Goal: Task Accomplishment & Management: Manage account settings

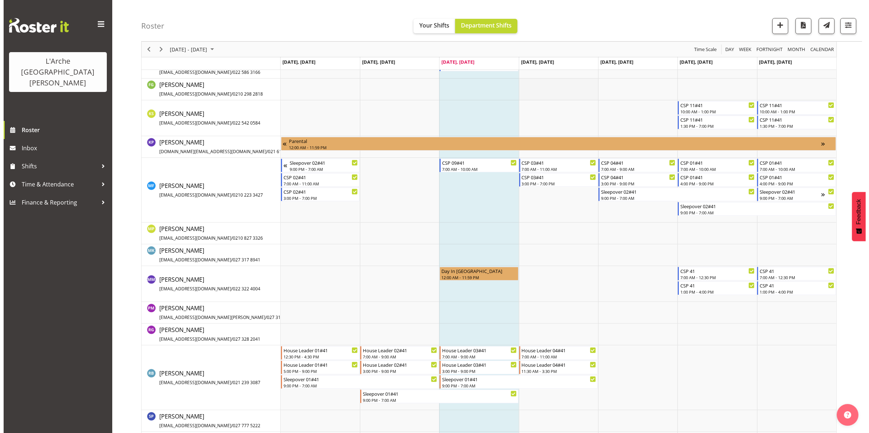
scroll to position [290, 0]
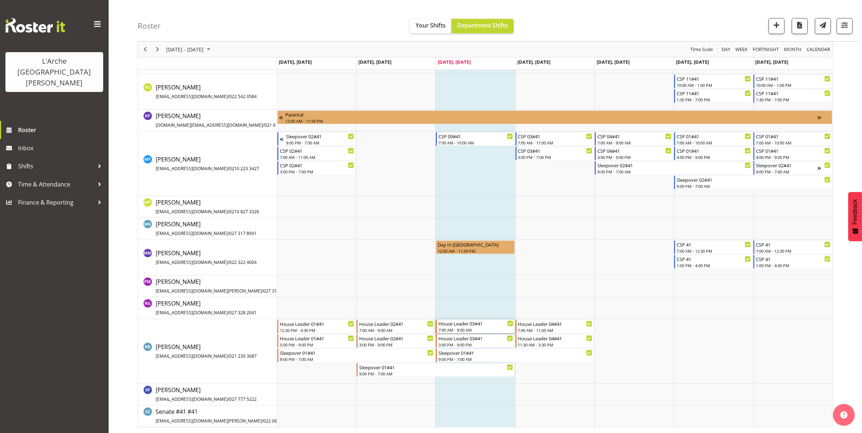
click at [469, 323] on div "House Leader 03#41" at bounding box center [475, 323] width 75 height 7
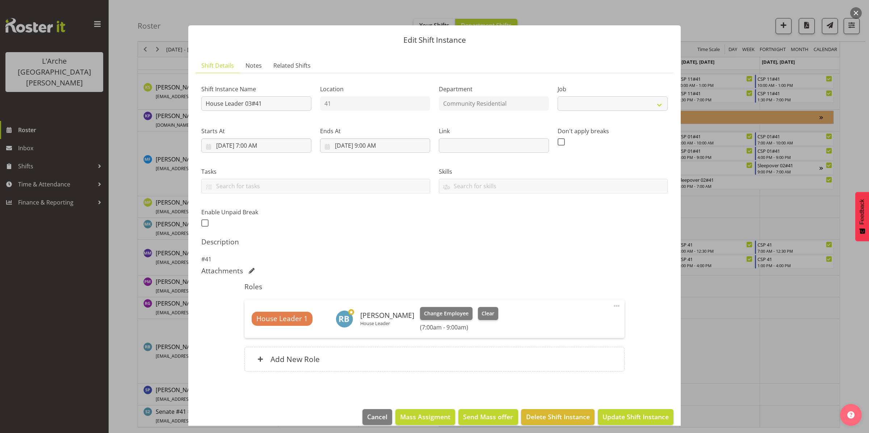
select select "1"
click at [366, 143] on input "[DATE] 9:00 AM" at bounding box center [375, 145] width 110 height 14
click at [371, 299] on select "00 01 02 03 04 05 06 07 08 09 10 11 12 13 14 15 16 17 18 19 20 21 22 23" at bounding box center [375, 299] width 16 height 14
select select "12"
click at [367, 292] on select "00 01 02 03 04 05 06 07 08 09 10 11 12 13 14 15 16 17 18 19 20 21 22 23" at bounding box center [375, 299] width 16 height 14
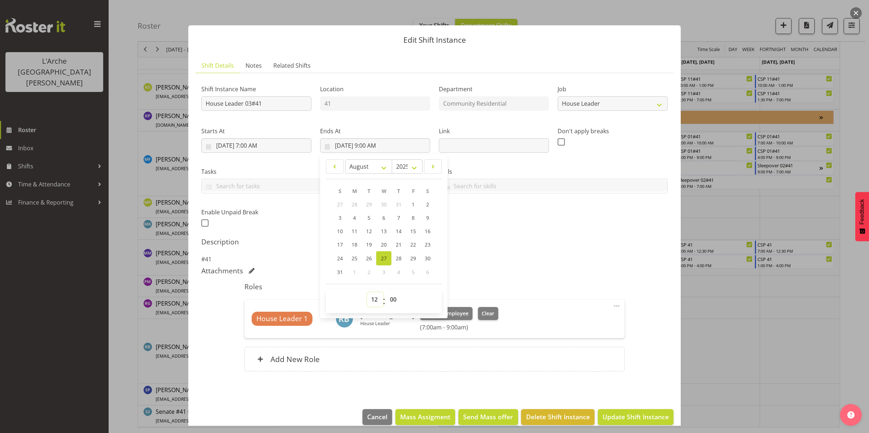
type input "[DATE] 12:00 PM"
click at [392, 298] on select "00 01 02 03 04 05 06 07 08 09 10 11 12 13 14 15 16 17 18 19 20 21 22 23 24 25 2…" at bounding box center [394, 299] width 16 height 14
select select "30"
click at [386, 292] on select "00 01 02 03 04 05 06 07 08 09 10 11 12 13 14 15 16 17 18 19 20 21 22 23 24 25 2…" at bounding box center [394, 299] width 16 height 14
type input "[DATE] 12:30 PM"
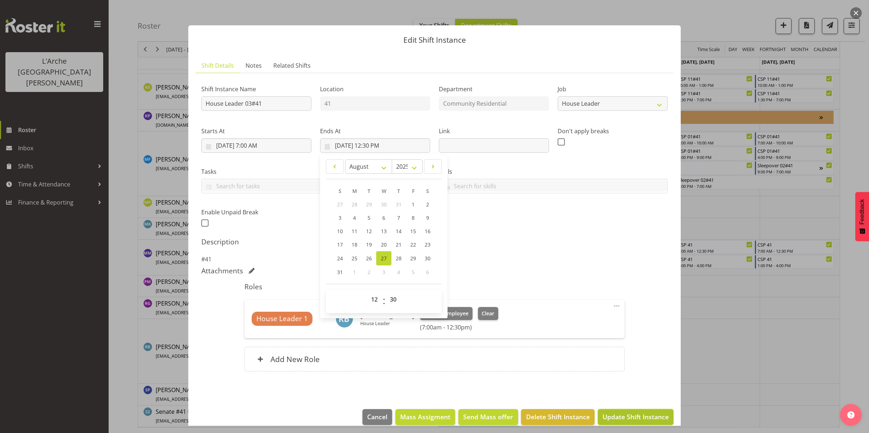
click at [612, 415] on span "Update Shift Instance" at bounding box center [635, 416] width 66 height 9
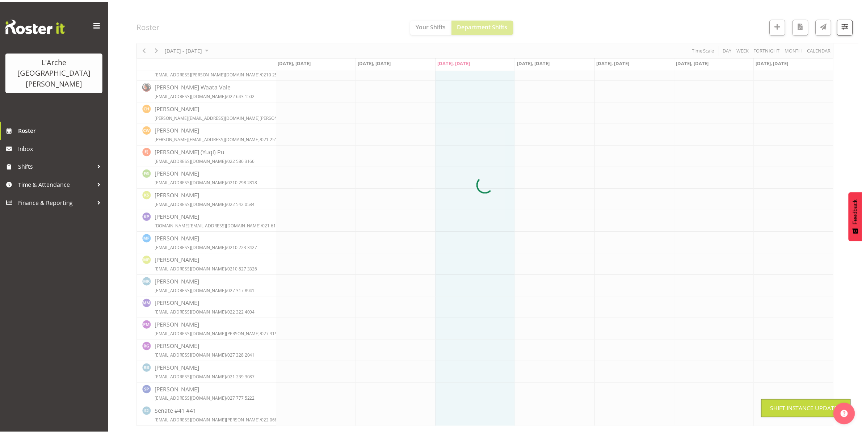
scroll to position [133, 0]
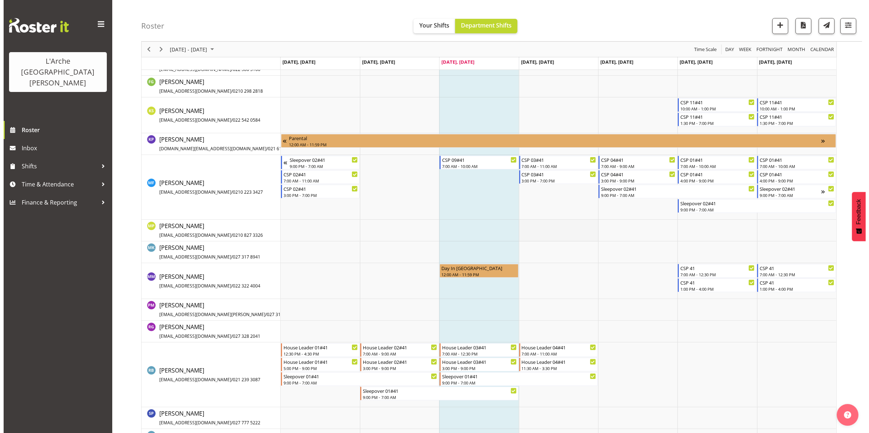
scroll to position [290, 0]
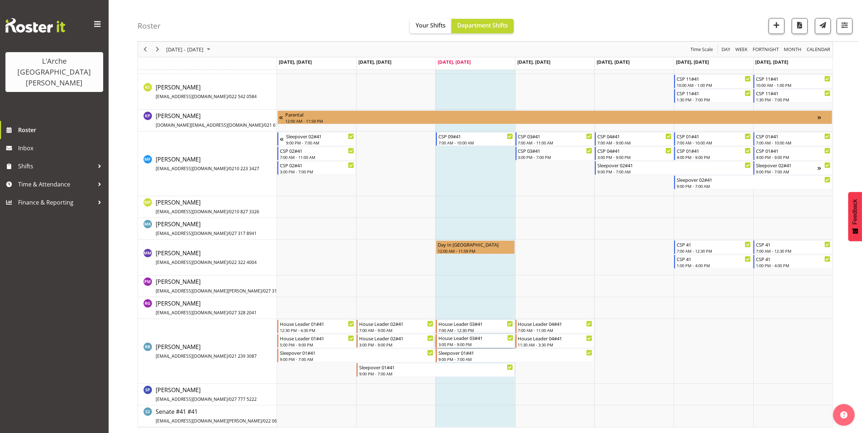
click at [460, 340] on div "House Leader 03#41" at bounding box center [475, 337] width 75 height 7
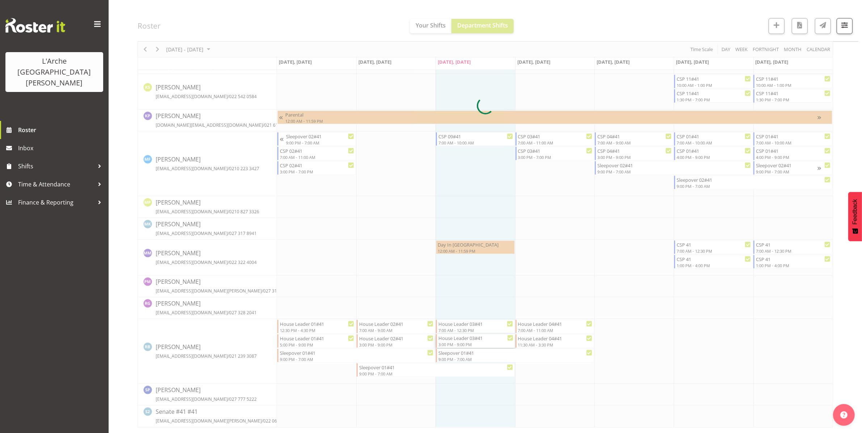
select select
select select "7"
select select "2025"
select select "15"
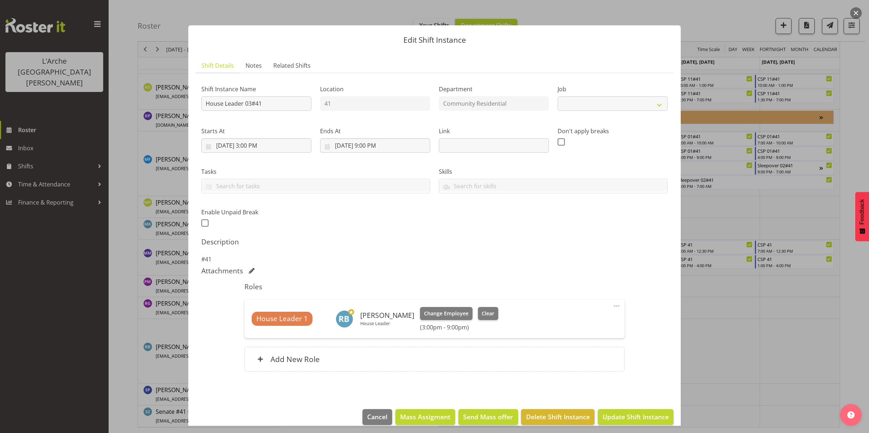
select select "1"
click at [240, 140] on input "[DATE] 3:00 PM" at bounding box center [256, 145] width 110 height 14
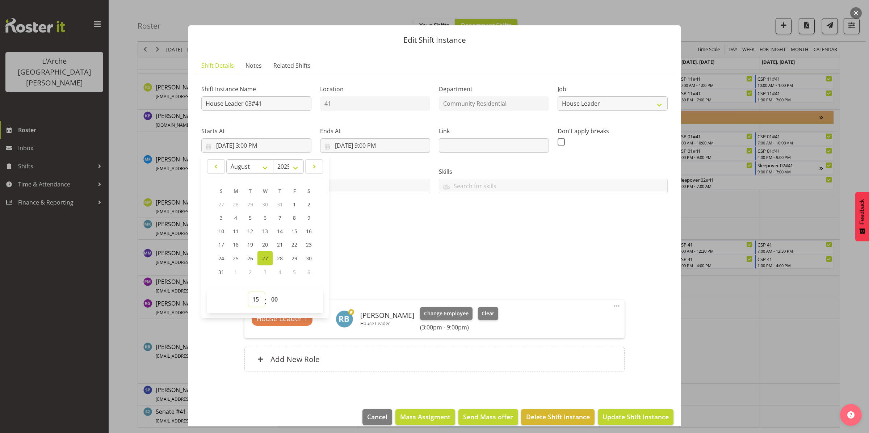
click at [254, 299] on select "00 01 02 03 04 05 06 07 08 09 10 11 12 13 14 15 16 17 18 19 20 21 22 23" at bounding box center [256, 299] width 16 height 14
select select "17"
click at [248, 292] on select "00 01 02 03 04 05 06 07 08 09 10 11 12 13 14 15 16 17 18 19 20 21 22 23" at bounding box center [256, 299] width 16 height 14
type input "[DATE] 5:00 PM"
click at [275, 299] on select "00 01 02 03 04 05 06 07 08 09 10 11 12 13 14 15 16 17 18 19 20 21 22 23 24 25 2…" at bounding box center [275, 299] width 16 height 14
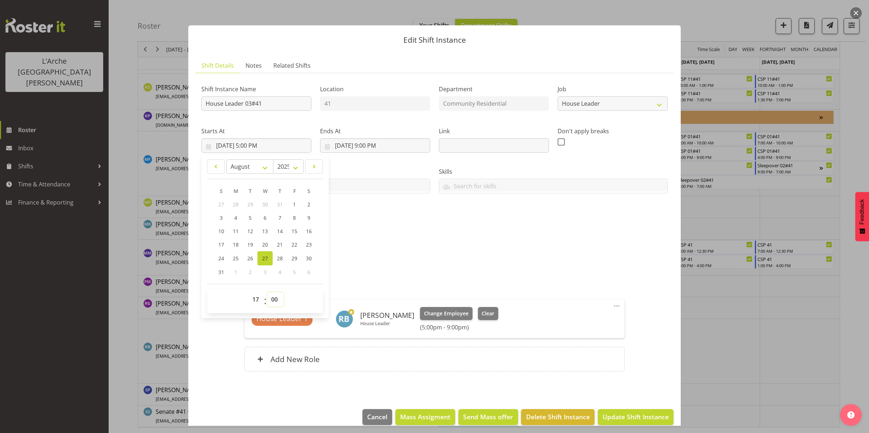
select select "30"
click at [267, 292] on select "00 01 02 03 04 05 06 07 08 09 10 11 12 13 14 15 16 17 18 19 20 21 22 23 24 25 2…" at bounding box center [275, 299] width 16 height 14
type input "[DATE] 5:30 PM"
click at [614, 417] on span "Update Shift Instance" at bounding box center [635, 416] width 66 height 9
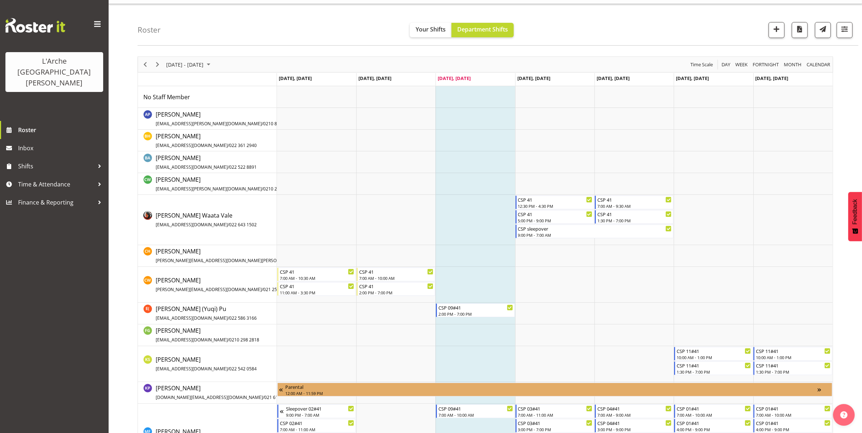
scroll to position [0, 0]
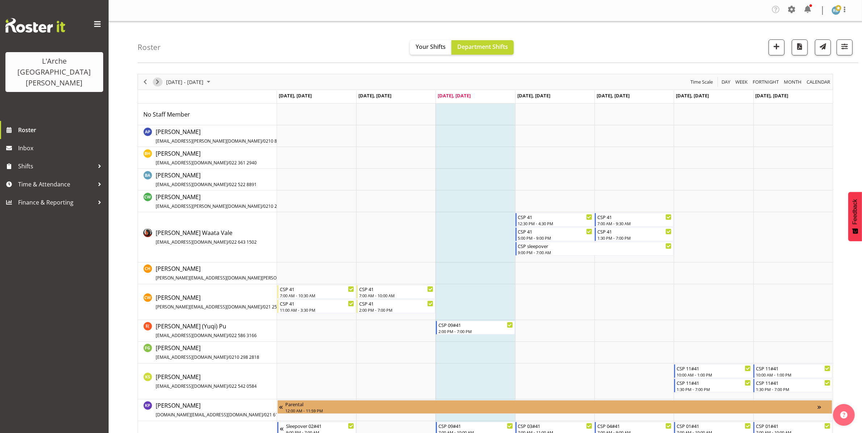
click at [155, 84] on span "Next" at bounding box center [157, 81] width 9 height 9
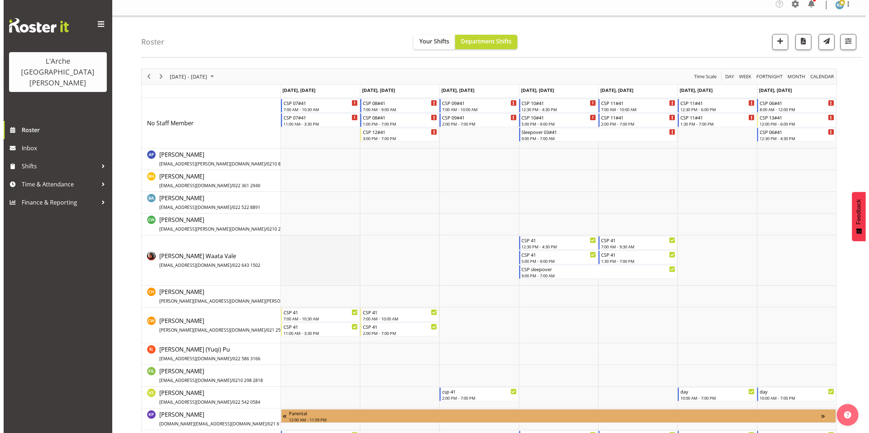
scroll to position [5, 0]
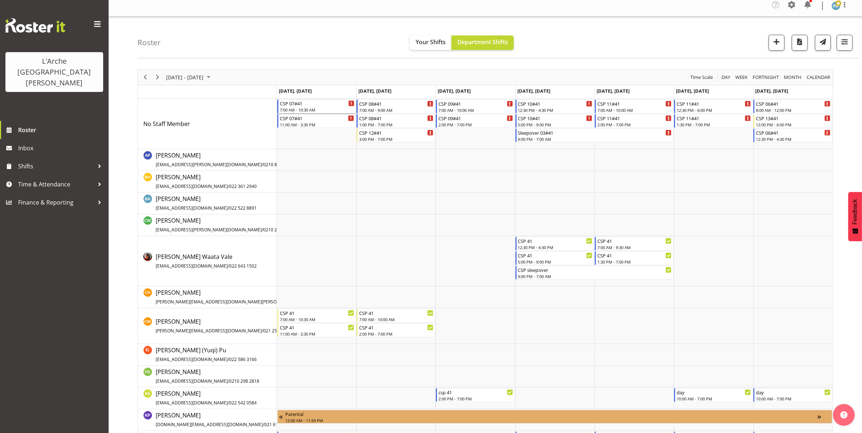
click at [319, 109] on div "7:00 AM - 10:30 AM" at bounding box center [317, 110] width 75 height 6
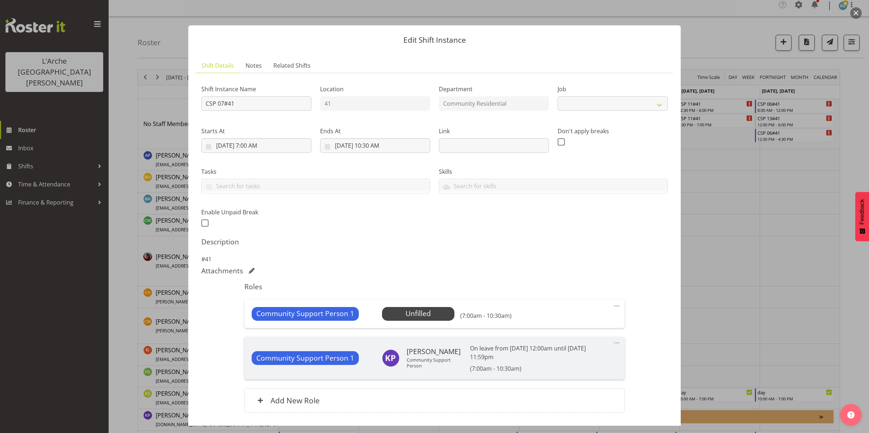
select select "2"
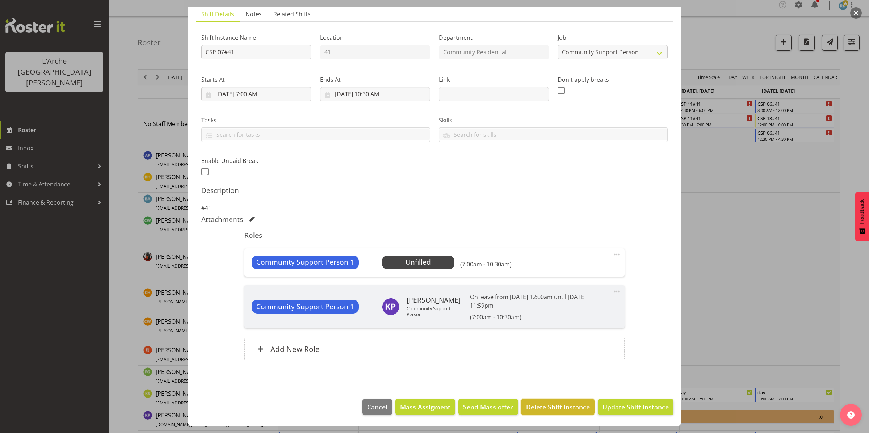
click at [542, 410] on span "Delete Shift Instance" at bounding box center [558, 406] width 64 height 9
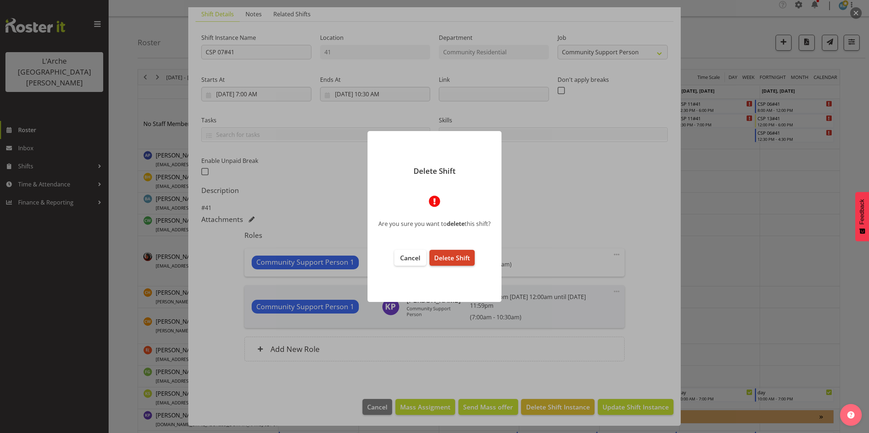
click at [468, 259] on span "Delete Shift" at bounding box center [452, 257] width 36 height 9
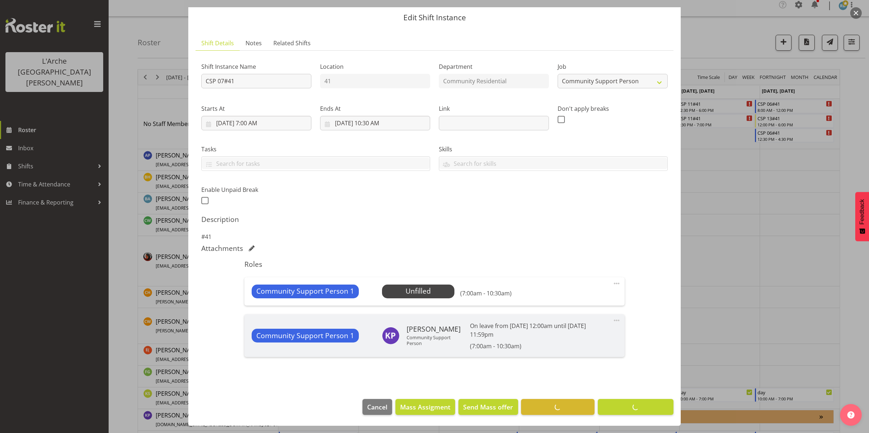
scroll to position [23, 0]
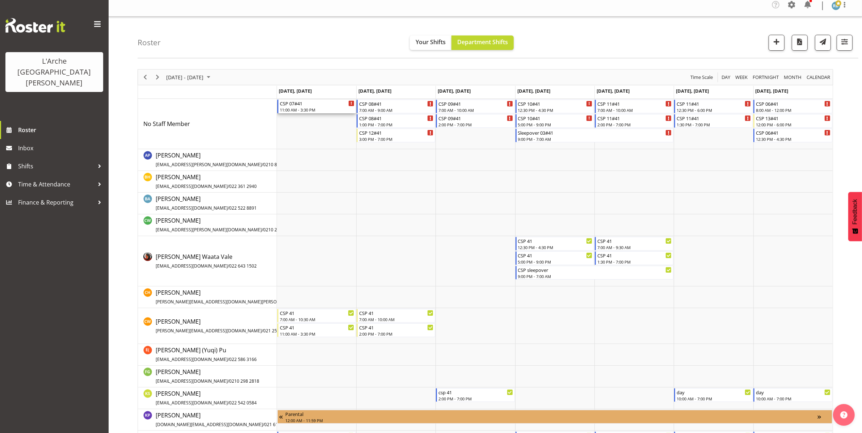
click at [319, 111] on div "11:00 AM - 3:30 PM" at bounding box center [317, 110] width 75 height 6
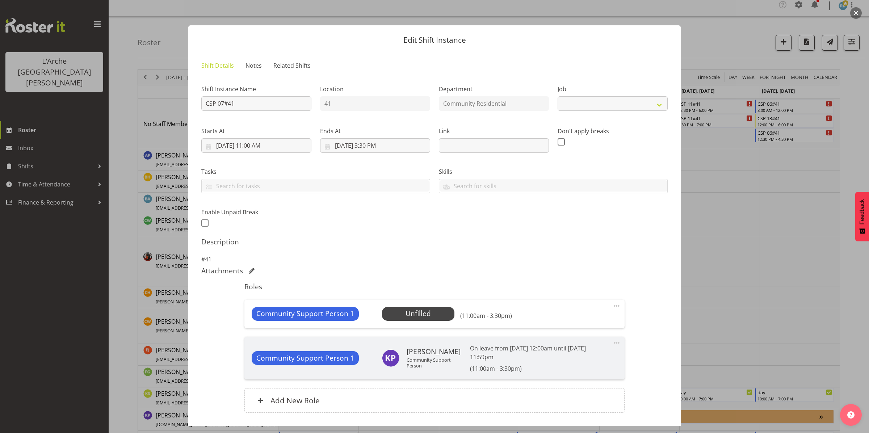
scroll to position [52, 0]
select select "2"
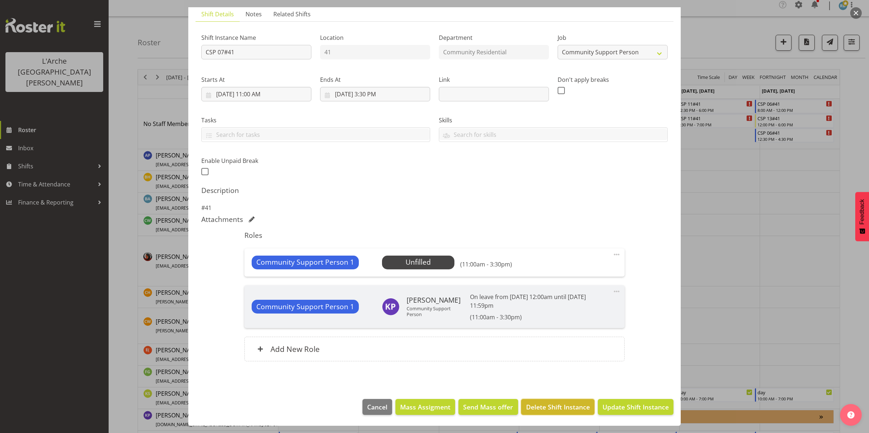
click at [536, 404] on span "Delete Shift Instance" at bounding box center [558, 406] width 64 height 9
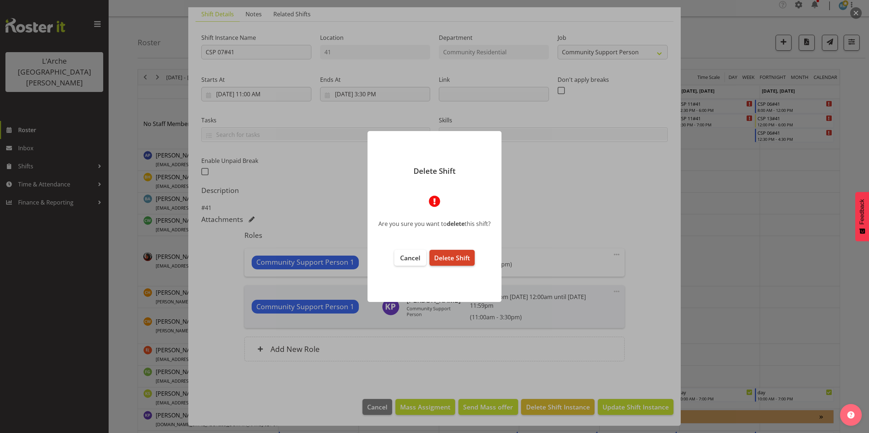
click at [441, 251] on button "Delete Shift" at bounding box center [451, 258] width 45 height 16
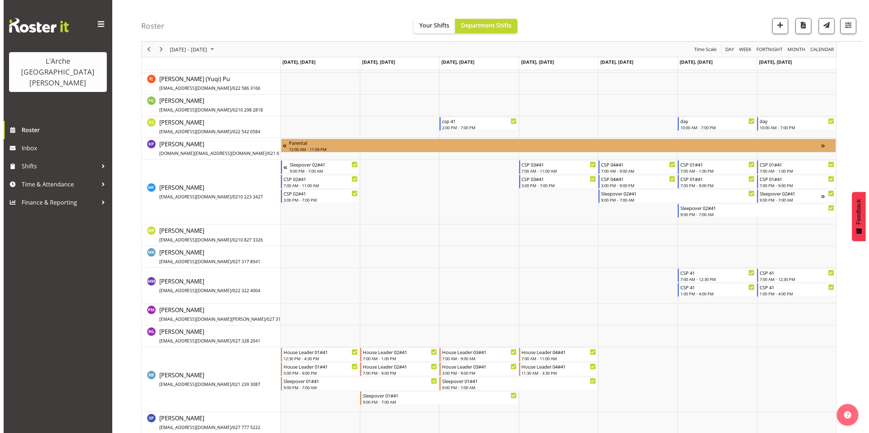
scroll to position [304, 0]
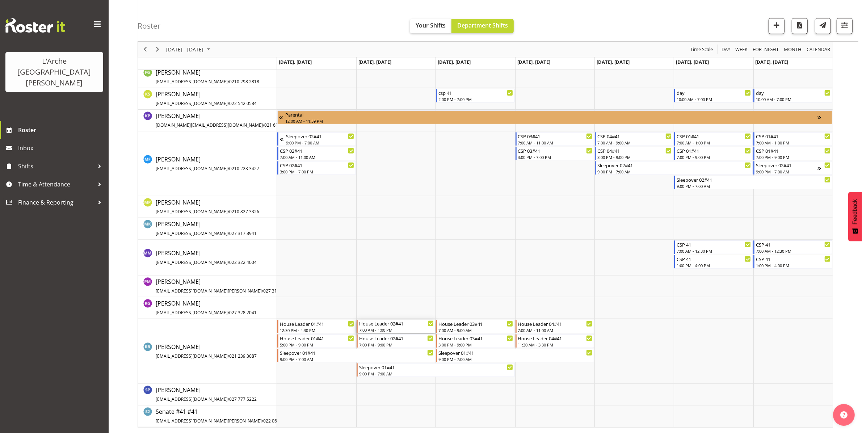
click at [386, 325] on div "House Leader 02#41" at bounding box center [396, 323] width 75 height 7
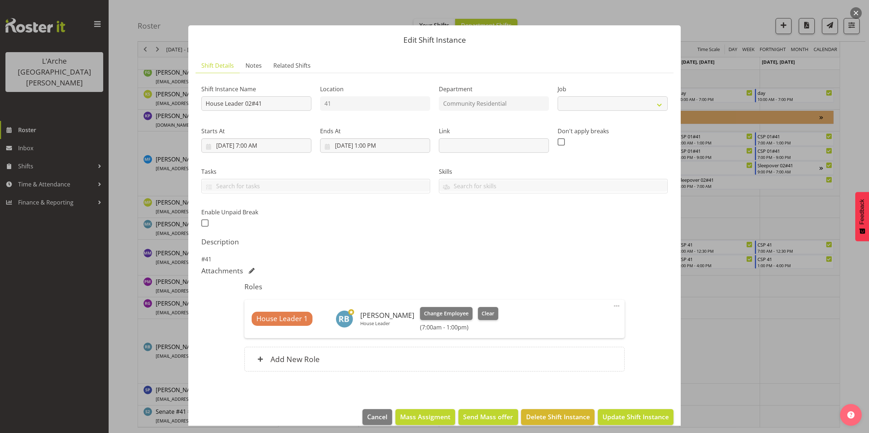
select select "1"
click at [355, 149] on input "[DATE] 1:00 PM" at bounding box center [375, 145] width 110 height 14
click at [371, 298] on select "00 01 02 03 04 05 06 07 08 09 10 11 12 13 14 15 16 17 18 19 20 21 22 23" at bounding box center [375, 298] width 16 height 14
select select "9"
click at [367, 291] on select "00 01 02 03 04 05 06 07 08 09 10 11 12 13 14 15 16 17 18 19 20 21 22 23" at bounding box center [375, 298] width 16 height 14
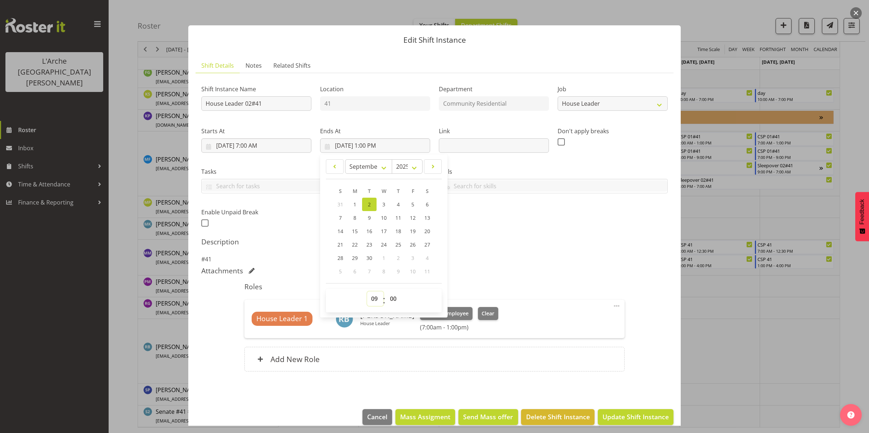
type input "[DATE] 9:00 AM"
click at [610, 414] on span "Update Shift Instance" at bounding box center [635, 416] width 66 height 9
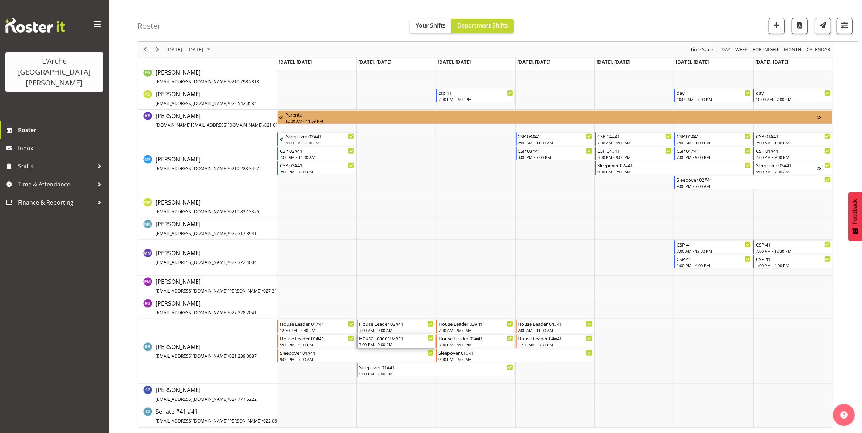
click at [385, 341] on div "House Leader 02#41" at bounding box center [396, 337] width 75 height 7
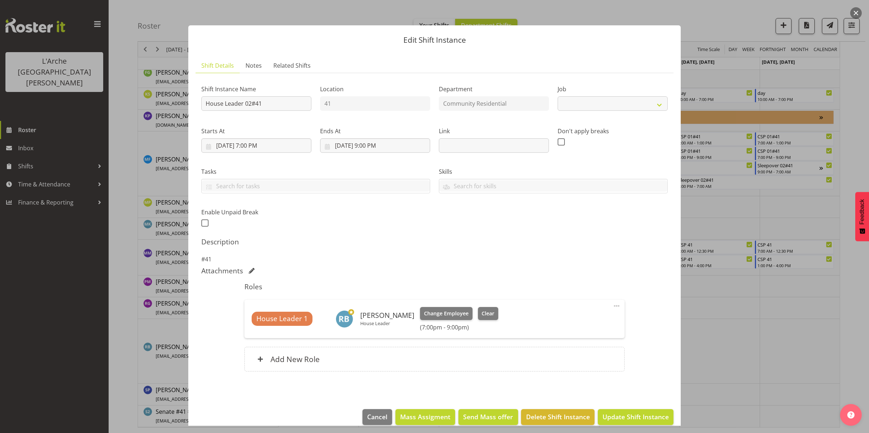
select select "1"
click at [272, 149] on input "[DATE] 7:00 PM" at bounding box center [256, 145] width 110 height 14
click at [254, 297] on select "00 01 02 03 04 05 06 07 08 09 10 11 12 13 14 15 16 17 18 19 20 21 22 23" at bounding box center [256, 298] width 16 height 14
select select "15"
click at [248, 291] on select "00 01 02 03 04 05 06 07 08 09 10 11 12 13 14 15 16 17 18 19 20 21 22 23" at bounding box center [256, 298] width 16 height 14
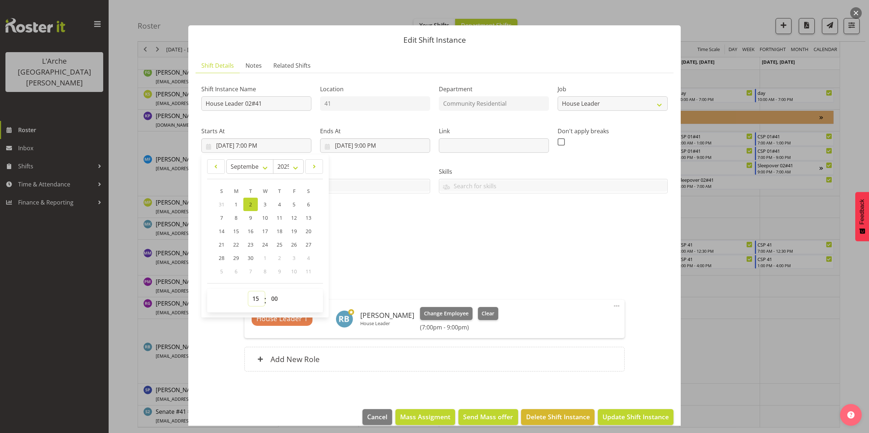
type input "[DATE] 3:00 PM"
click at [613, 415] on span "Update Shift Instance" at bounding box center [635, 416] width 66 height 9
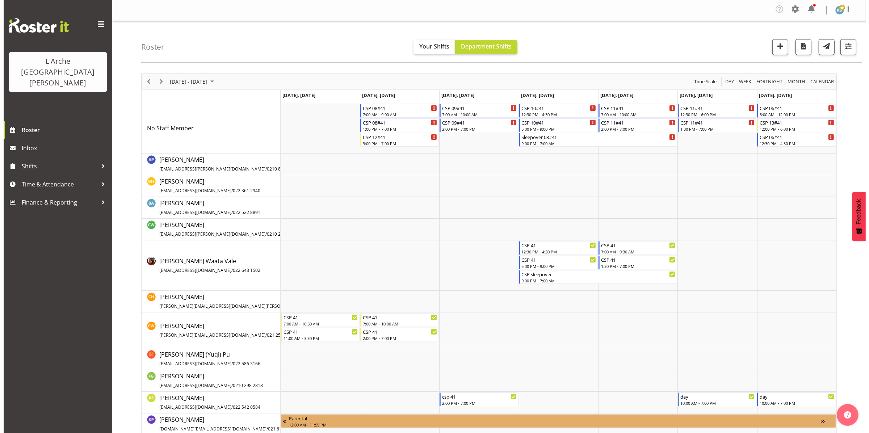
scroll to position [0, 0]
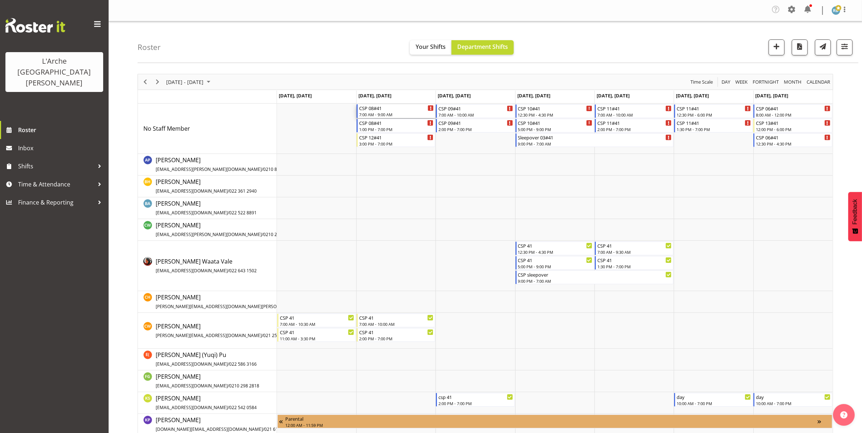
click at [401, 114] on div "7:00 AM - 9:00 AM" at bounding box center [396, 115] width 75 height 6
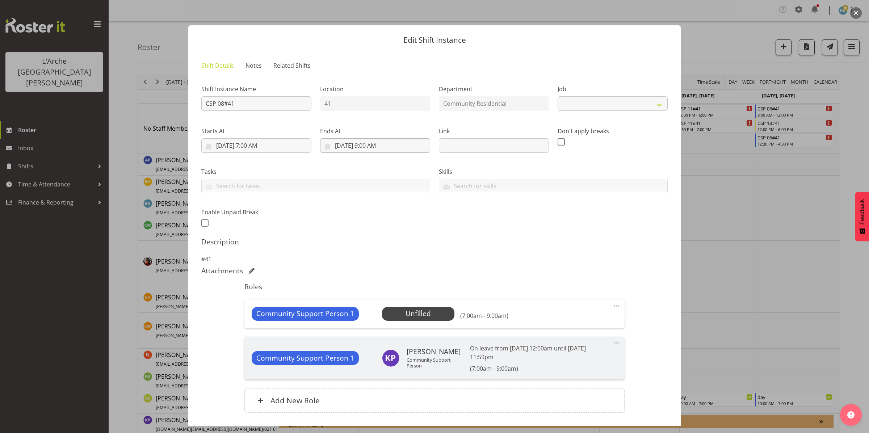
select select "2"
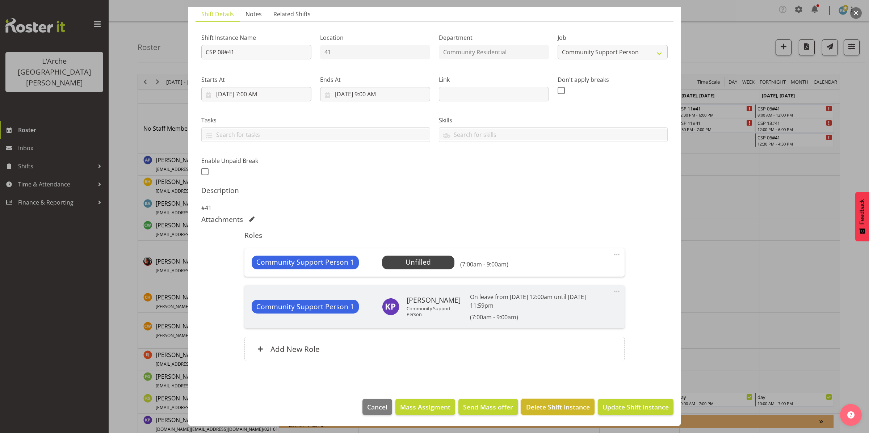
click at [558, 407] on span "Delete Shift Instance" at bounding box center [558, 406] width 64 height 9
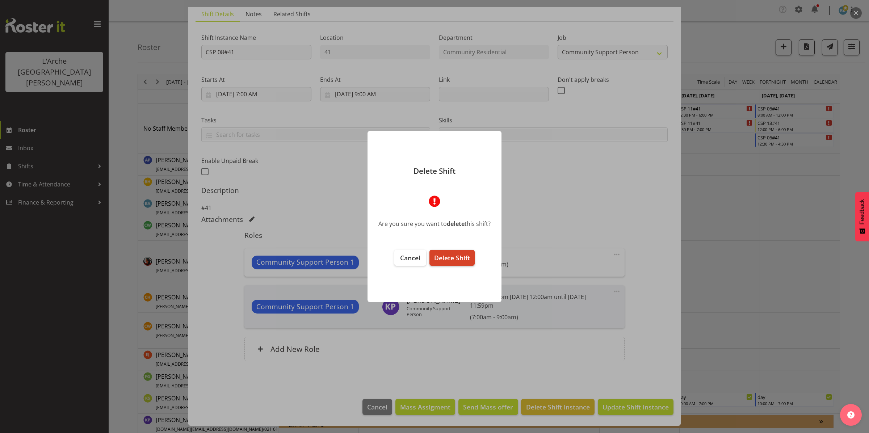
click at [454, 257] on span "Delete Shift" at bounding box center [452, 257] width 36 height 9
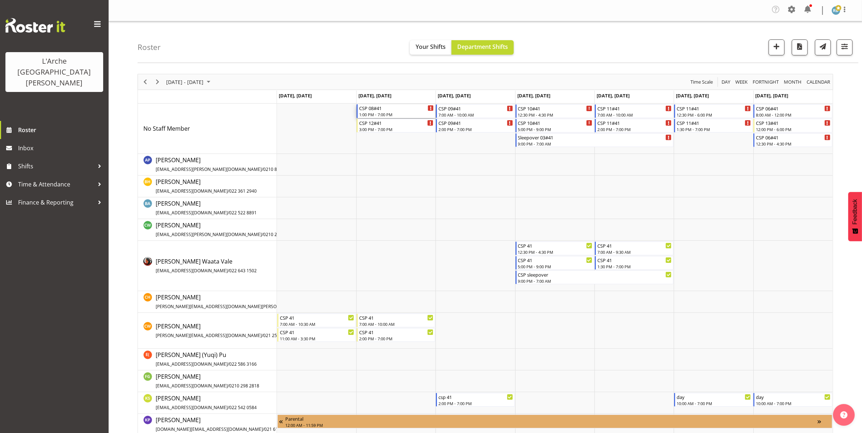
click at [398, 110] on div "CSP 08#41" at bounding box center [396, 107] width 75 height 7
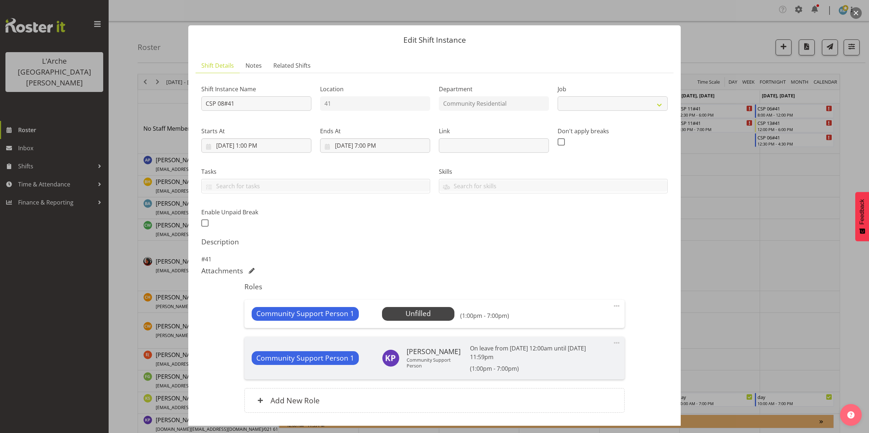
select select "2"
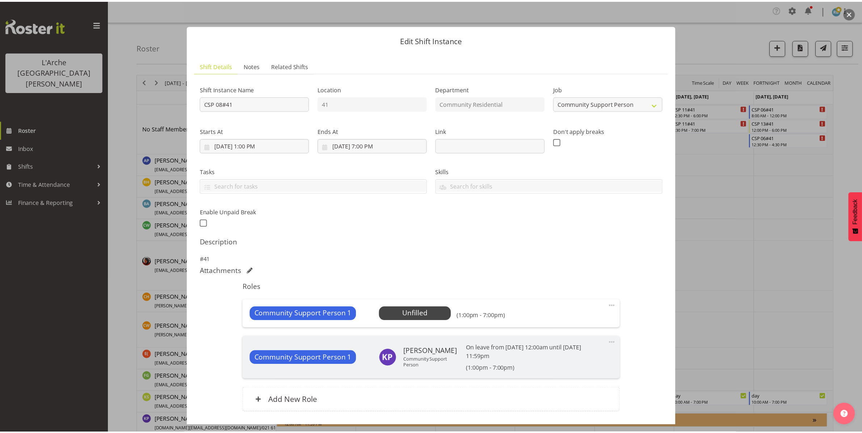
scroll to position [52, 0]
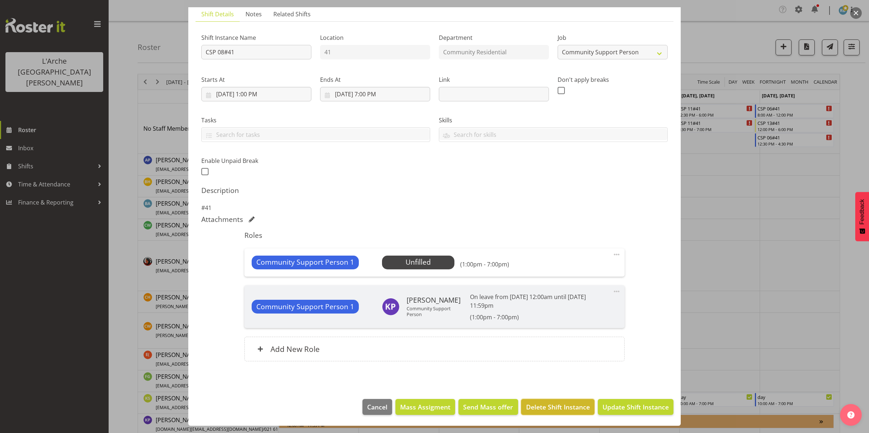
click at [532, 411] on span "Delete Shift Instance" at bounding box center [558, 406] width 64 height 9
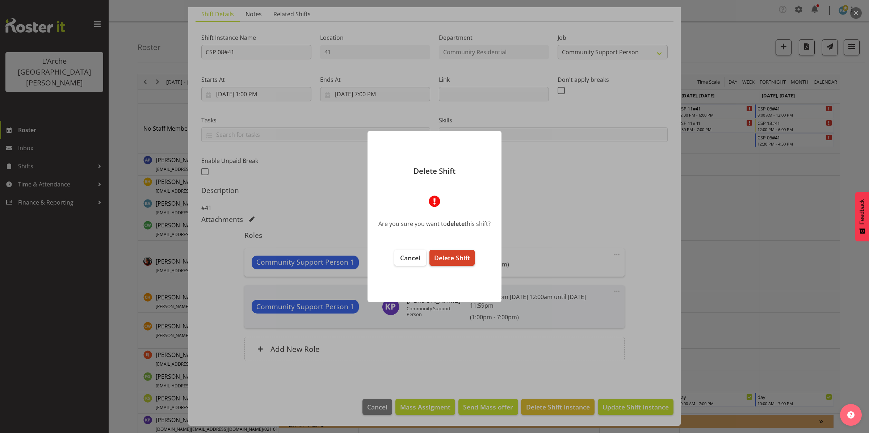
click at [461, 263] on button "Delete Shift" at bounding box center [451, 258] width 45 height 16
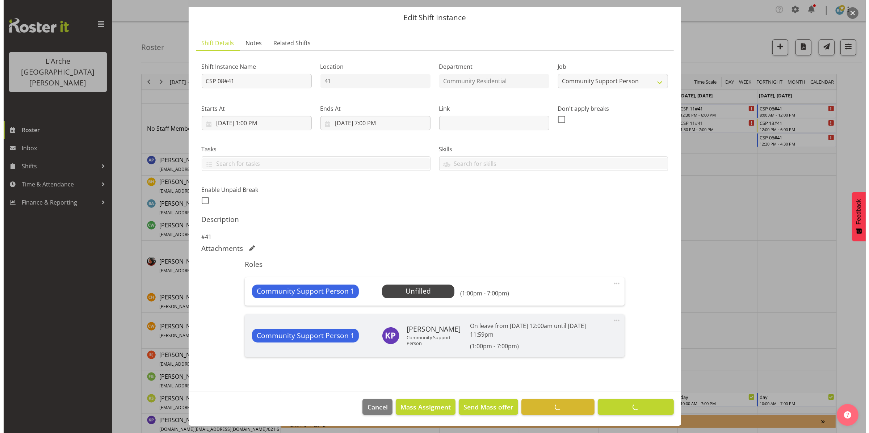
scroll to position [23, 0]
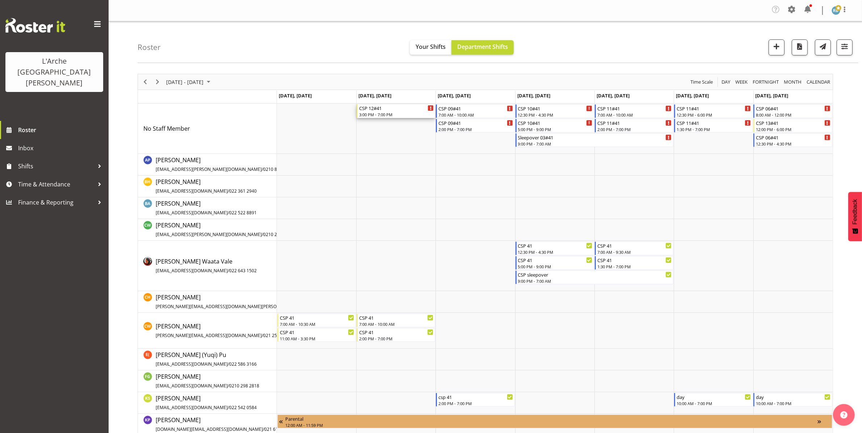
click at [385, 110] on div "CSP 12#41" at bounding box center [396, 107] width 75 height 7
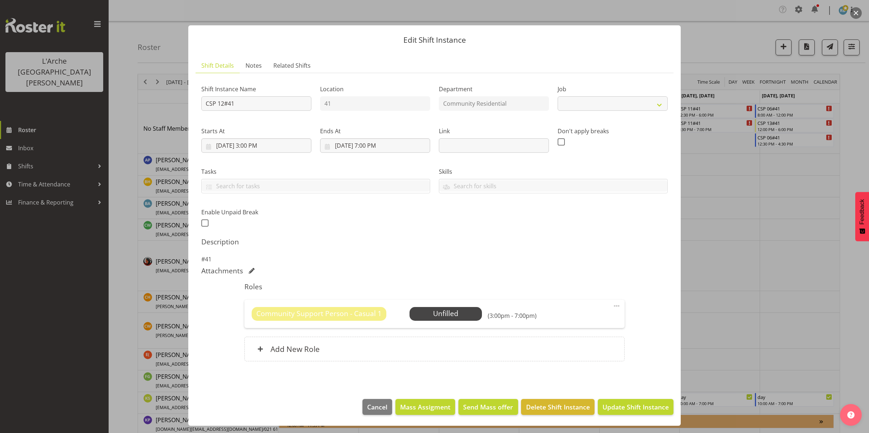
select select "3"
click at [533, 406] on span "Delete Shift Instance" at bounding box center [558, 406] width 64 height 9
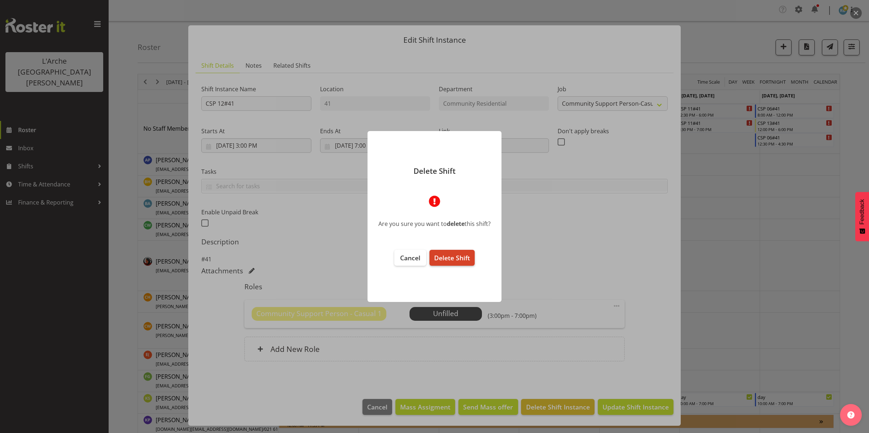
click at [453, 261] on span "Delete Shift" at bounding box center [452, 257] width 36 height 9
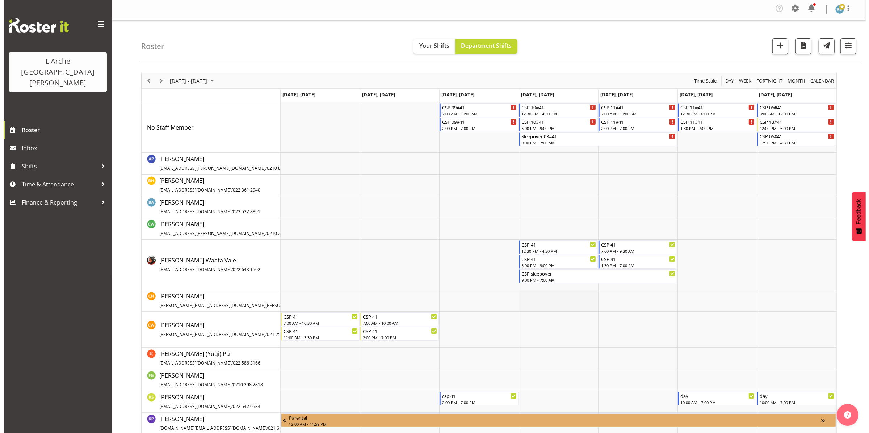
scroll to position [1, 0]
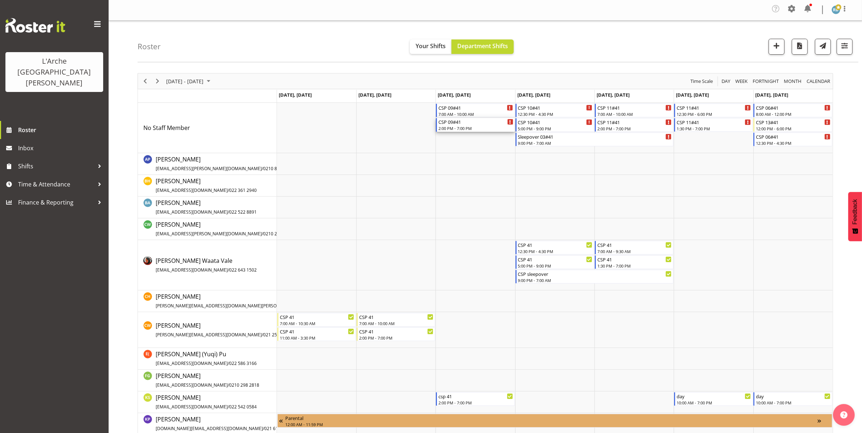
click at [470, 124] on div "CSP 09#41" at bounding box center [475, 121] width 75 height 7
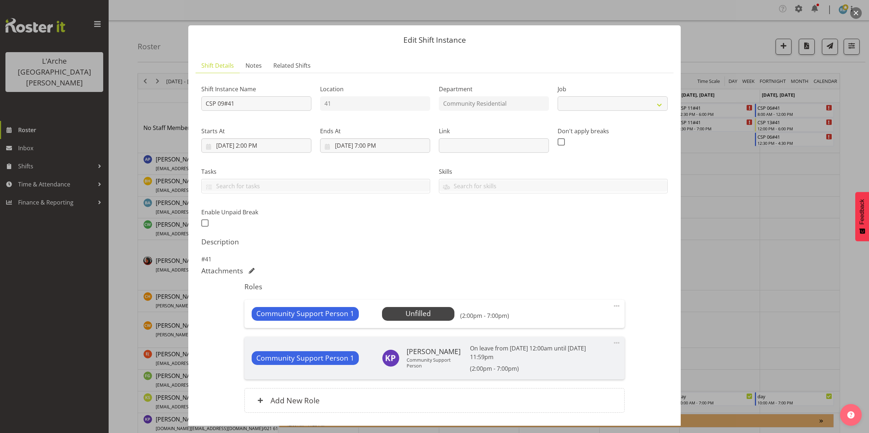
select select "2"
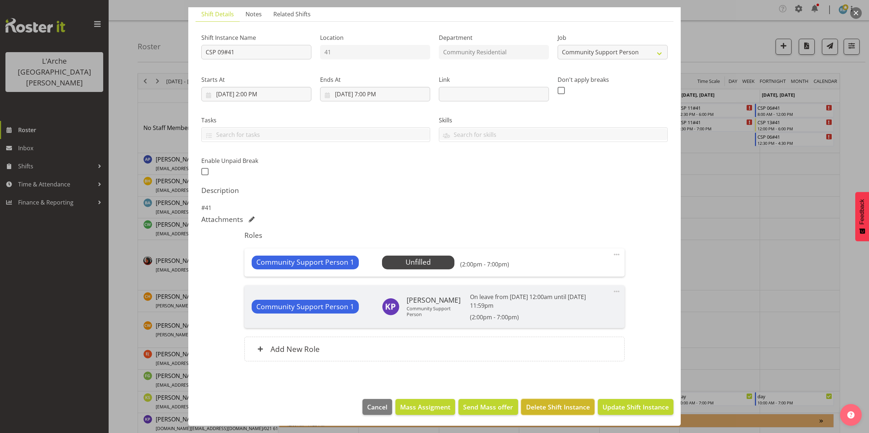
click at [535, 403] on span "Delete Shift Instance" at bounding box center [558, 406] width 64 height 9
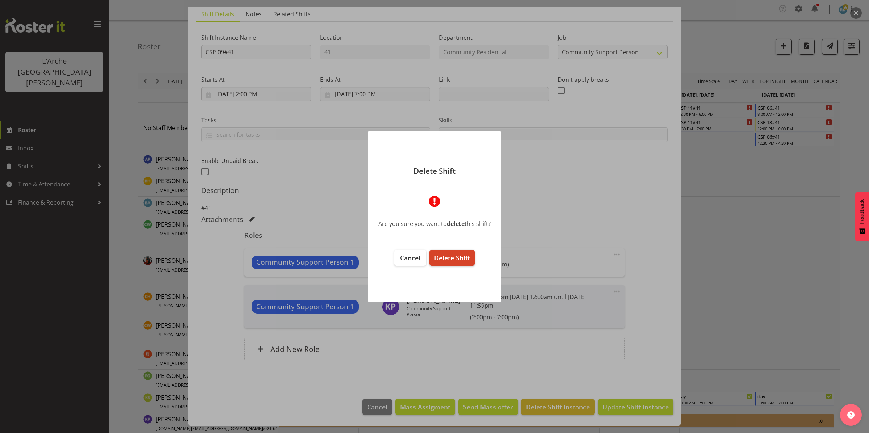
click at [448, 259] on span "Delete Shift" at bounding box center [452, 257] width 36 height 9
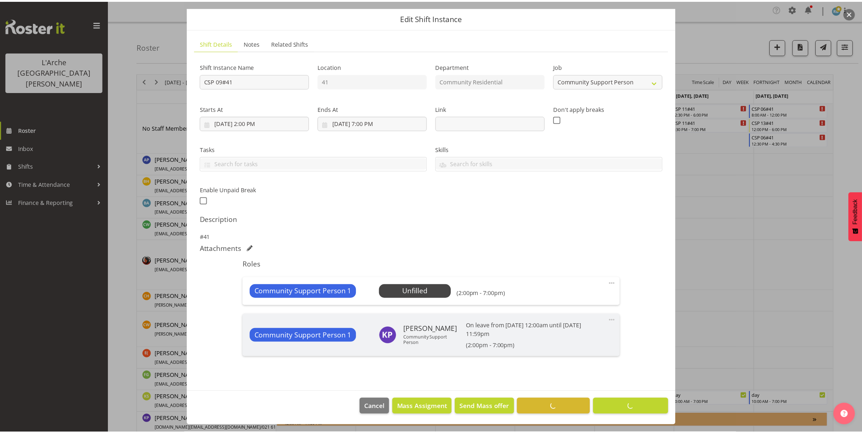
scroll to position [23, 0]
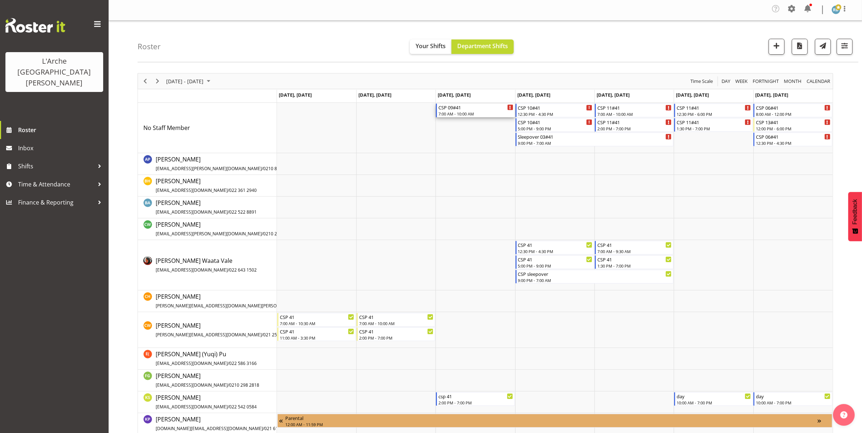
click at [464, 109] on div "CSP 09#41" at bounding box center [475, 107] width 75 height 7
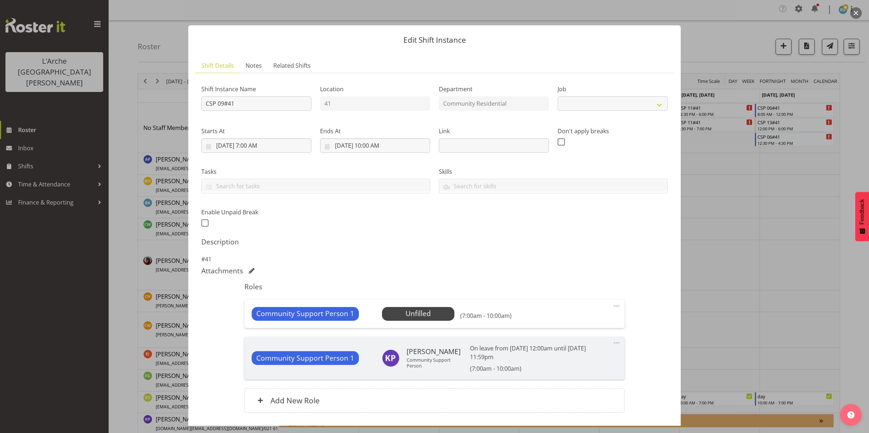
select select "2"
click at [416, 312] on span "Select Employee" at bounding box center [418, 313] width 54 height 10
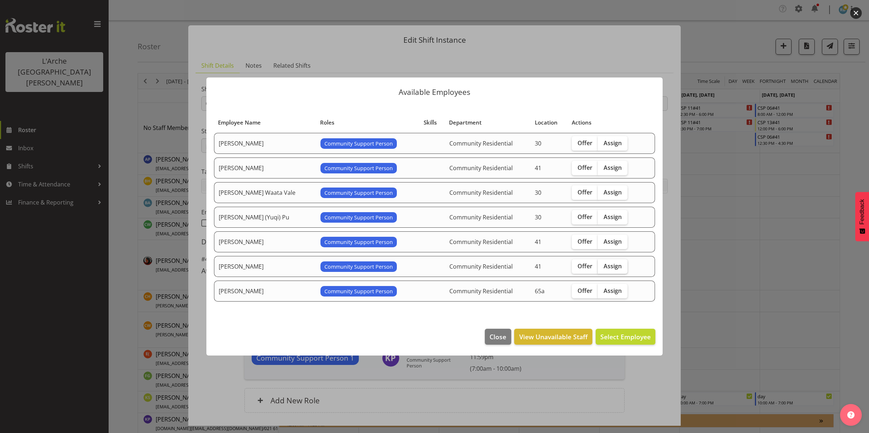
click at [605, 264] on span "Assign" at bounding box center [613, 265] width 18 height 7
click at [602, 264] on input "Assign" at bounding box center [600, 266] width 5 height 5
checkbox input "true"
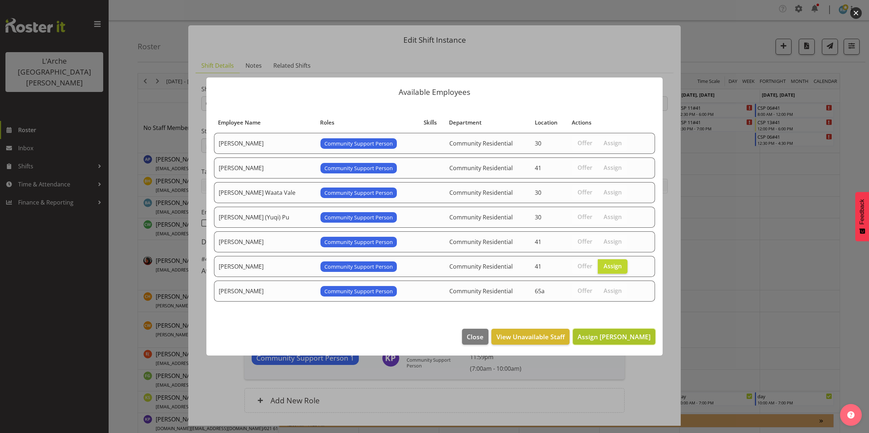
click at [616, 336] on span "Assign [PERSON_NAME]" at bounding box center [613, 336] width 73 height 9
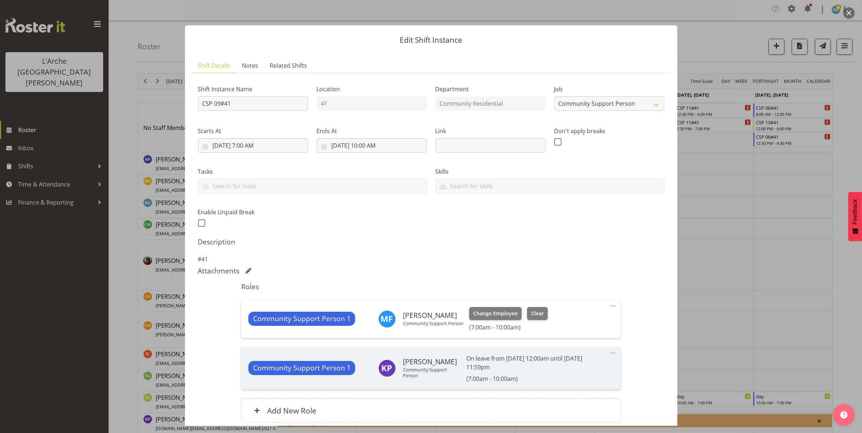
scroll to position [62, 0]
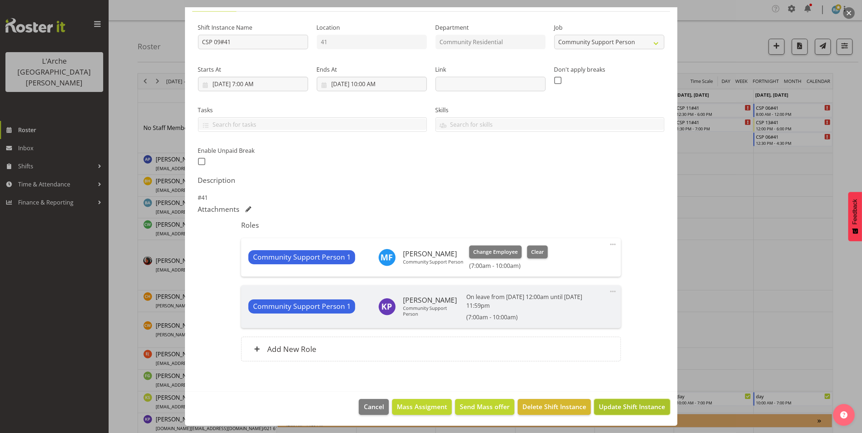
click at [616, 406] on span "Update Shift Instance" at bounding box center [632, 406] width 66 height 9
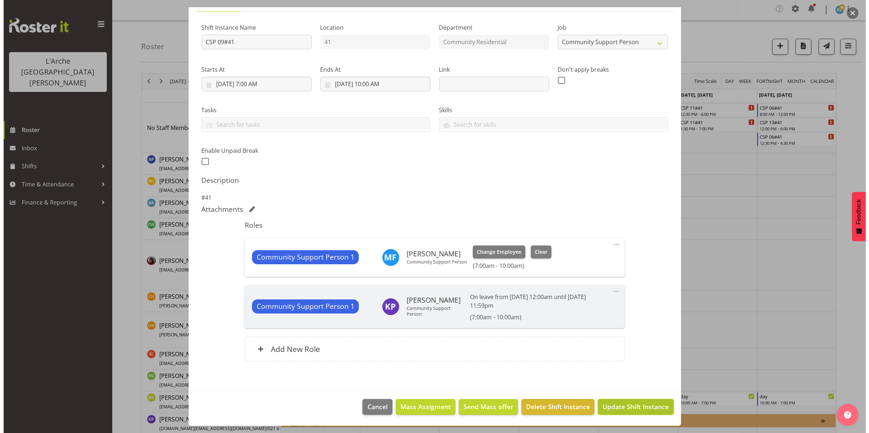
scroll to position [33, 0]
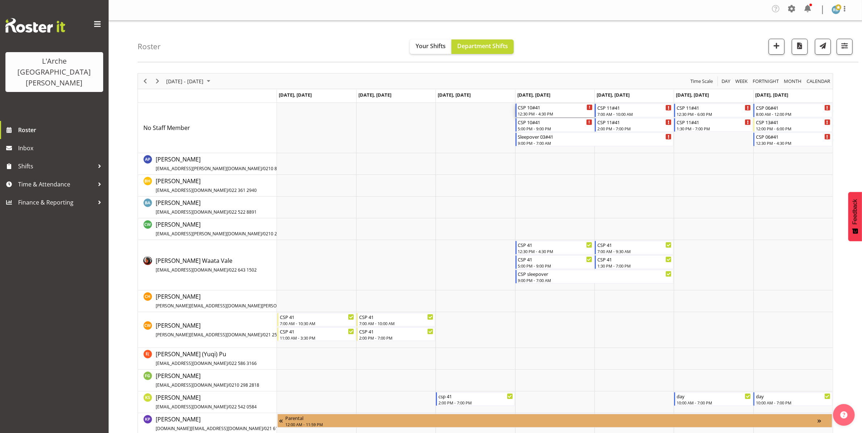
click at [556, 111] on div "CSP 10#41 12:30 PM - 4:30 PM" at bounding box center [555, 111] width 75 height 14
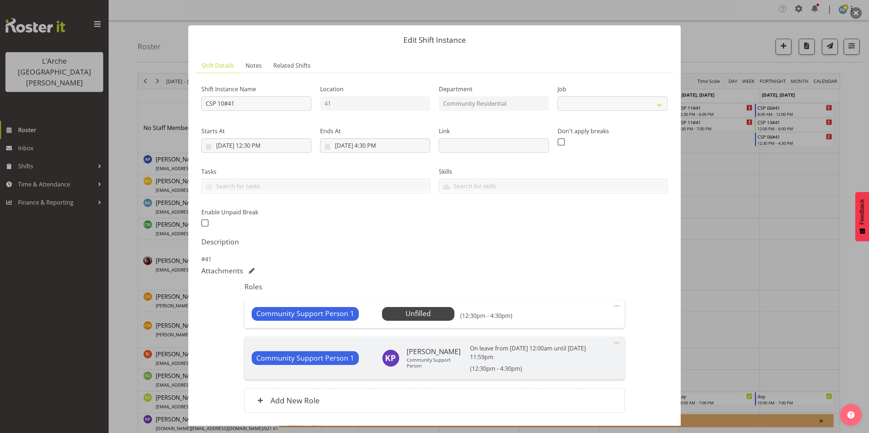
scroll to position [52, 0]
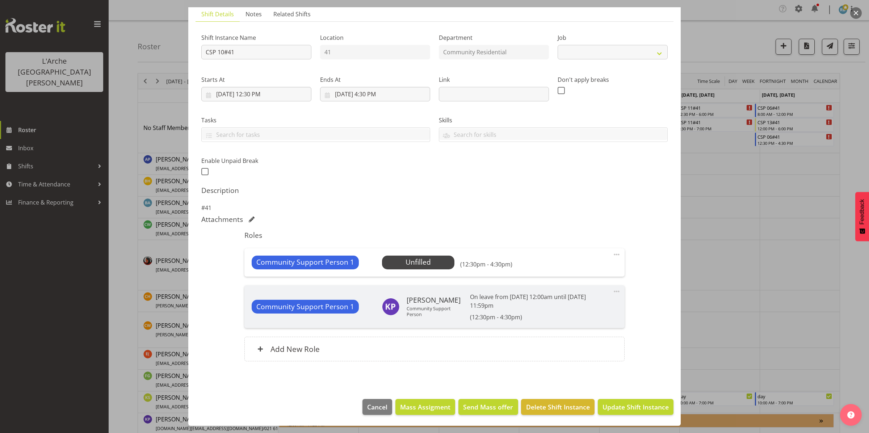
select select "2"
click at [529, 409] on span "Delete Shift Instance" at bounding box center [558, 406] width 64 height 9
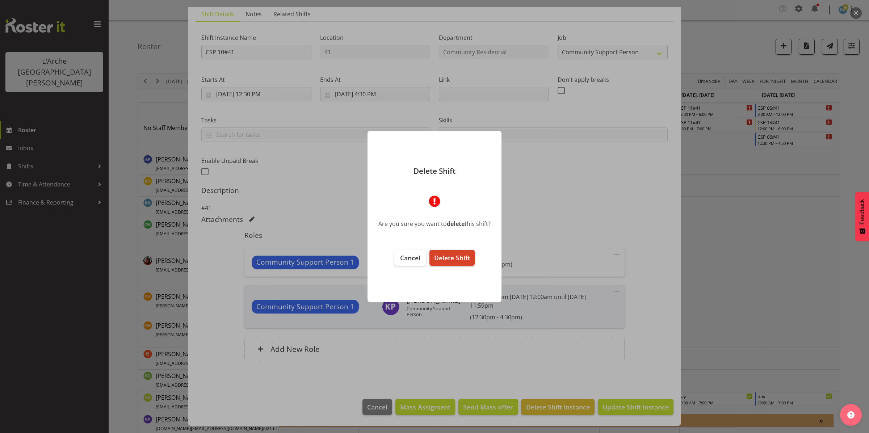
click at [455, 258] on span "Delete Shift" at bounding box center [452, 257] width 36 height 9
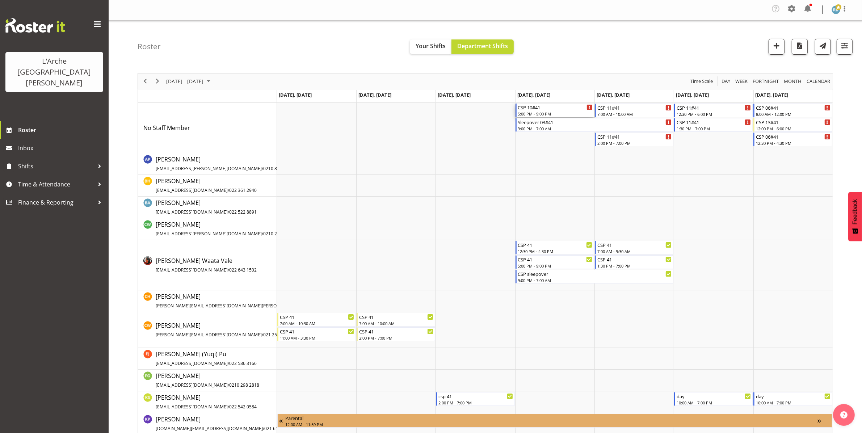
click at [529, 113] on div "5:00 PM - 9:00 PM" at bounding box center [555, 114] width 75 height 6
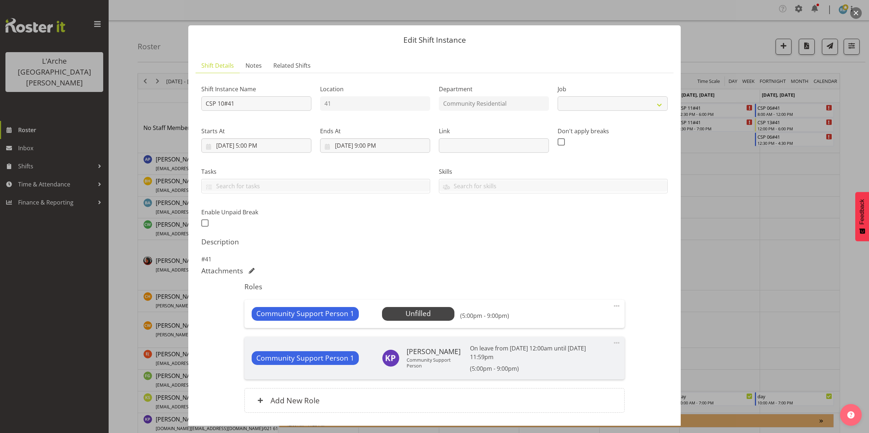
select select "2"
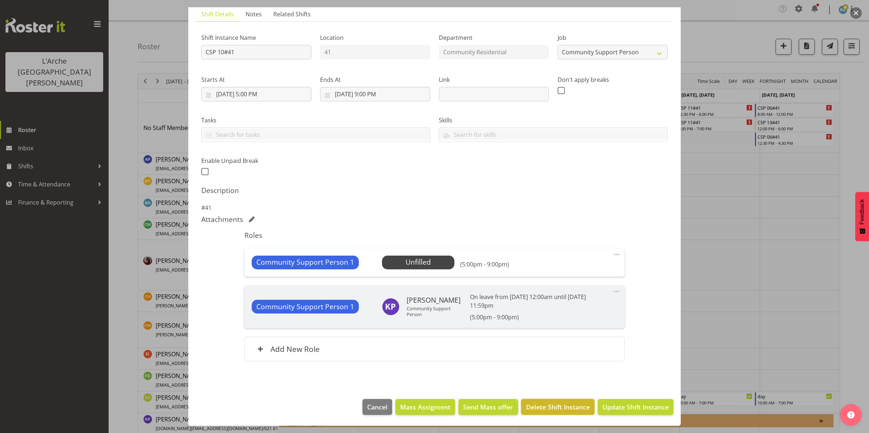
click at [530, 406] on span "Delete Shift Instance" at bounding box center [558, 406] width 64 height 9
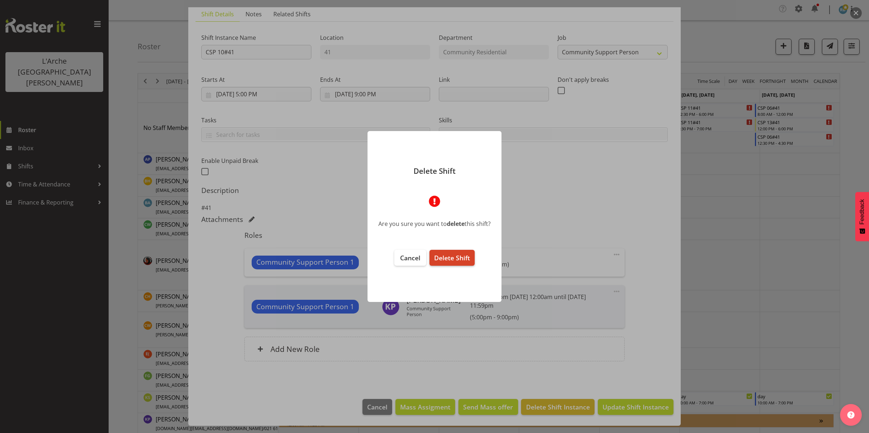
click at [451, 262] on button "Delete Shift" at bounding box center [451, 258] width 45 height 16
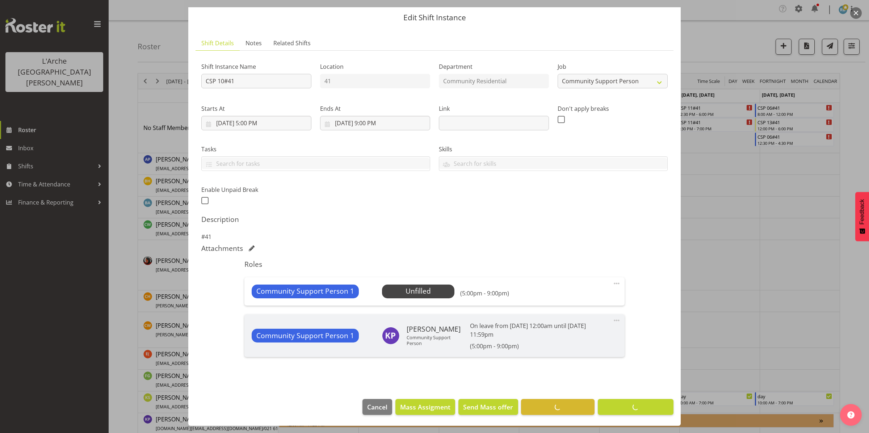
scroll to position [23, 0]
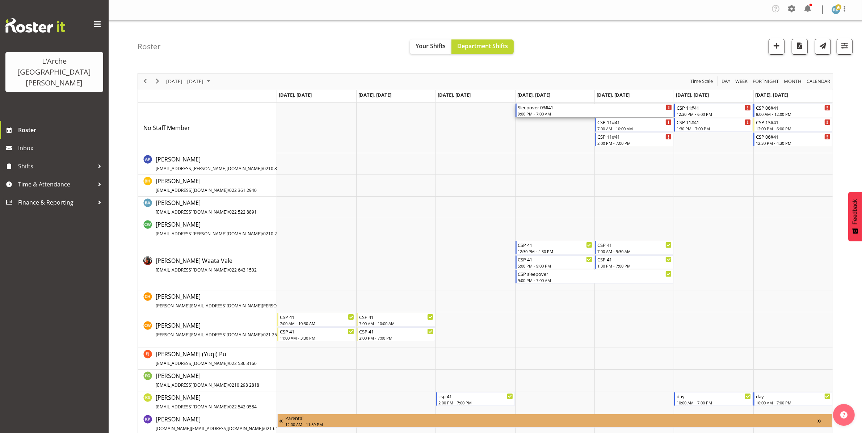
click at [541, 108] on div "Sleepover 03#41" at bounding box center [595, 107] width 154 height 7
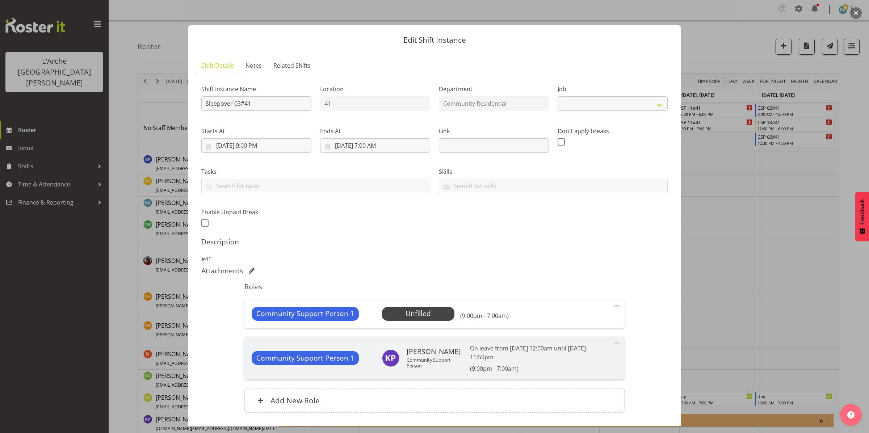
select select "2"
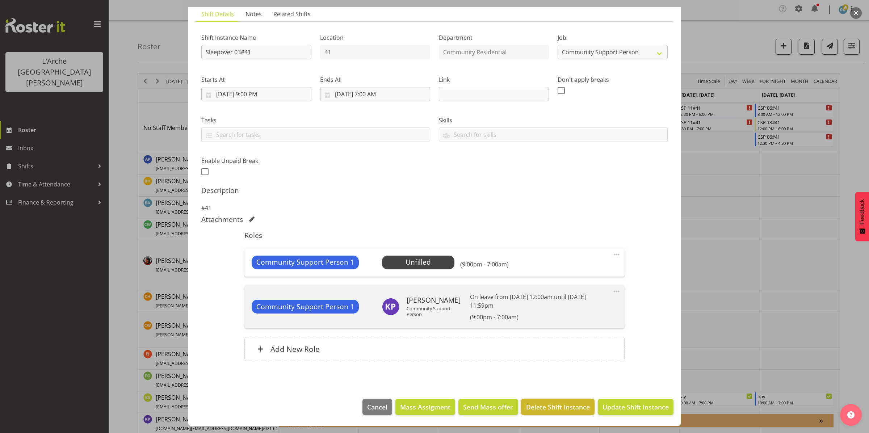
click at [538, 408] on span "Delete Shift Instance" at bounding box center [558, 406] width 64 height 9
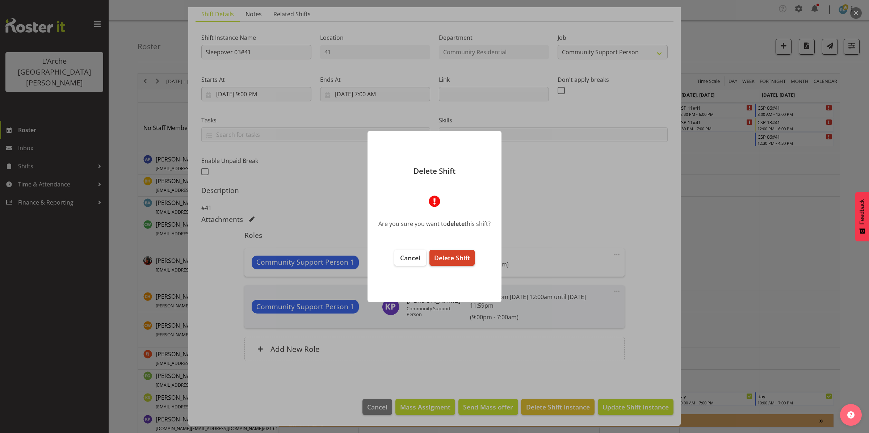
click at [462, 259] on span "Delete Shift" at bounding box center [452, 257] width 36 height 9
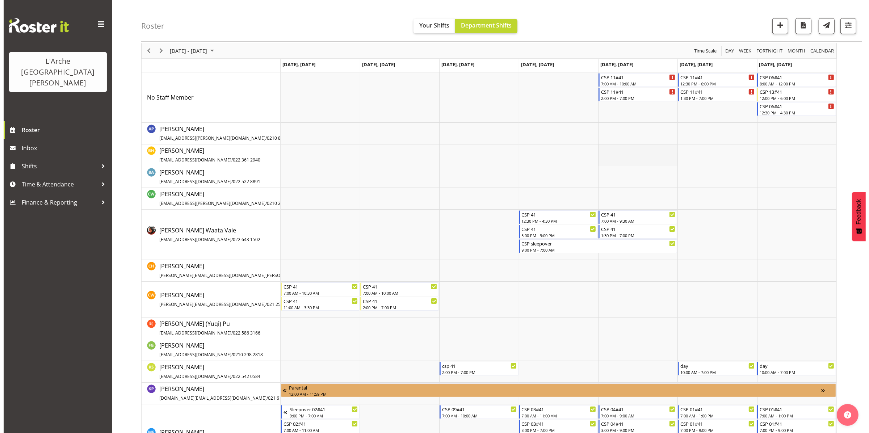
scroll to position [0, 0]
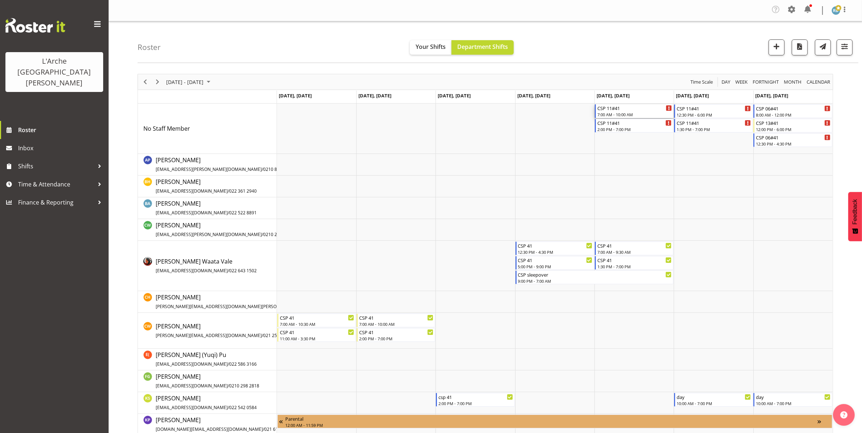
click at [642, 116] on div "7:00 AM - 10:00 AM" at bounding box center [634, 115] width 75 height 6
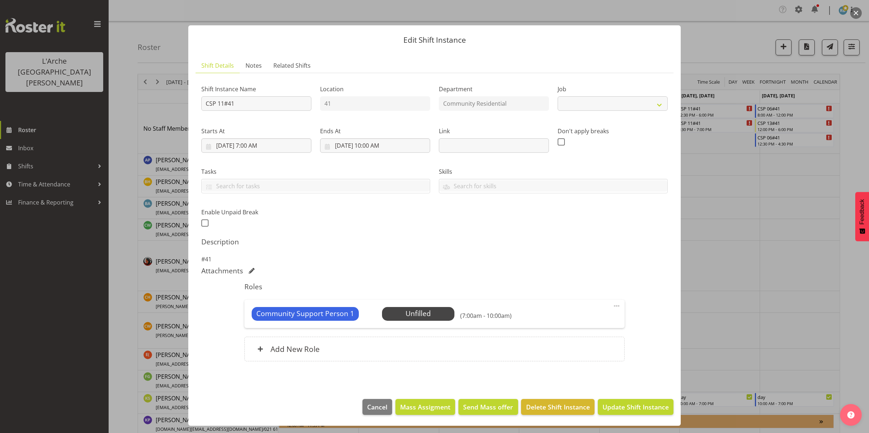
select select "2"
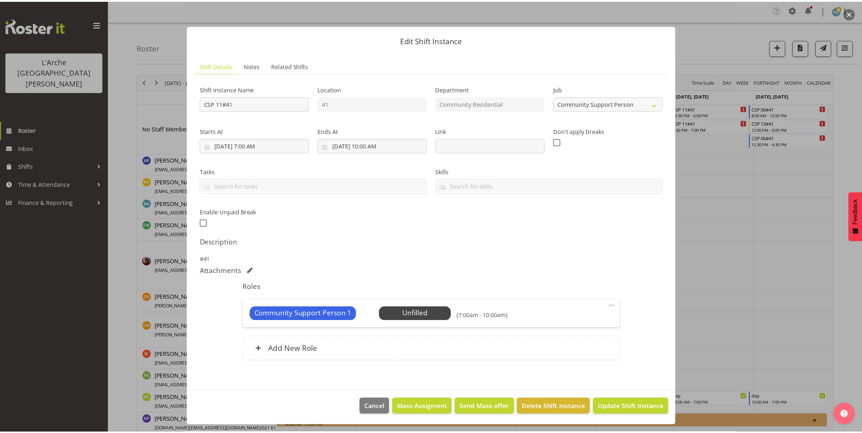
scroll to position [0, 0]
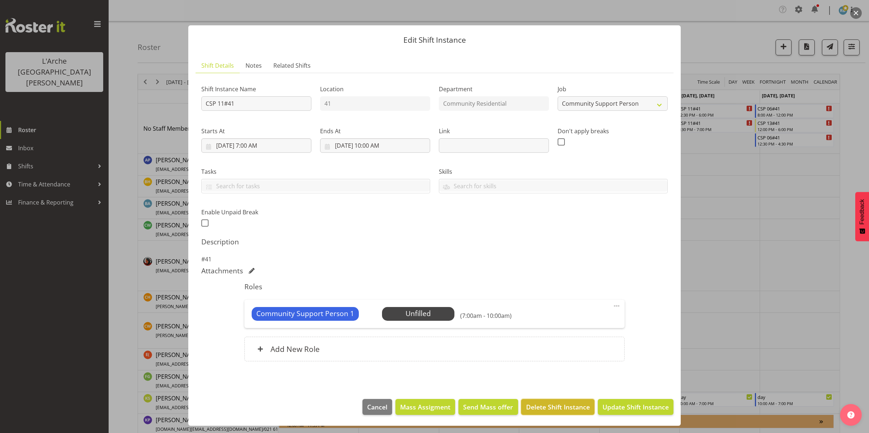
click at [542, 404] on span "Delete Shift Instance" at bounding box center [558, 406] width 64 height 9
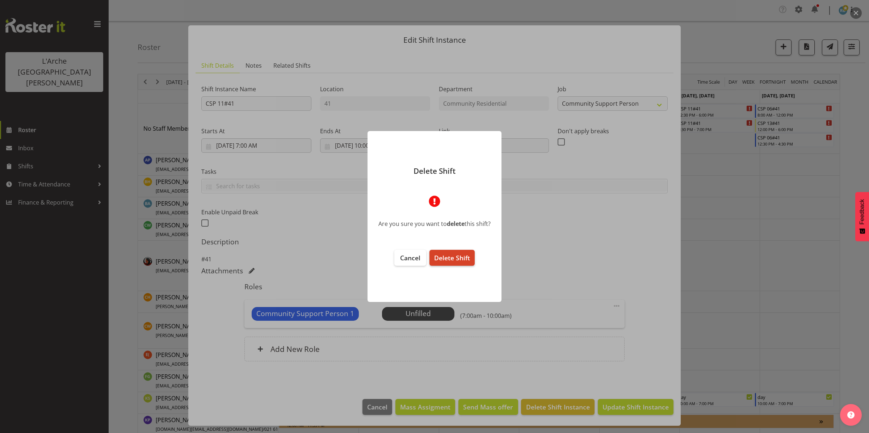
click at [443, 255] on span "Delete Shift" at bounding box center [452, 257] width 36 height 9
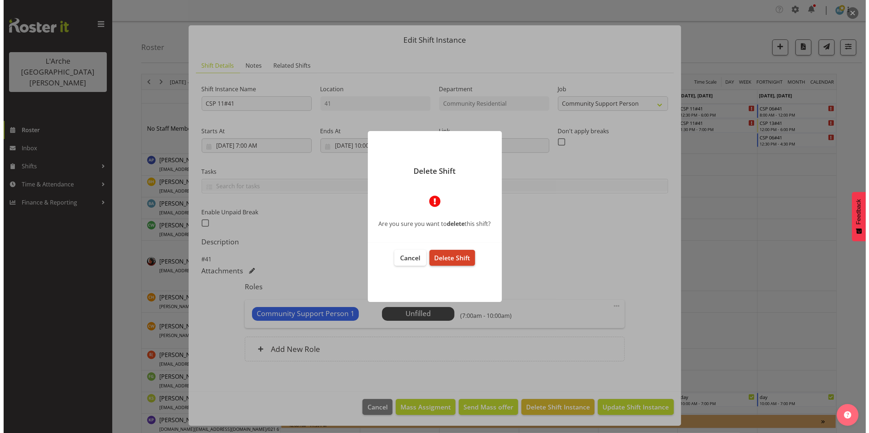
scroll to position [0, 0]
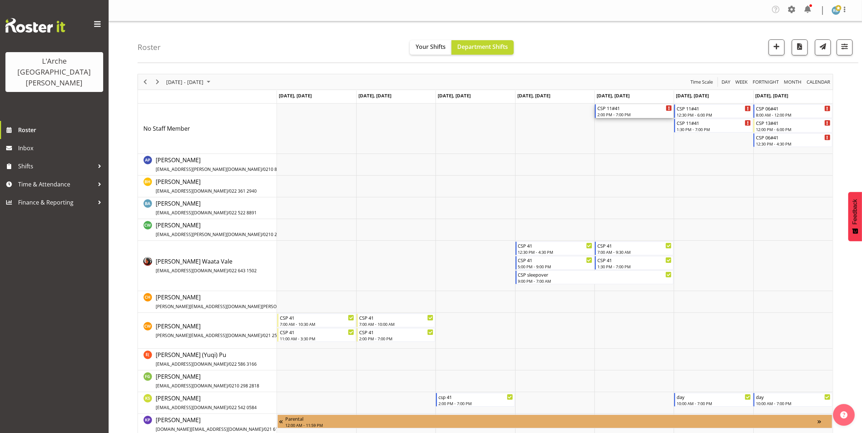
click at [617, 111] on div "CSP 11#41" at bounding box center [634, 107] width 75 height 7
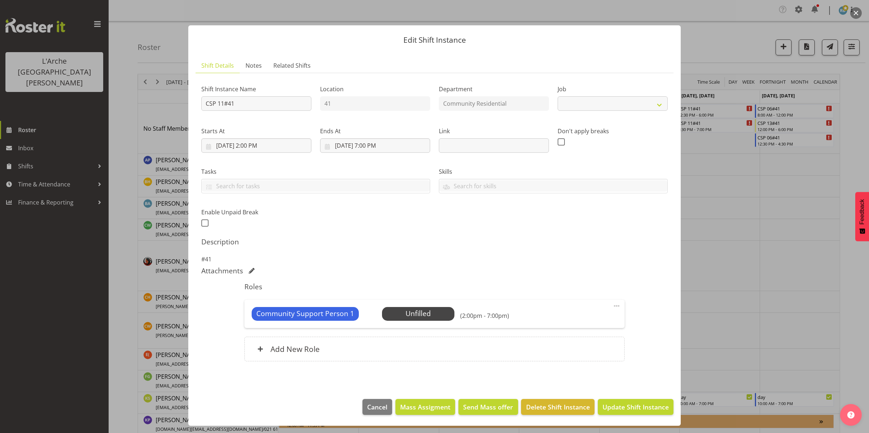
select select "2"
click at [541, 406] on span "Delete Shift Instance" at bounding box center [558, 406] width 64 height 9
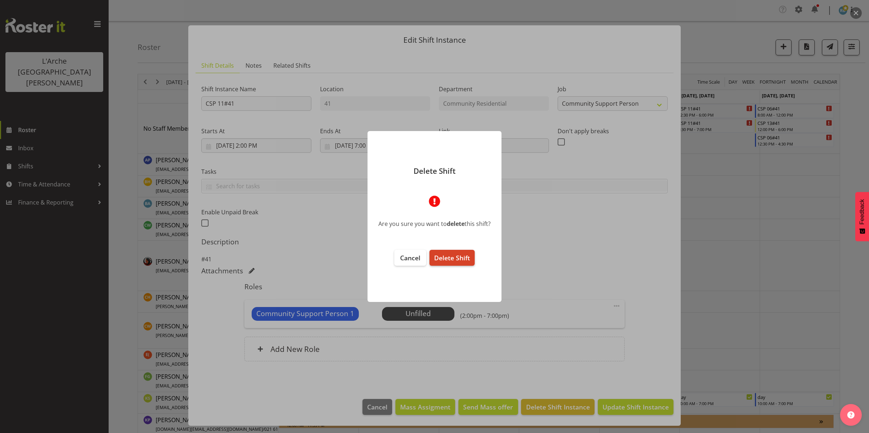
click at [450, 253] on button "Delete Shift" at bounding box center [451, 258] width 45 height 16
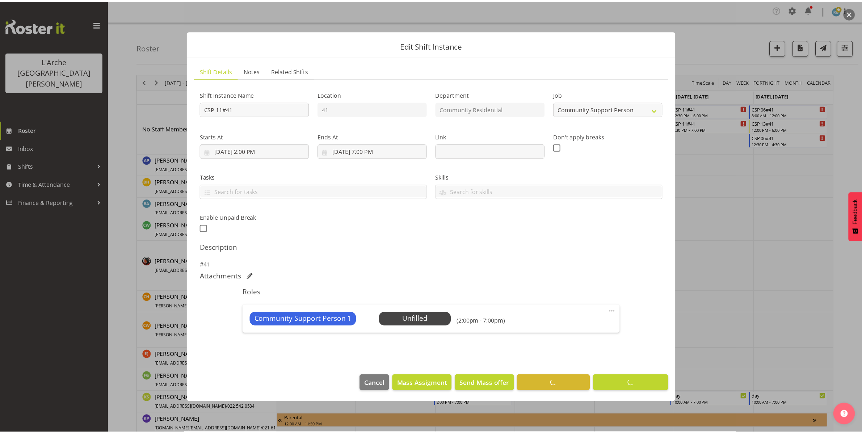
scroll to position [0, 0]
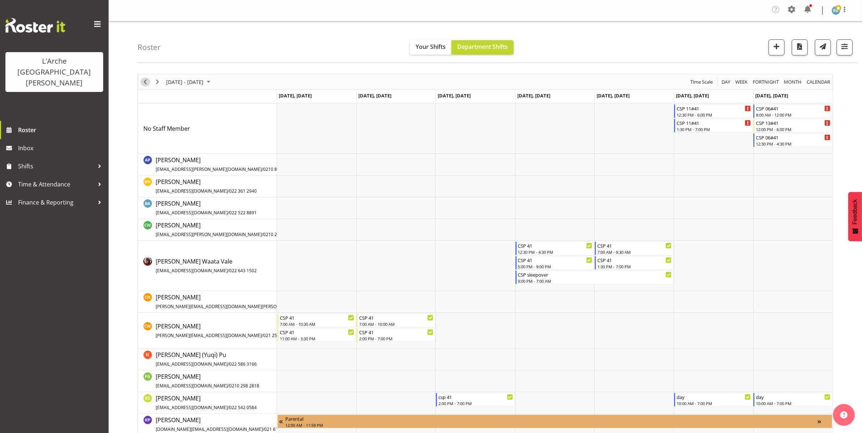
click at [145, 81] on span "Previous" at bounding box center [145, 81] width 9 height 9
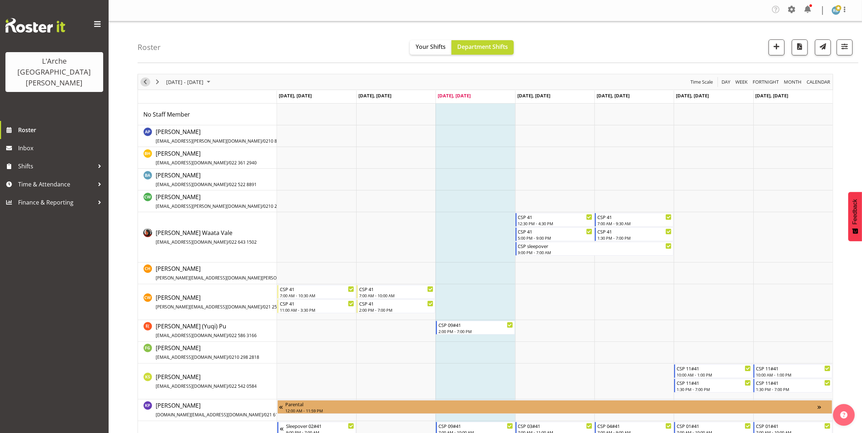
click at [145, 81] on span "Previous" at bounding box center [145, 81] width 9 height 9
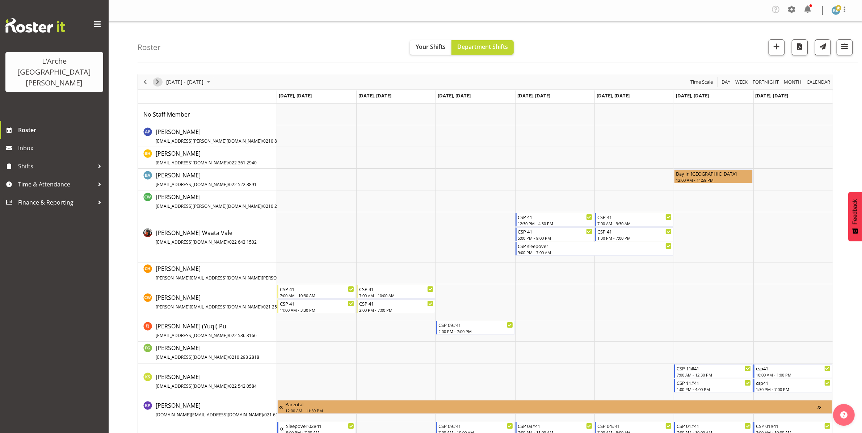
click at [157, 81] on span "Next" at bounding box center [157, 81] width 9 height 9
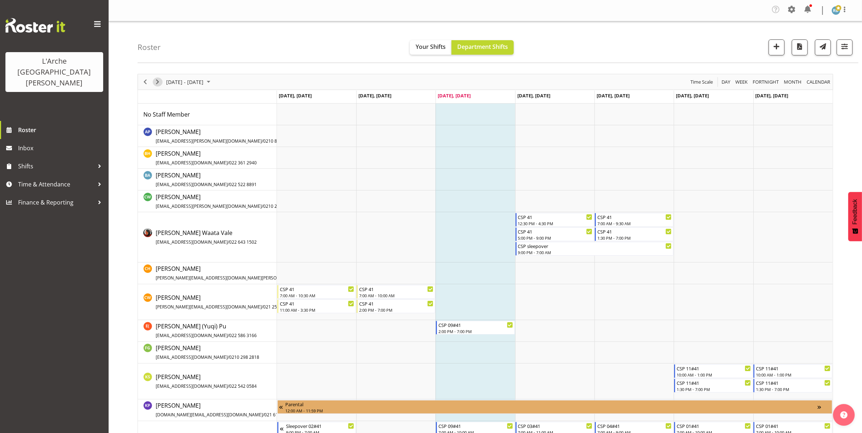
click at [157, 81] on span "Next" at bounding box center [157, 81] width 9 height 9
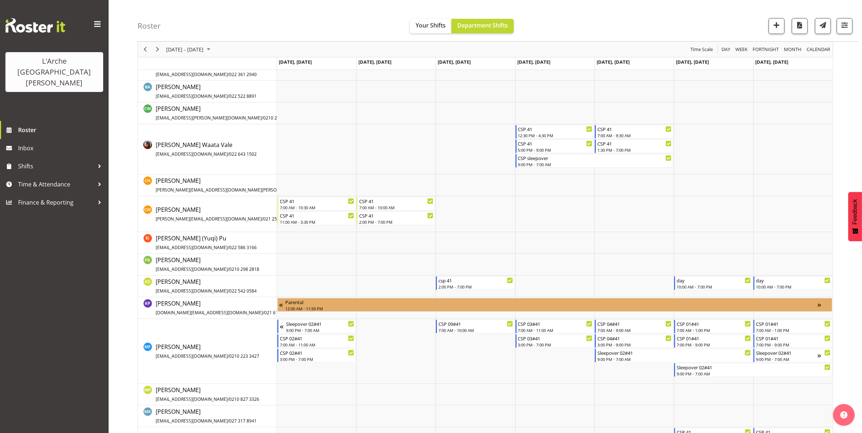
scroll to position [117, 0]
click at [844, 24] on span "button" at bounding box center [844, 24] width 9 height 9
click at [810, 52] on span "1 Locations" at bounding box center [798, 48] width 35 height 9
click at [762, 176] on span at bounding box center [759, 177] width 16 height 9
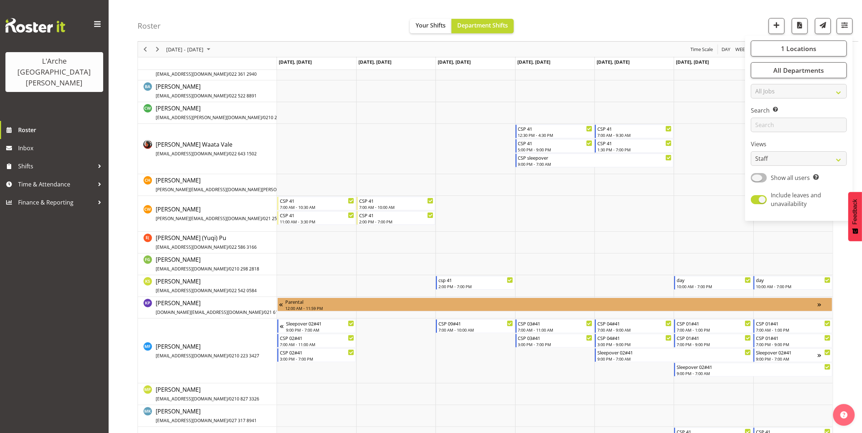
click at [756, 176] on input "Show all users Show only rostered employees" at bounding box center [753, 177] width 5 height 5
checkbox input "true"
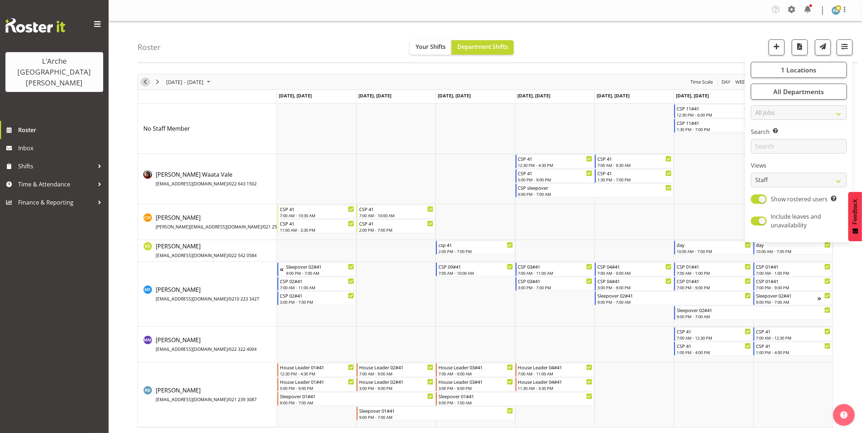
click at [143, 83] on span "Previous" at bounding box center [145, 81] width 9 height 9
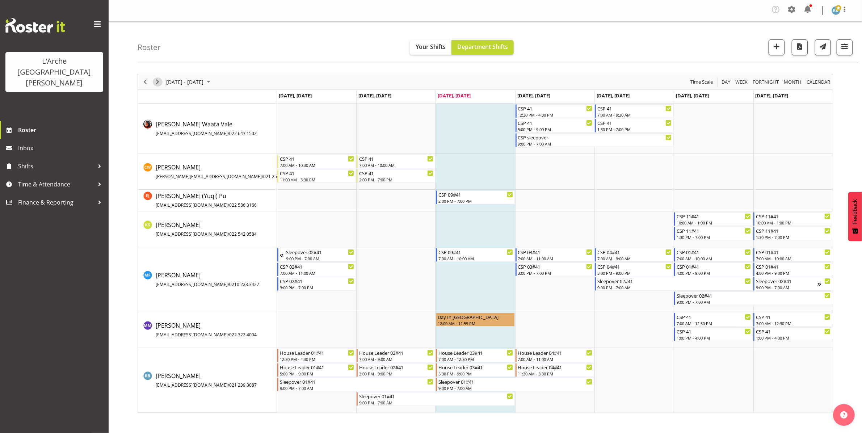
click at [159, 80] on span "Next" at bounding box center [157, 81] width 9 height 9
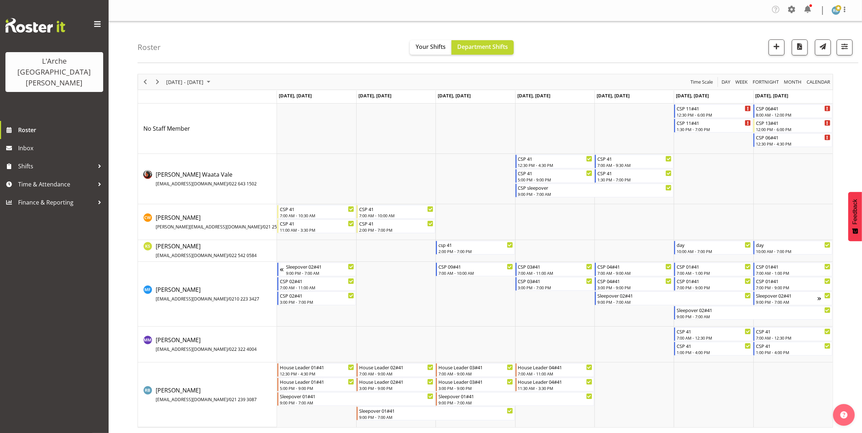
scroll to position [0, 0]
click at [145, 81] on span "Previous" at bounding box center [145, 81] width 9 height 9
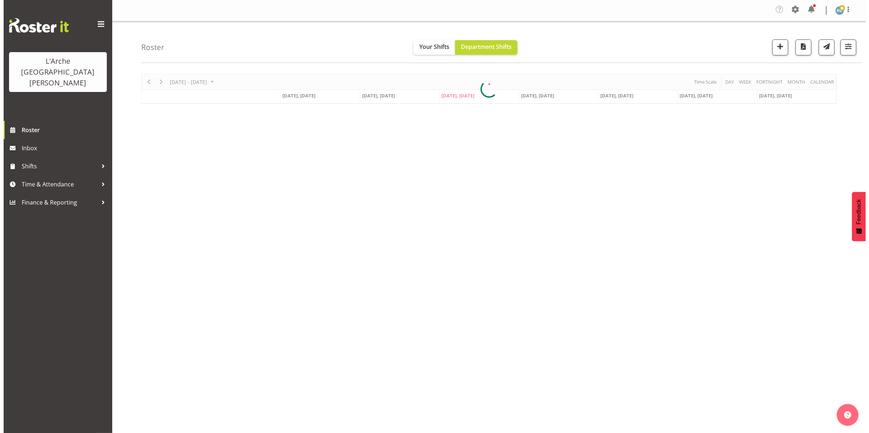
scroll to position [0, 0]
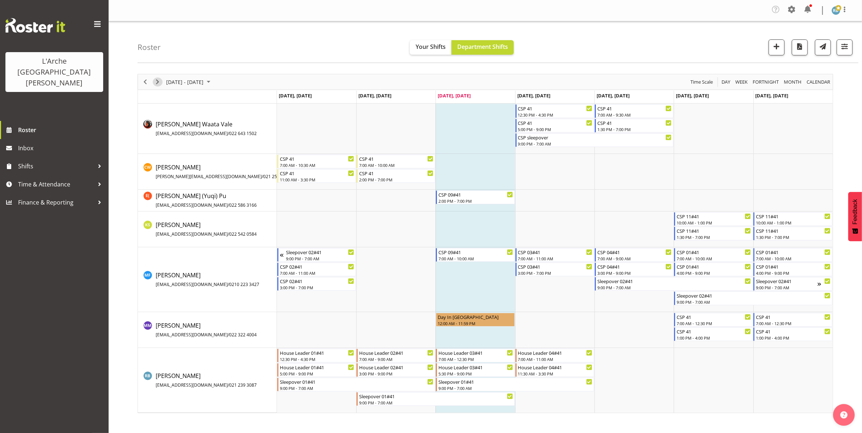
click at [159, 79] on span "Next" at bounding box center [157, 81] width 9 height 9
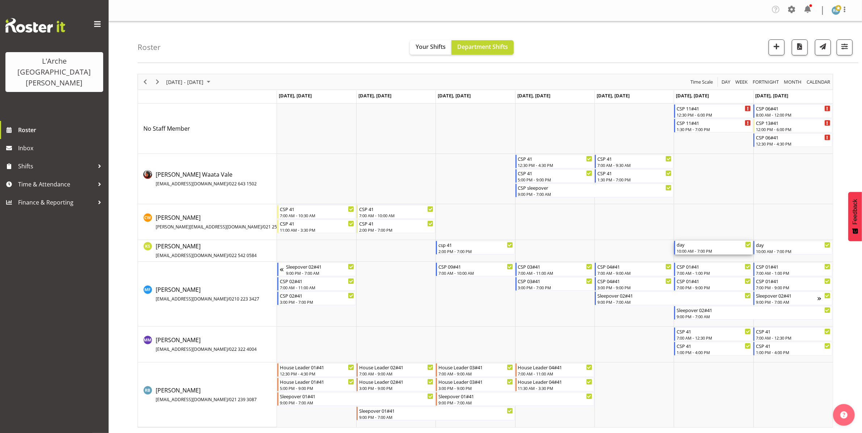
click at [701, 248] on div "day 10:00 AM - 7:00 PM" at bounding box center [714, 248] width 75 height 14
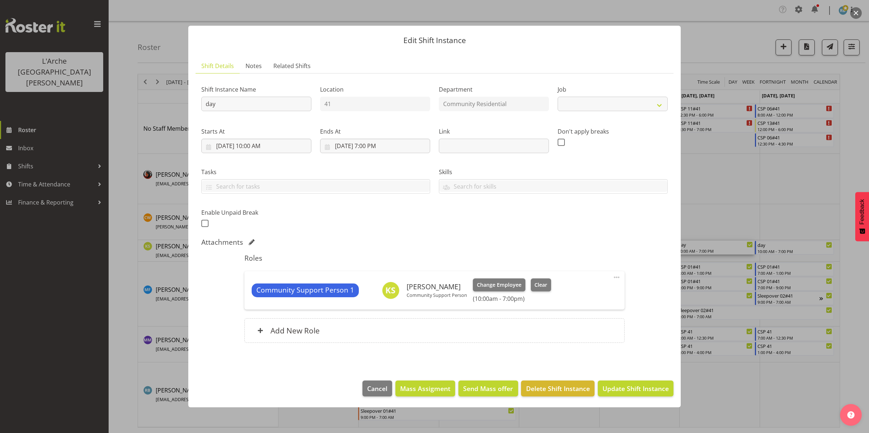
select select "2"
click at [258, 104] on input "day" at bounding box center [256, 104] width 110 height 14
type input "d"
type input "CSP 11#41"
click at [353, 148] on input "[DATE] 7:00 PM" at bounding box center [375, 146] width 110 height 14
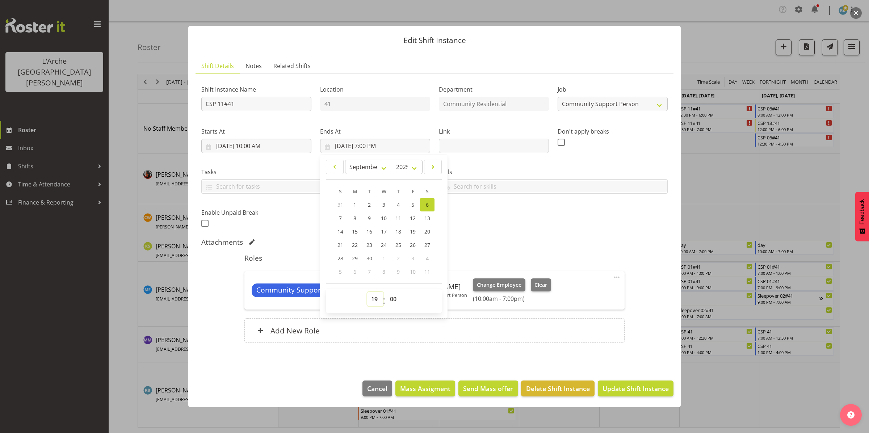
click at [373, 295] on select "00 01 02 03 04 05 06 07 08 09 10 11 12 13 14 15 16 17 18 19 20 21 22 23" at bounding box center [375, 299] width 16 height 14
select select "13"
click at [367, 292] on select "00 01 02 03 04 05 06 07 08 09 10 11 12 13 14 15 16 17 18 19 20 21 22 23" at bounding box center [375, 299] width 16 height 14
type input "[DATE] 1:00 PM"
click at [618, 384] on span "Update Shift Instance" at bounding box center [635, 388] width 66 height 9
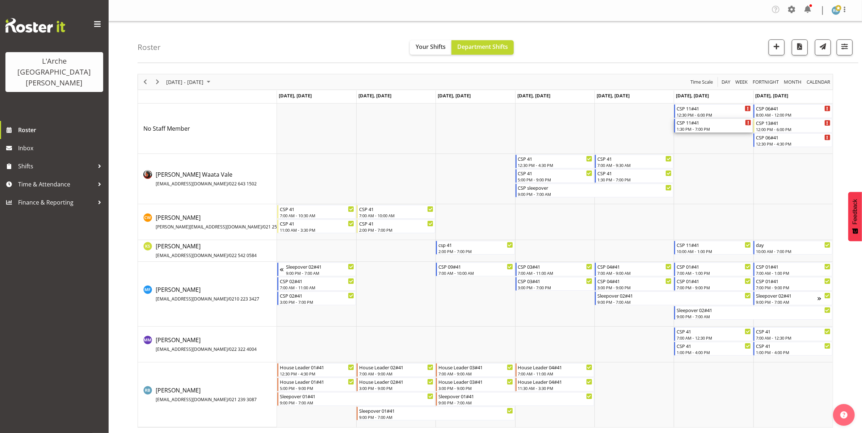
click at [707, 124] on div "CSP 11#41" at bounding box center [714, 122] width 75 height 7
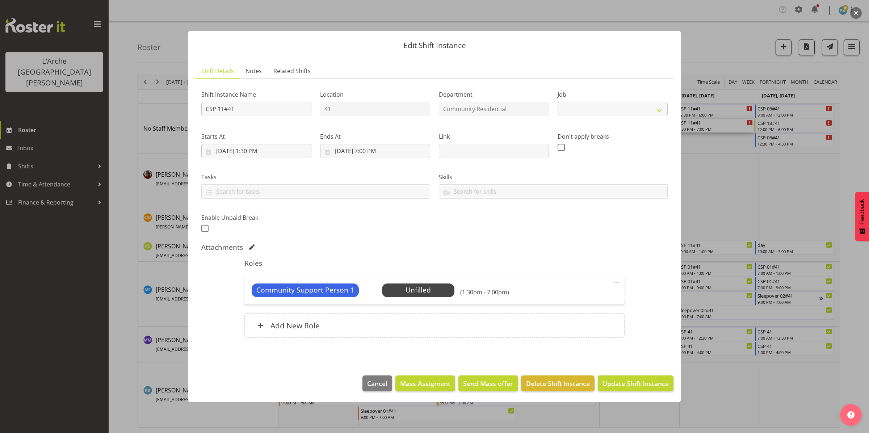
select select "2"
click at [419, 290] on span "Select Employee" at bounding box center [418, 290] width 54 height 10
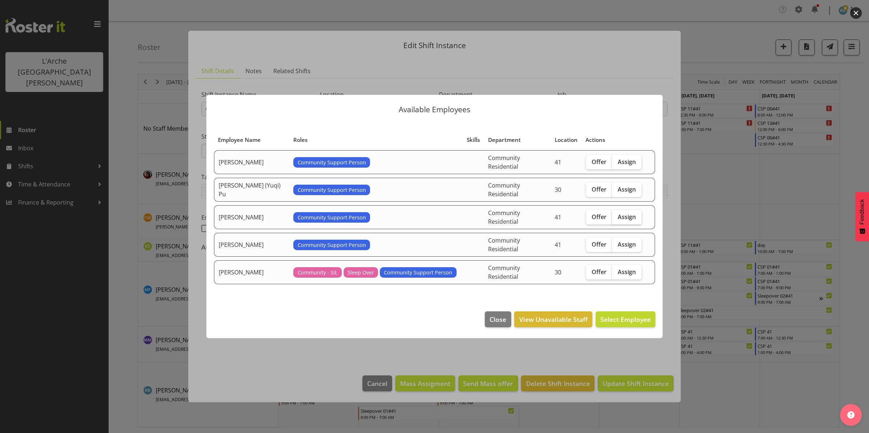
click at [619, 214] on span "Assign" at bounding box center [627, 216] width 18 height 7
click at [617, 214] on input "Assign" at bounding box center [614, 216] width 5 height 5
checkbox input "true"
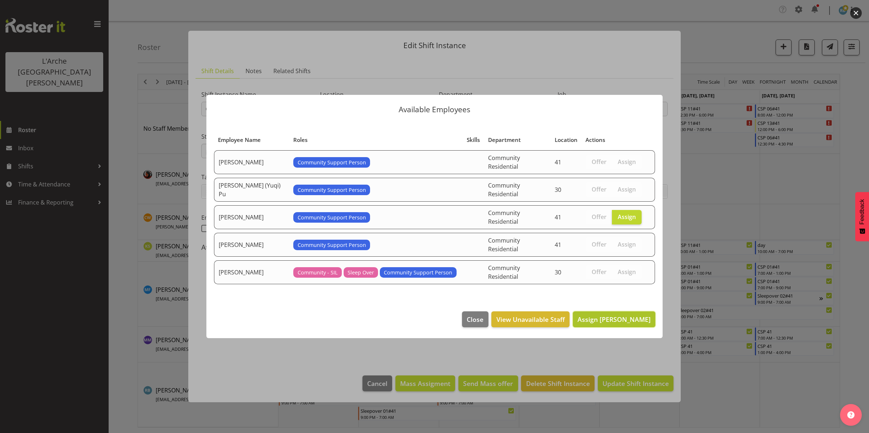
click at [617, 316] on span "Assign [PERSON_NAME]" at bounding box center [613, 319] width 73 height 9
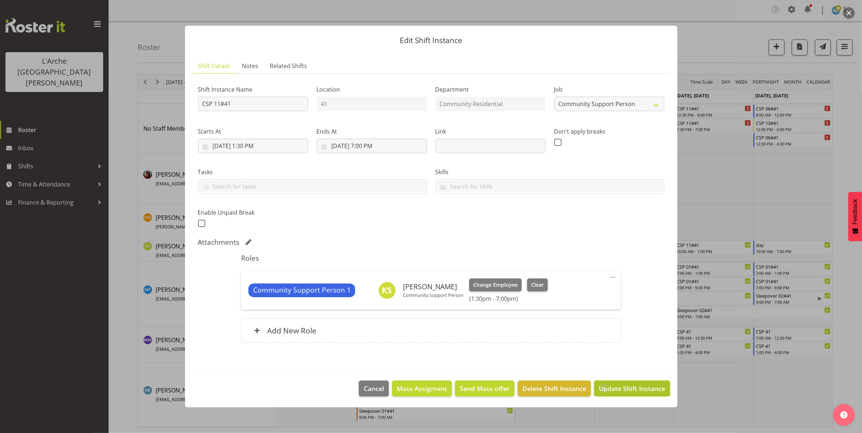
click at [621, 388] on span "Update Shift Instance" at bounding box center [632, 388] width 66 height 9
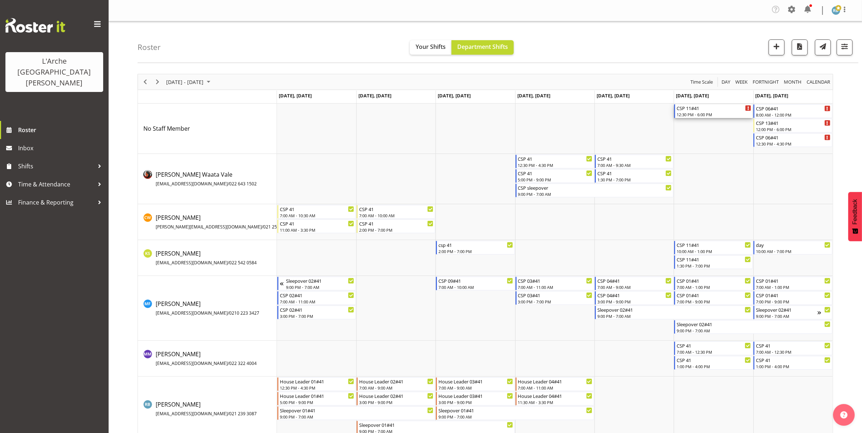
click at [714, 115] on div "12:30 PM - 6:00 PM" at bounding box center [714, 115] width 75 height 6
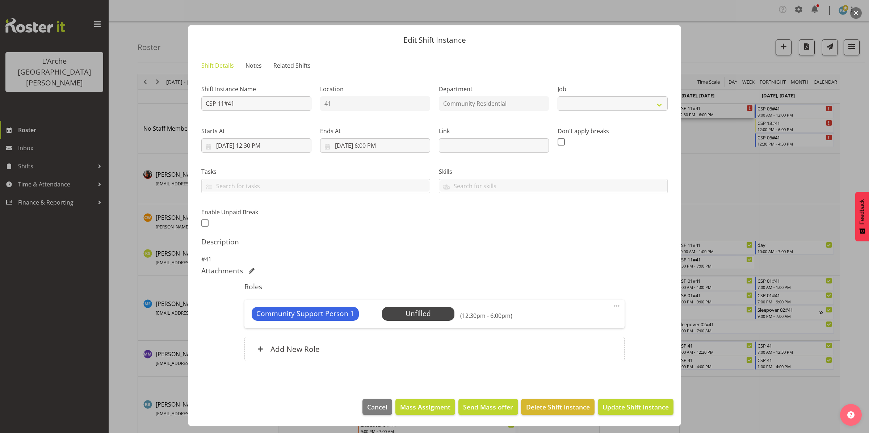
select select "3"
click at [544, 406] on span "Delete Shift Instance" at bounding box center [558, 406] width 64 height 9
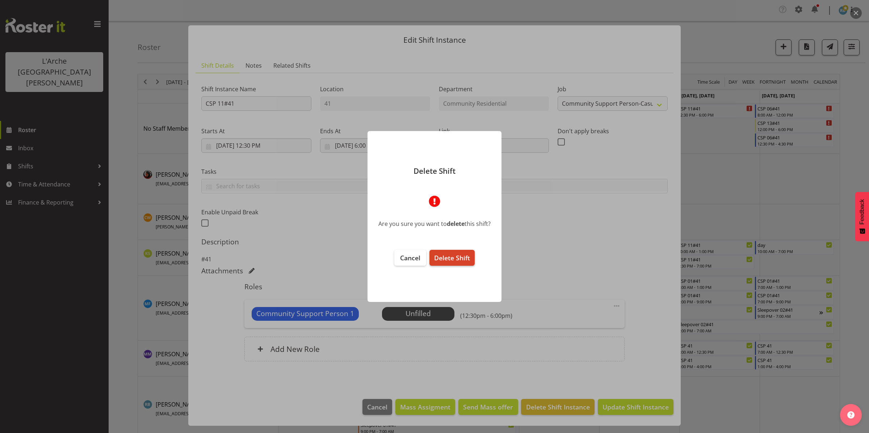
click at [459, 254] on span "Delete Shift" at bounding box center [452, 257] width 36 height 9
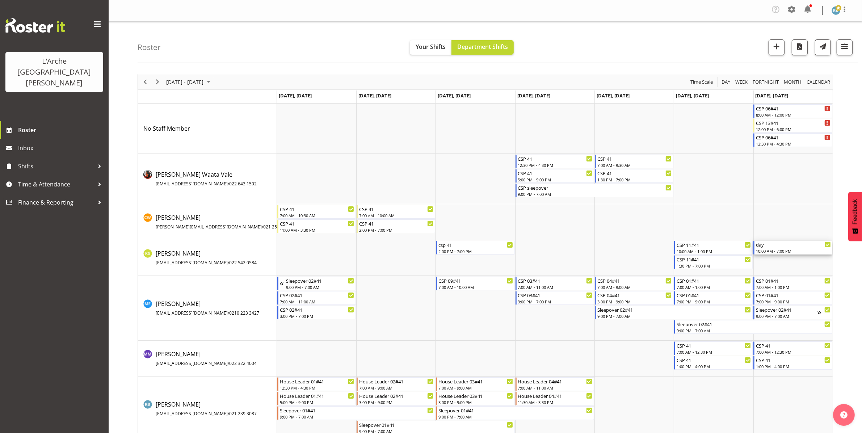
click at [786, 252] on div "10:00 AM - 7:00 PM" at bounding box center [793, 251] width 75 height 6
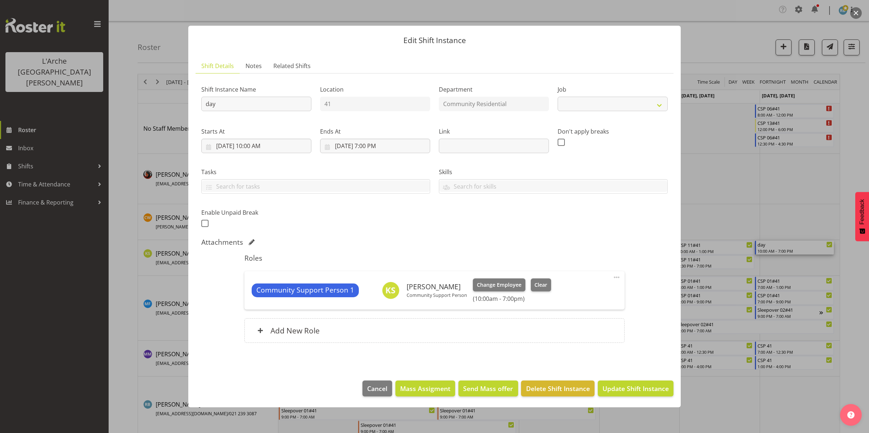
select select "2"
click at [231, 105] on input "day" at bounding box center [256, 104] width 110 height 14
type input "d"
type input "CSP 11#41"
click at [368, 151] on input "[DATE] 7:00 PM" at bounding box center [375, 146] width 110 height 14
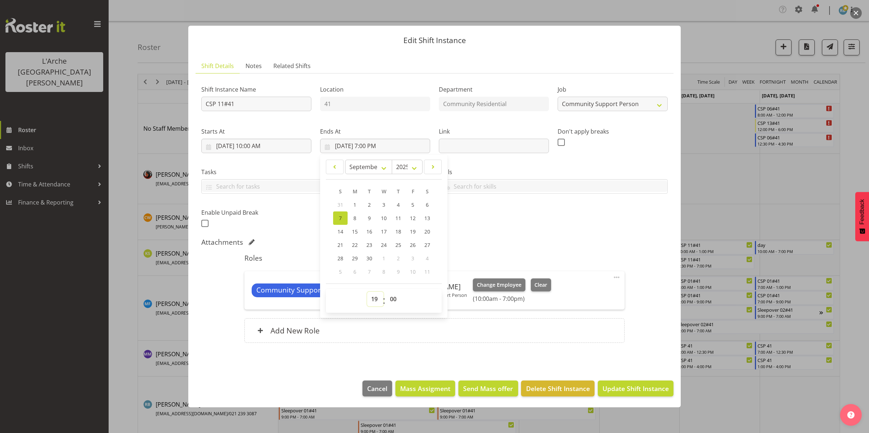
click at [374, 299] on select "00 01 02 03 04 05 06 07 08 09 10 11 12 13 14 15 16 17 18 19 20 21 22 23" at bounding box center [375, 299] width 16 height 14
select select "13"
click at [367, 292] on select "00 01 02 03 04 05 06 07 08 09 10 11 12 13 14 15 16 17 18 19 20 21 22 23" at bounding box center [375, 299] width 16 height 14
type input "[DATE] 1:00 PM"
click at [618, 387] on span "Update Shift Instance" at bounding box center [635, 388] width 66 height 9
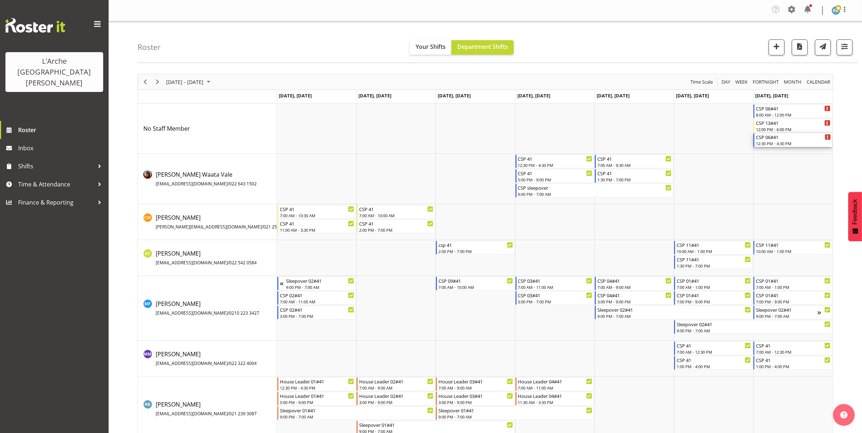
click at [779, 140] on div "CSP 06#41 12:30 PM - 4:30 PM" at bounding box center [793, 140] width 75 height 14
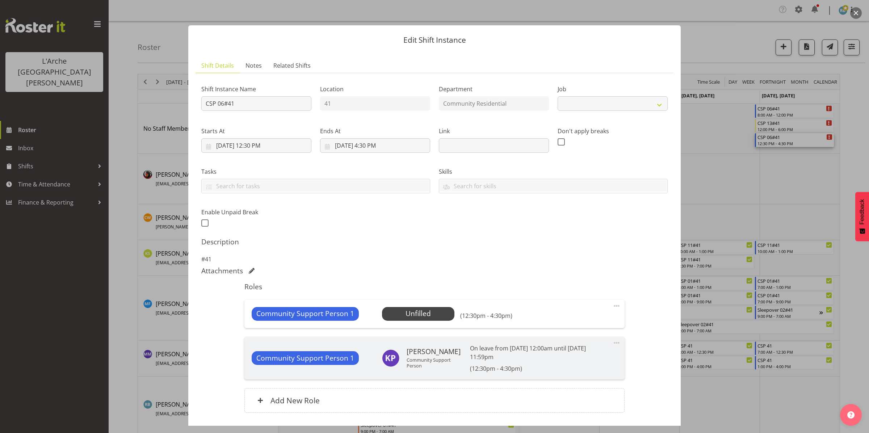
select select "2"
click at [223, 104] on input "CSP 06#41" at bounding box center [256, 103] width 110 height 14
type input "CSP 11#41"
click at [241, 144] on input "[DATE] 12:30 PM" at bounding box center [256, 145] width 110 height 14
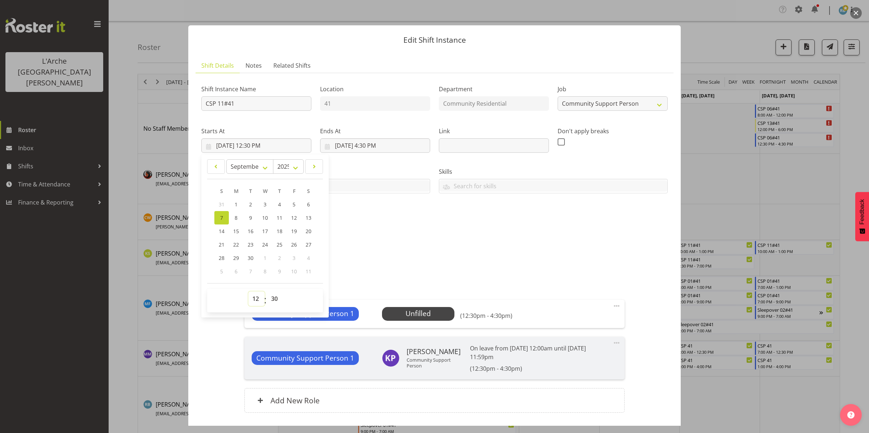
click at [255, 301] on select "00 01 02 03 04 05 06 07 08 09 10 11 12 13 14 15 16 17 18 19 20 21 22 23" at bounding box center [256, 298] width 16 height 14
select select "13"
click at [248, 291] on select "00 01 02 03 04 05 06 07 08 09 10 11 12 13 14 15 16 17 18 19 20 21 22 23" at bounding box center [256, 298] width 16 height 14
type input "[DATE] 1:30 PM"
click at [354, 145] on input "[DATE] 4:30 PM" at bounding box center [375, 145] width 110 height 14
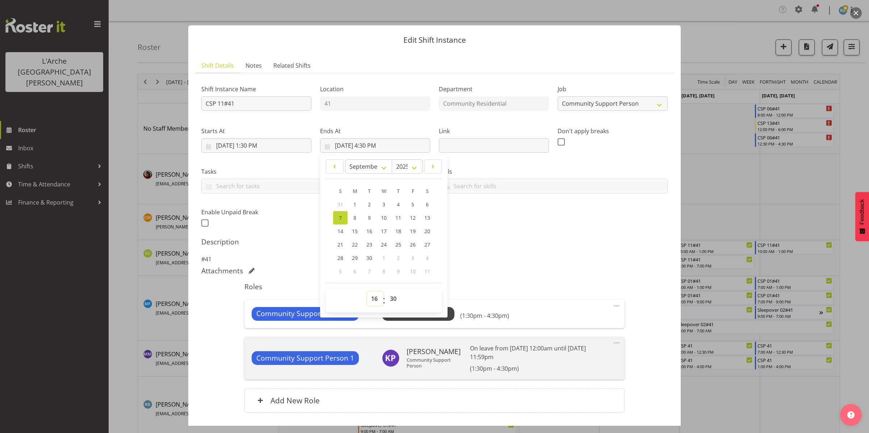
click at [373, 298] on select "00 01 02 03 04 05 06 07 08 09 10 11 12 13 14 15 16 17 18 19 20 21 22 23" at bounding box center [375, 298] width 16 height 14
select select "19"
click at [367, 291] on select "00 01 02 03 04 05 06 07 08 09 10 11 12 13 14 15 16 17 18 19 20 21 22 23" at bounding box center [375, 298] width 16 height 14
type input "[DATE] 7:30 PM"
click at [392, 299] on select "00 01 02 03 04 05 06 07 08 09 10 11 12 13 14 15 16 17 18 19 20 21 22 23 24 25 2…" at bounding box center [394, 298] width 16 height 14
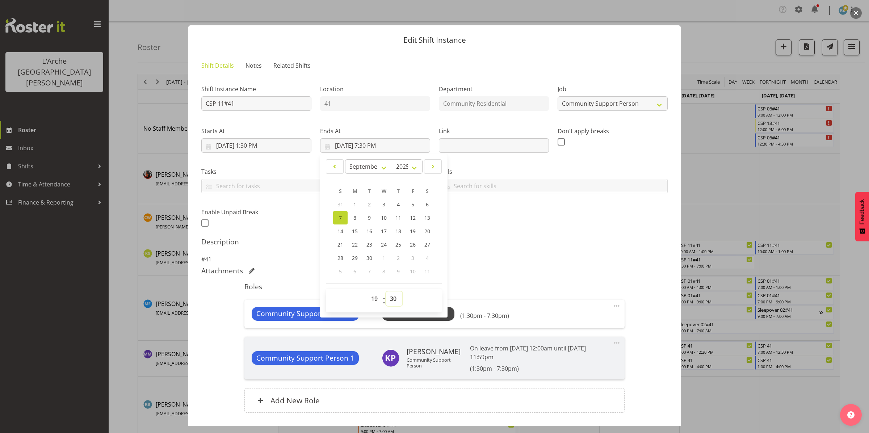
select select "0"
click at [386, 291] on select "00 01 02 03 04 05 06 07 08 09 10 11 12 13 14 15 16 17 18 19 20 21 22 23 24 25 2…" at bounding box center [394, 298] width 16 height 14
type input "[DATE] 7:00 PM"
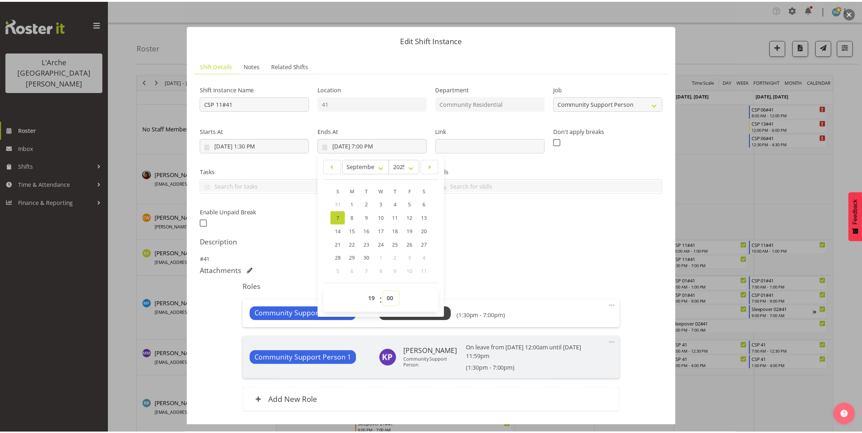
scroll to position [52, 0]
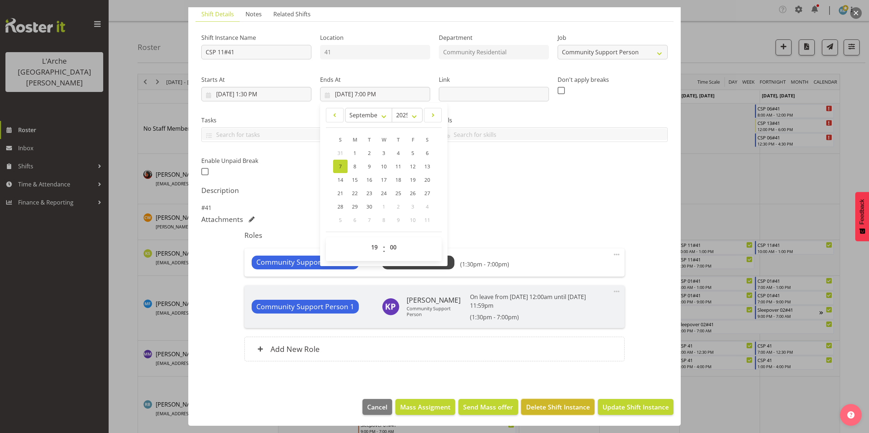
click at [547, 402] on span "Delete Shift Instance" at bounding box center [558, 406] width 64 height 9
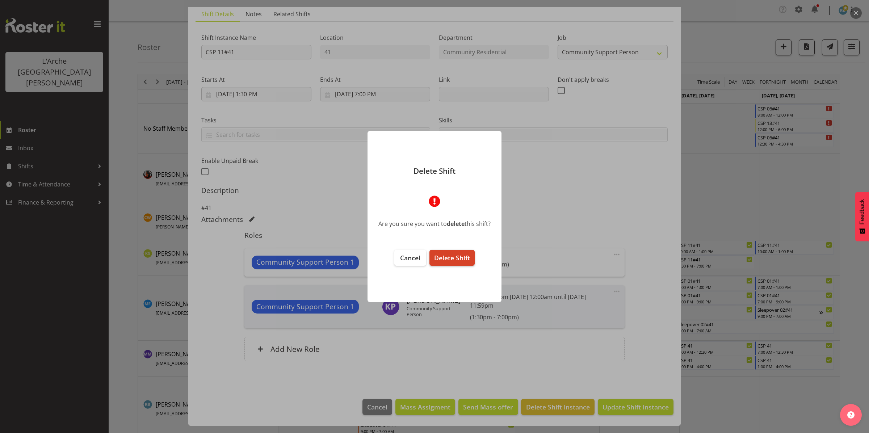
click at [462, 261] on span "Delete Shift" at bounding box center [452, 257] width 36 height 9
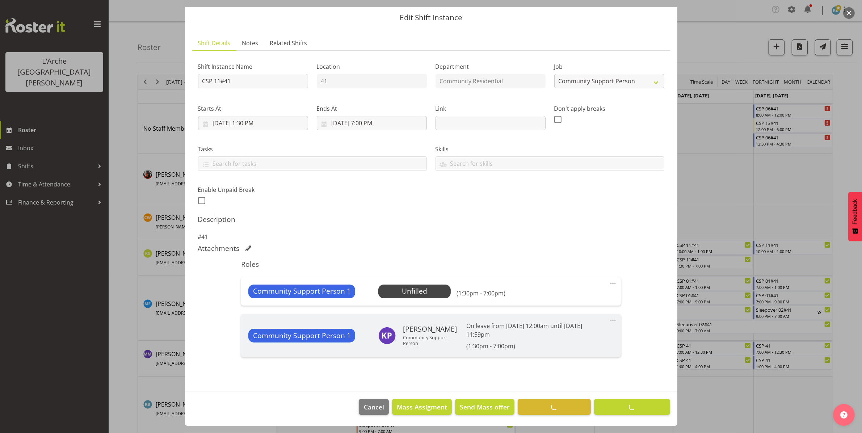
scroll to position [23, 0]
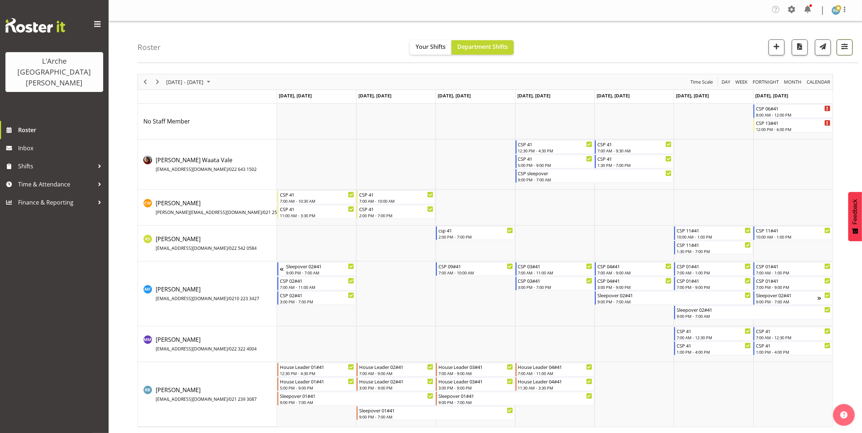
click at [847, 46] on span "button" at bounding box center [844, 46] width 9 height 9
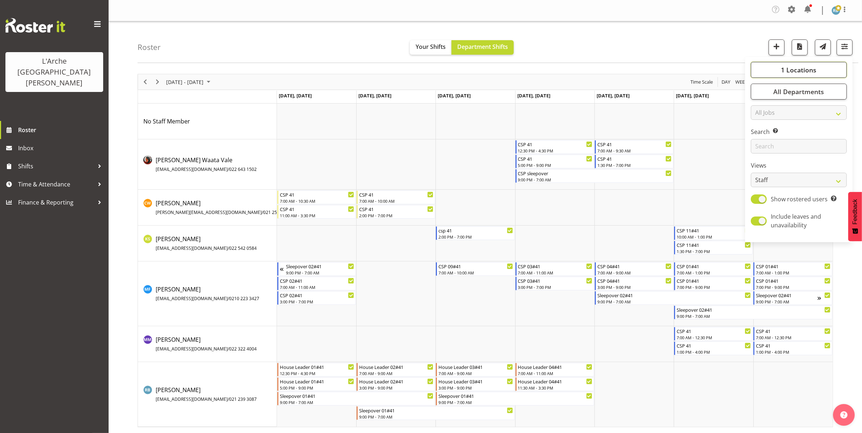
click at [812, 73] on span "1 Locations" at bounding box center [798, 70] width 35 height 9
click at [781, 140] on span "Select All" at bounding box center [772, 139] width 23 height 7
checkbox input "true"
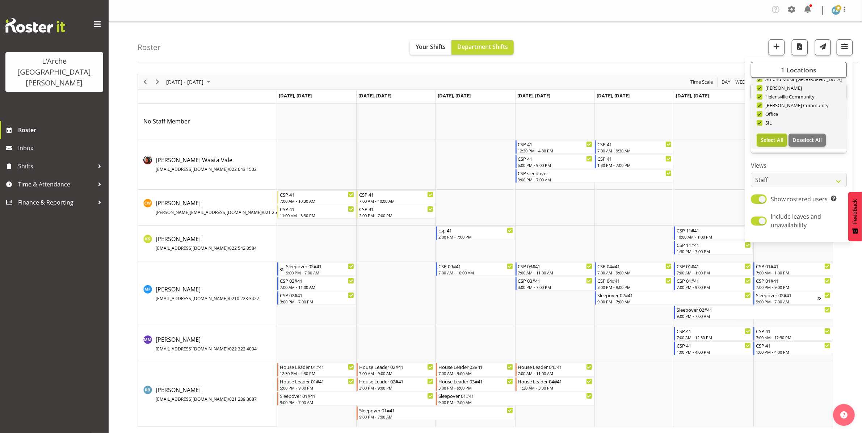
checkbox input "true"
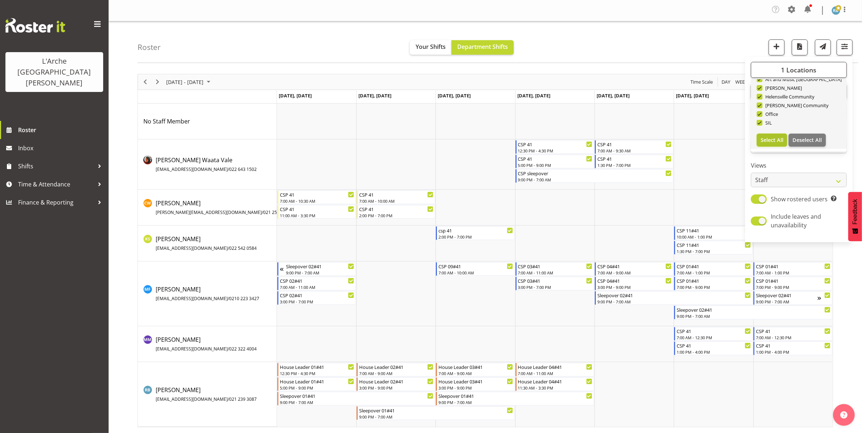
checkbox input "true"
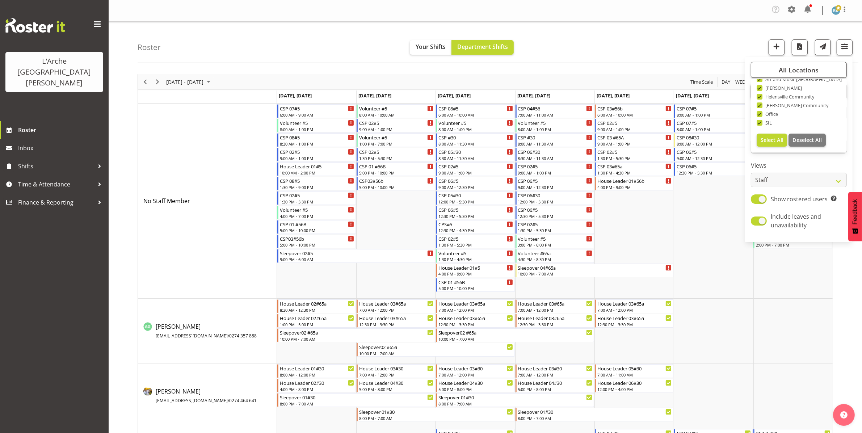
click at [702, 47] on div "Roster Your Shifts Department Shifts All Locations Clear 20 30 41 5 56b 65a 73 …" at bounding box center [498, 42] width 721 height 42
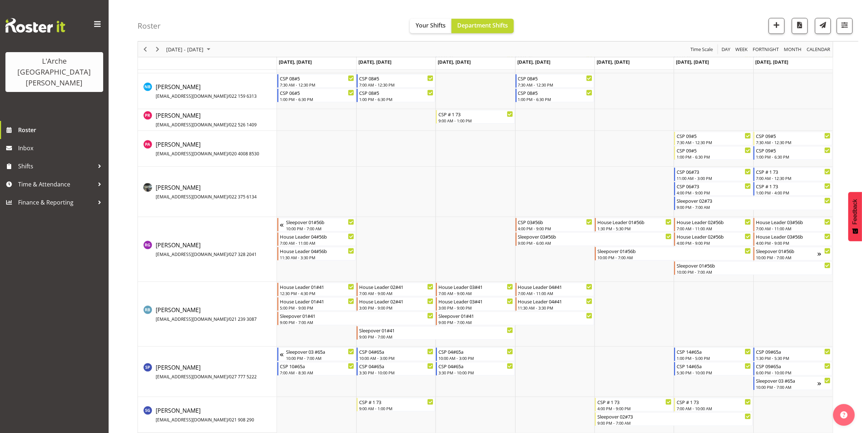
scroll to position [1260, 0]
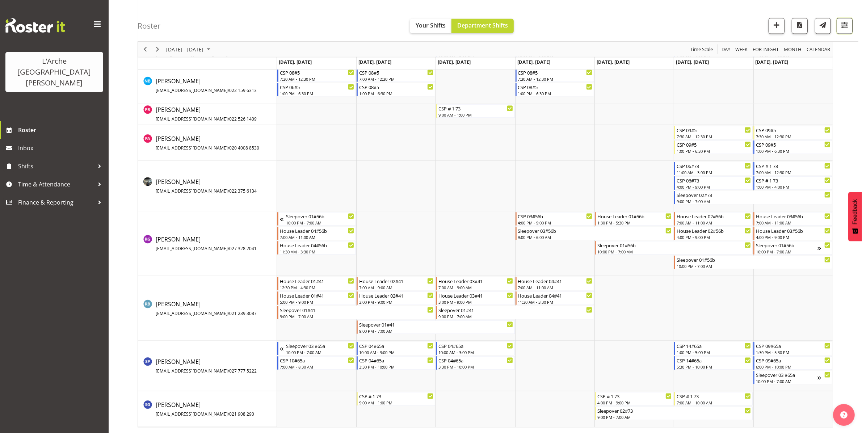
click at [845, 21] on span "button" at bounding box center [844, 24] width 9 height 9
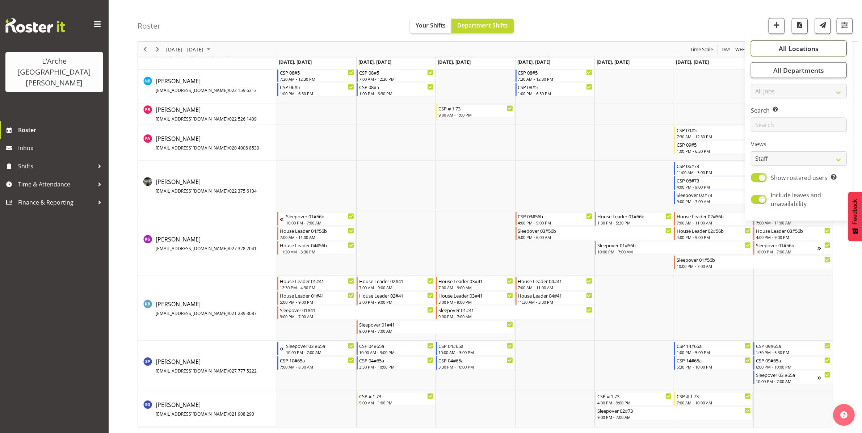
click at [815, 48] on span "All Locations" at bounding box center [799, 48] width 40 height 9
click at [802, 114] on button "Deselect All" at bounding box center [807, 118] width 37 height 13
checkbox input "false"
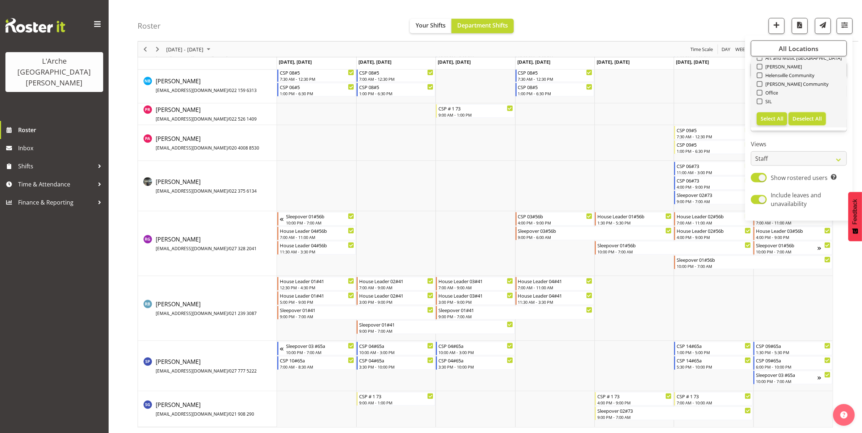
checkbox input "false"
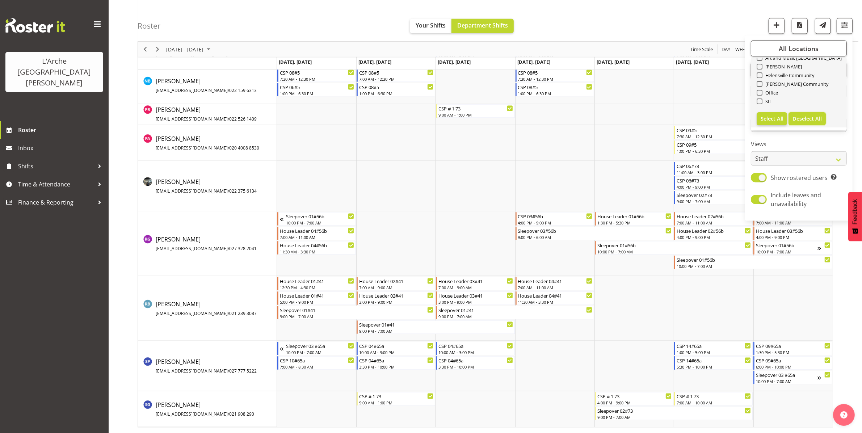
checkbox input "false"
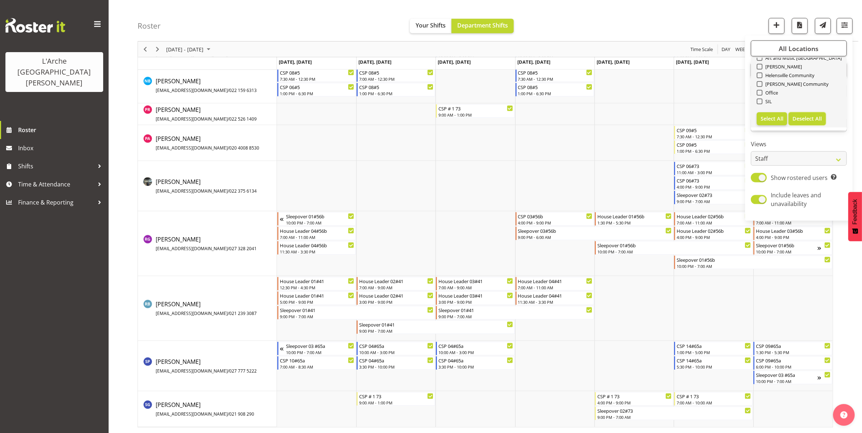
checkbox input "false"
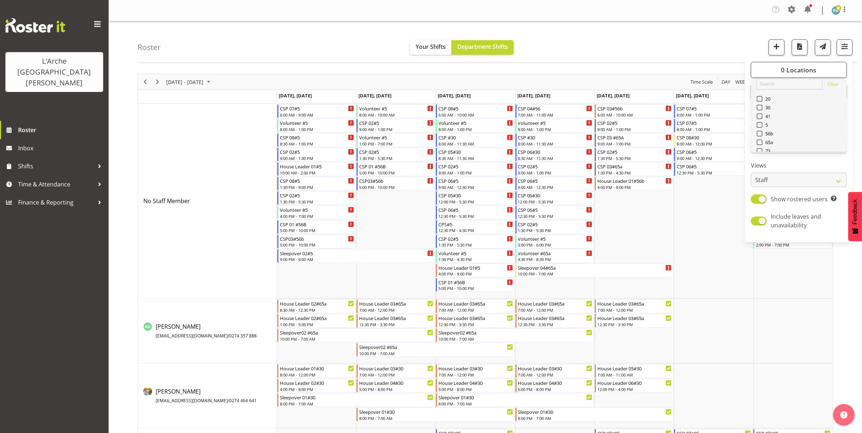
scroll to position [0, 0]
click at [759, 120] on span at bounding box center [760, 123] width 6 height 6
click at [759, 121] on input "41" at bounding box center [759, 123] width 5 height 5
checkbox input "true"
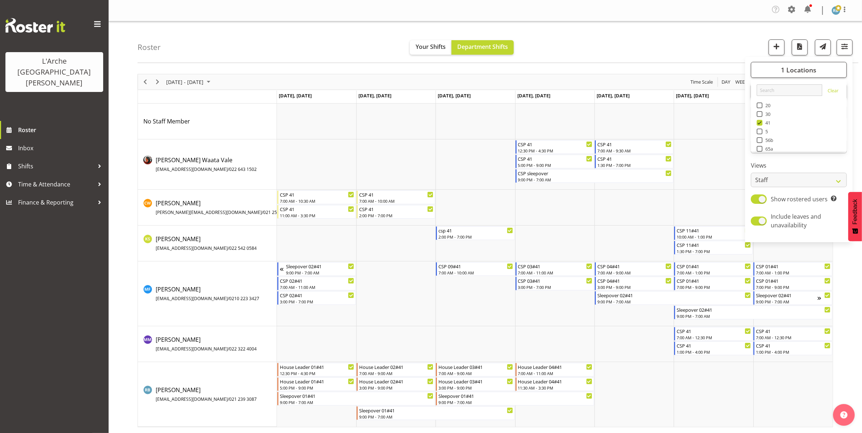
click at [722, 36] on div "Roster Your Shifts Department Shifts 1 Locations Clear 20 30 41 5 56b 65a 73 Ar…" at bounding box center [498, 42] width 721 height 42
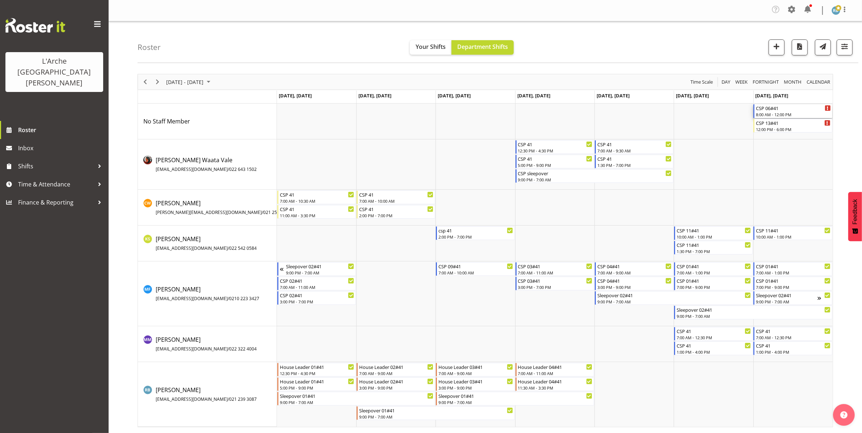
click at [778, 113] on div "8:00 AM - 12:00 PM" at bounding box center [793, 115] width 75 height 6
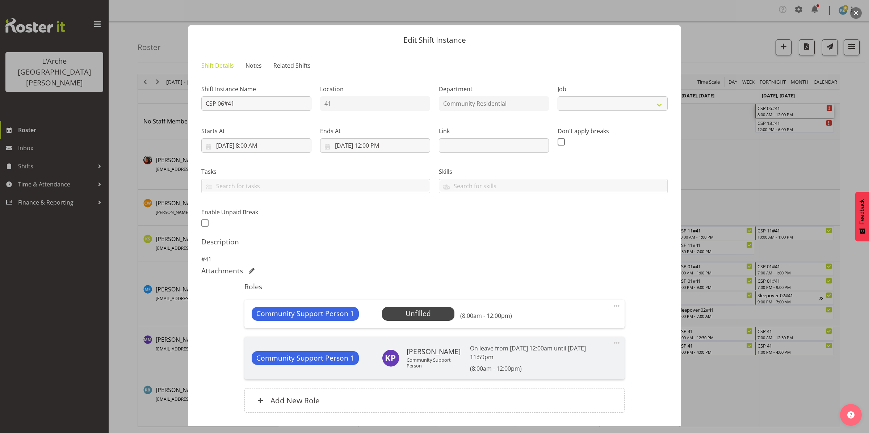
select select "2"
click at [431, 310] on span "Select Employee" at bounding box center [418, 313] width 54 height 10
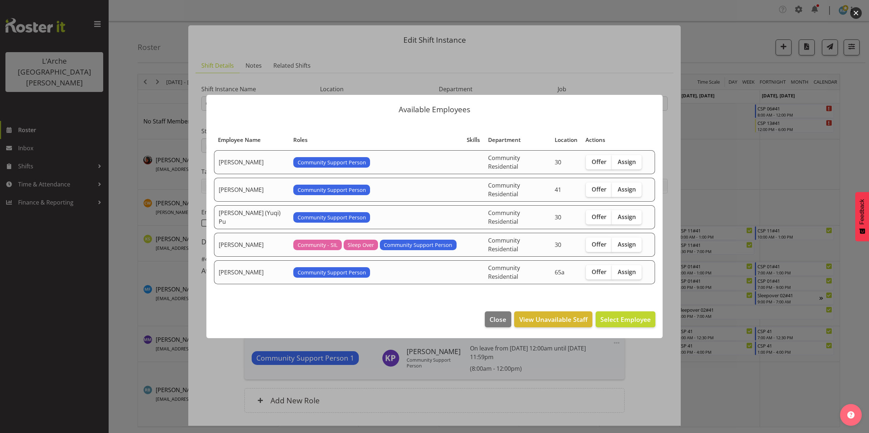
click at [634, 354] on div at bounding box center [434, 216] width 869 height 433
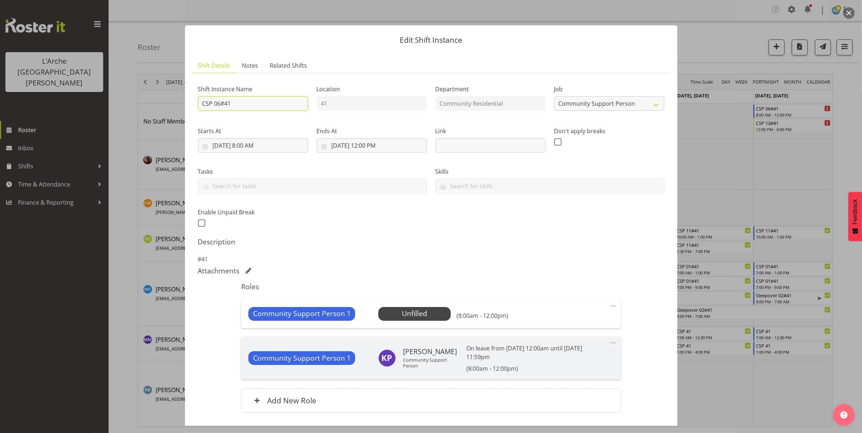
click at [220, 101] on input "CSP 06#41" at bounding box center [253, 103] width 110 height 14
type input "CSP 11#41"
click at [284, 140] on input "[DATE] 8:00 AM" at bounding box center [253, 145] width 110 height 14
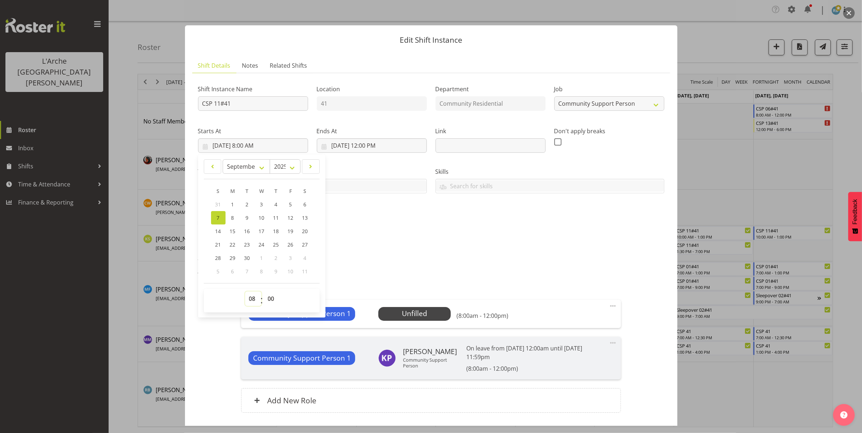
click at [251, 295] on select "00 01 02 03 04 05 06 07 08 09 10 11 12 13 14 15 16 17 18 19 20 21 22 23" at bounding box center [253, 298] width 16 height 14
select select "13"
click at [245, 291] on select "00 01 02 03 04 05 06 07 08 09 10 11 12 13 14 15 16 17 18 19 20 21 22 23" at bounding box center [253, 298] width 16 height 14
type input "[DATE] 1:00 PM"
click at [270, 297] on select "00 01 02 03 04 05 06 07 08 09 10 11 12 13 14 15 16 17 18 19 20 21 22 23 24 25 2…" at bounding box center [272, 298] width 16 height 14
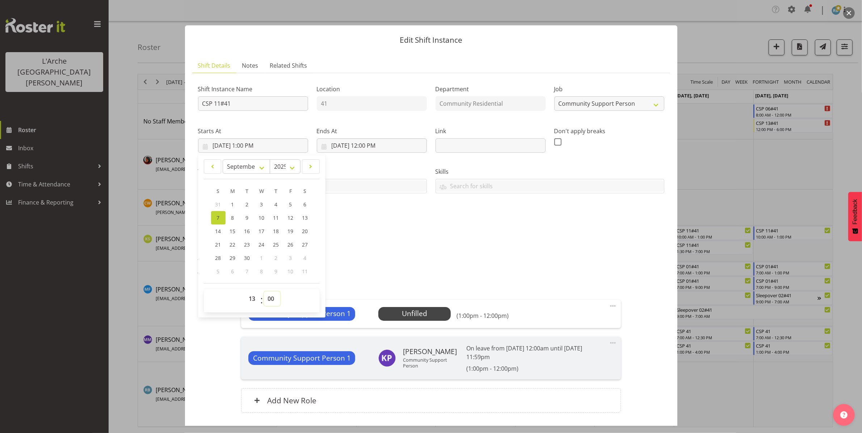
select select "30"
click at [264, 291] on select "00 01 02 03 04 05 06 07 08 09 10 11 12 13 14 15 16 17 18 19 20 21 22 23 24 25 2…" at bounding box center [272, 298] width 16 height 14
type input "[DATE] 1:30 PM"
click at [362, 140] on input "[DATE] 12:00 PM" at bounding box center [372, 145] width 110 height 14
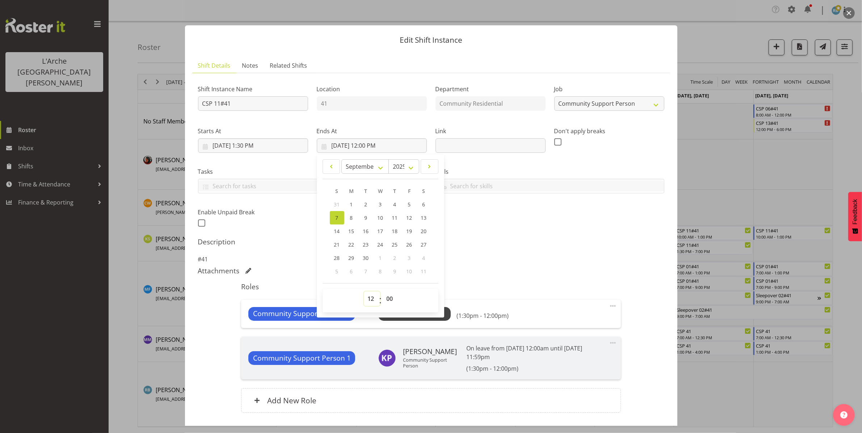
click at [371, 297] on select "00 01 02 03 04 05 06 07 08 09 10 11 12 13 14 15 16 17 18 19 20 21 22 23" at bounding box center [372, 298] width 16 height 14
select select "19"
click at [364, 291] on select "00 01 02 03 04 05 06 07 08 09 10 11 12 13 14 15 16 17 18 19 20 21 22 23" at bounding box center [372, 298] width 16 height 14
type input "[DATE] 7:00 PM"
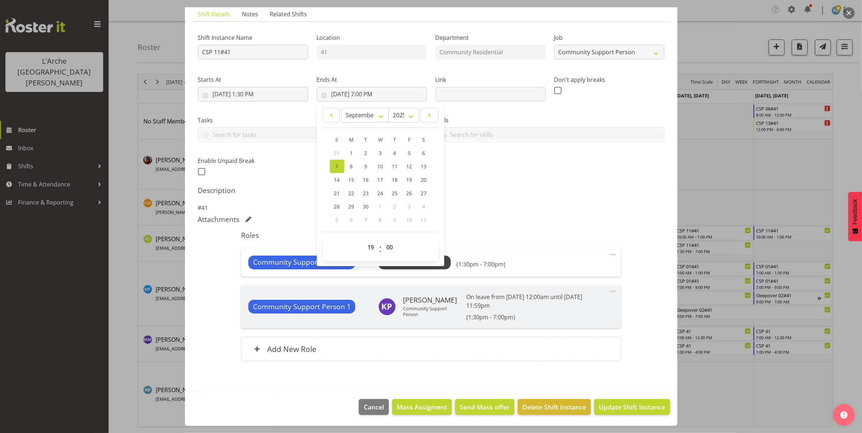
click at [534, 258] on div "Community Support Person 1 Unfilled Select Employee (1:30pm - 7:00pm)" at bounding box center [430, 263] width 365 height 14
click at [431, 259] on span "Select Employee" at bounding box center [415, 262] width 54 height 10
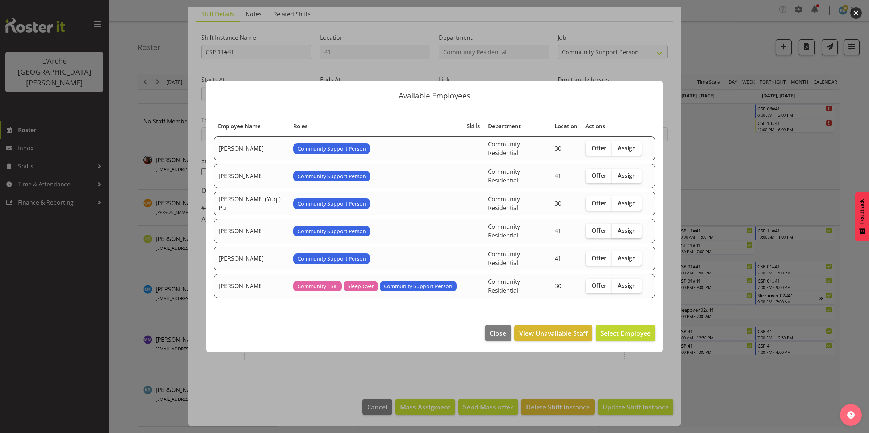
click at [625, 228] on span "Assign" at bounding box center [627, 230] width 18 height 7
click at [617, 228] on input "Assign" at bounding box center [614, 230] width 5 height 5
checkbox input "true"
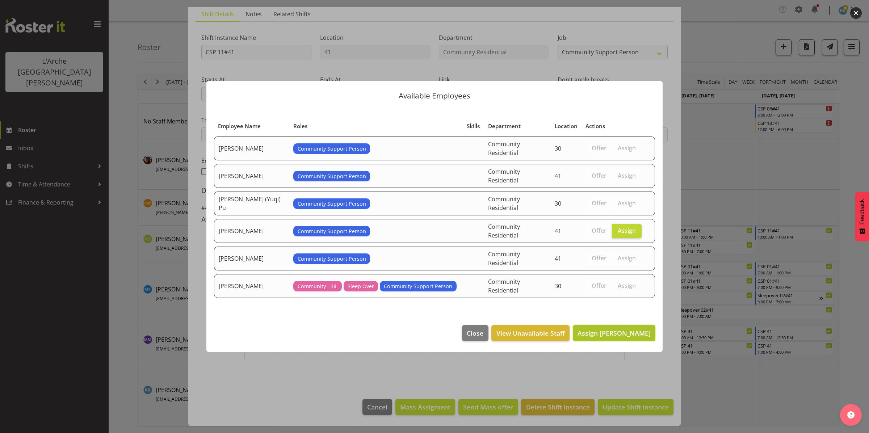
click at [621, 329] on span "Assign [PERSON_NAME]" at bounding box center [613, 333] width 73 height 9
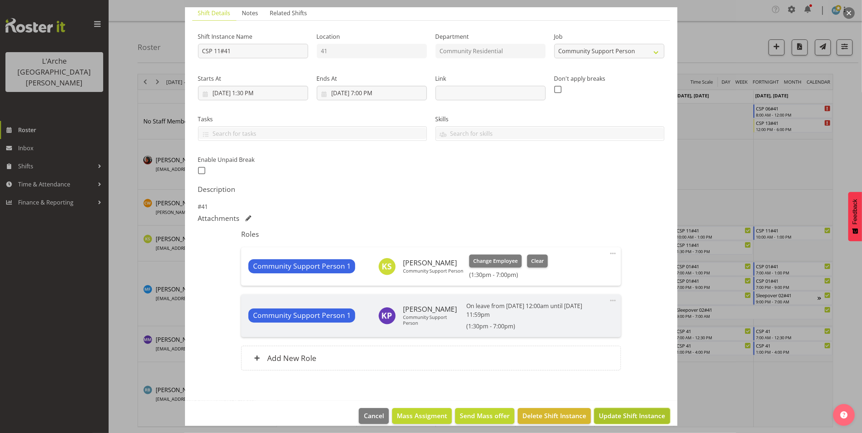
click at [625, 413] on span "Update Shift Instance" at bounding box center [632, 415] width 66 height 9
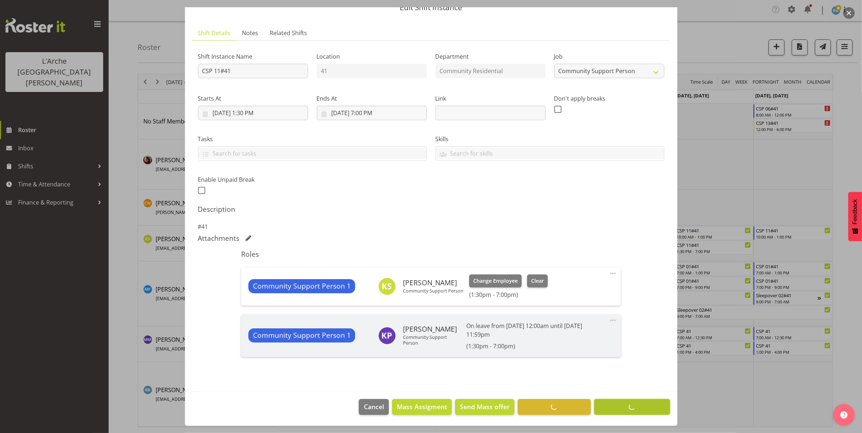
scroll to position [33, 0]
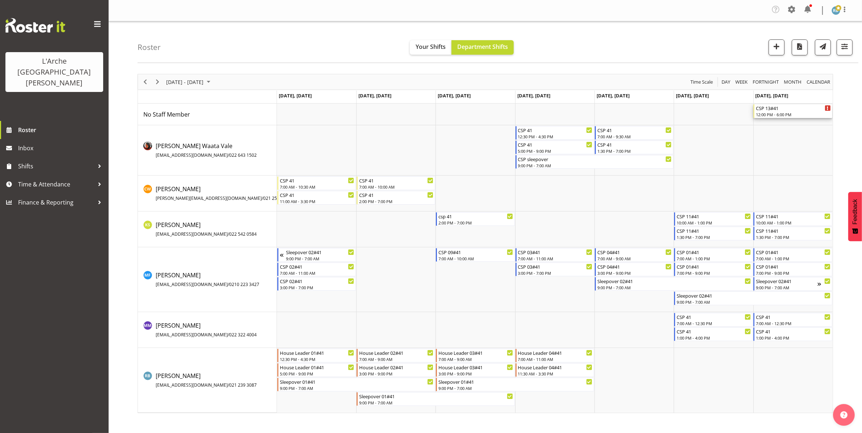
click at [769, 113] on div "12:00 PM - 6:00 PM" at bounding box center [793, 115] width 75 height 6
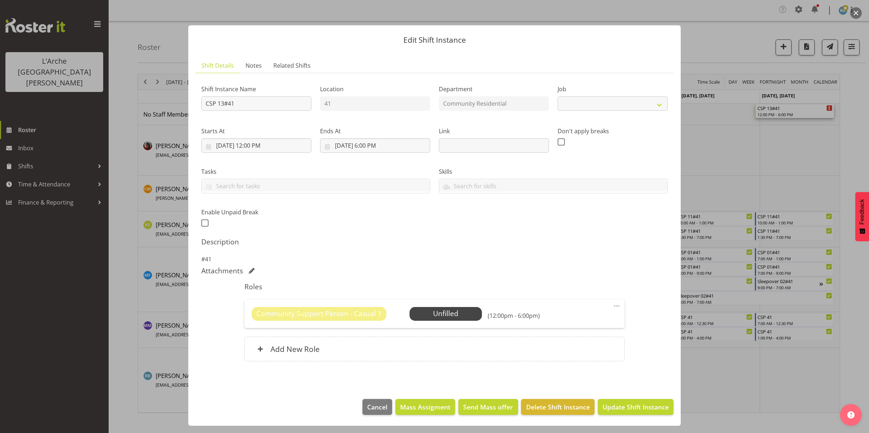
select select "3"
click at [553, 402] on button "Delete Shift Instance" at bounding box center [557, 407] width 73 height 16
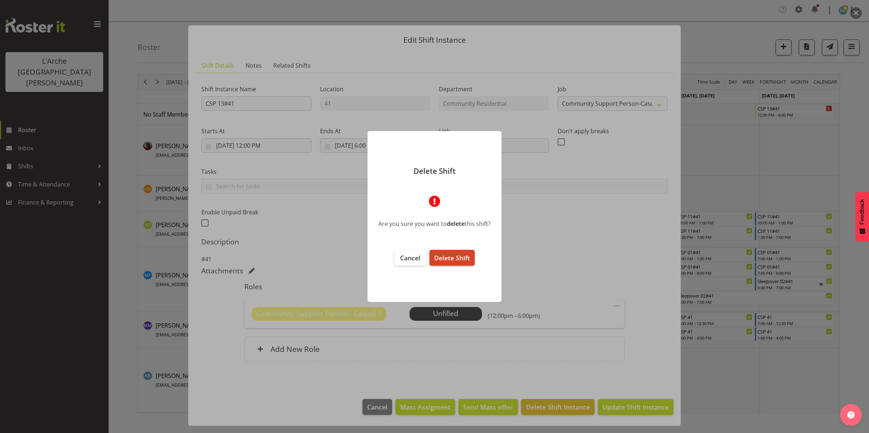
click at [454, 258] on span "Delete Shift" at bounding box center [452, 257] width 36 height 9
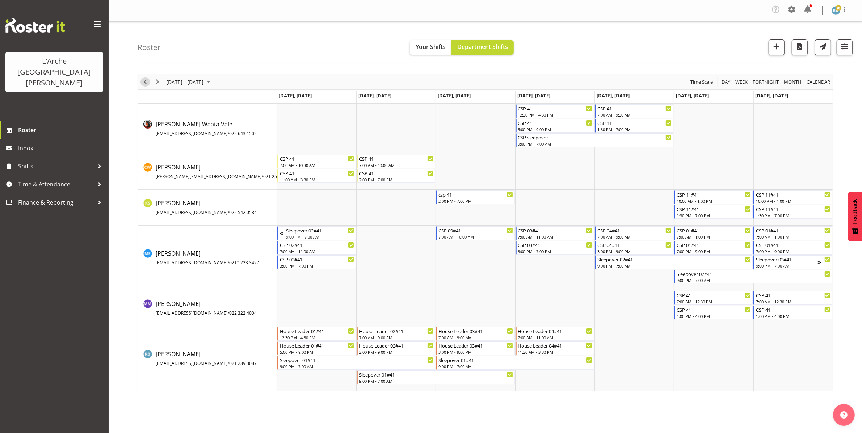
click at [145, 83] on span "Previous" at bounding box center [145, 81] width 9 height 9
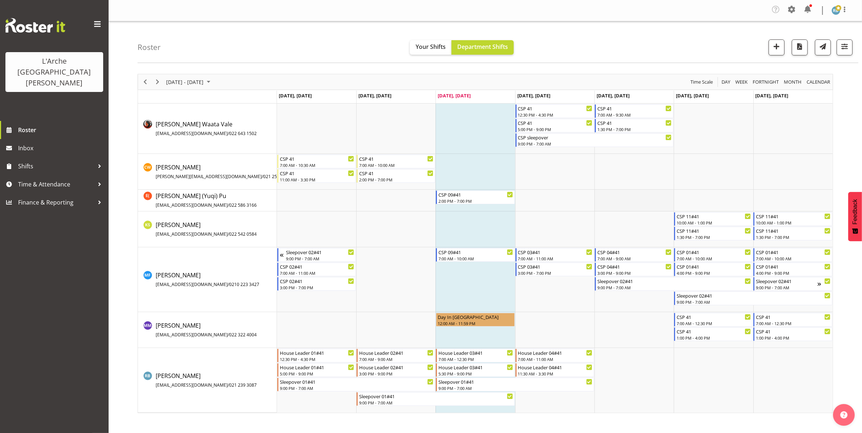
click at [642, 198] on td "Timeline Week of August 27, 2025" at bounding box center [634, 201] width 79 height 22
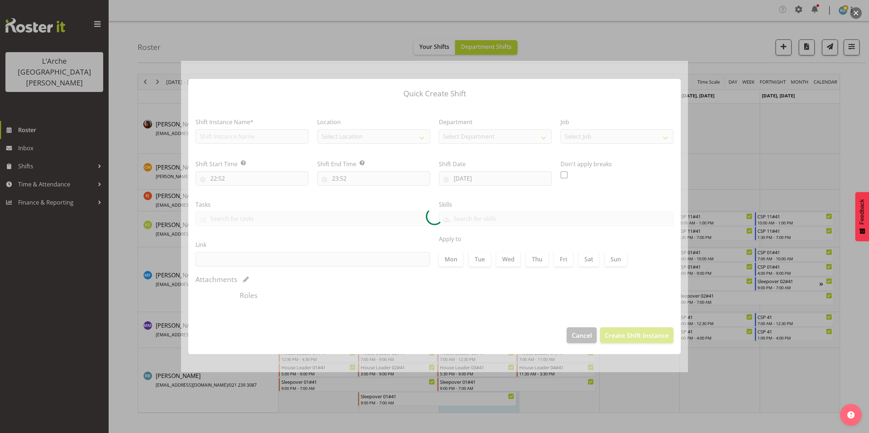
type input "[DATE]"
checkbox input "true"
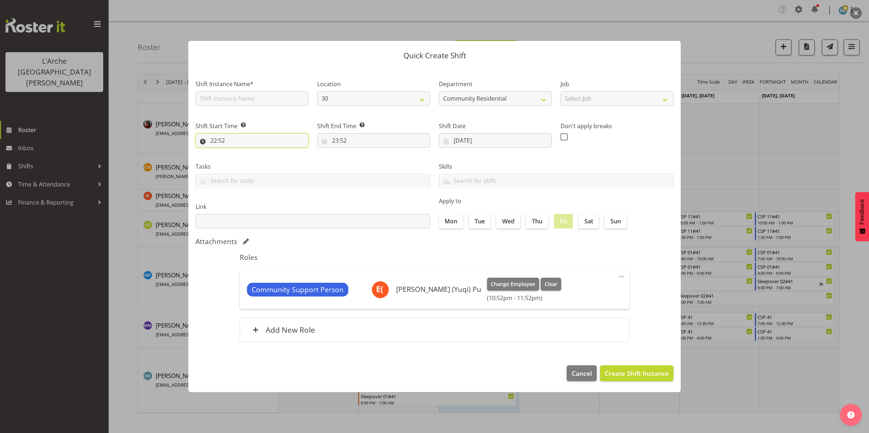
click at [253, 136] on input "22:52" at bounding box center [252, 140] width 113 height 14
click at [246, 158] on select "00 01 02 03 04 05 06 07 08 09 10 11 12 13 14 15 16 17 18 19 20 21 22 23" at bounding box center [245, 159] width 16 height 14
select select "14"
click at [237, 152] on select "00 01 02 03 04 05 06 07 08 09 10 11 12 13 14 15 16 17 18 19 20 21 22 23" at bounding box center [245, 159] width 16 height 14
type input "14:52"
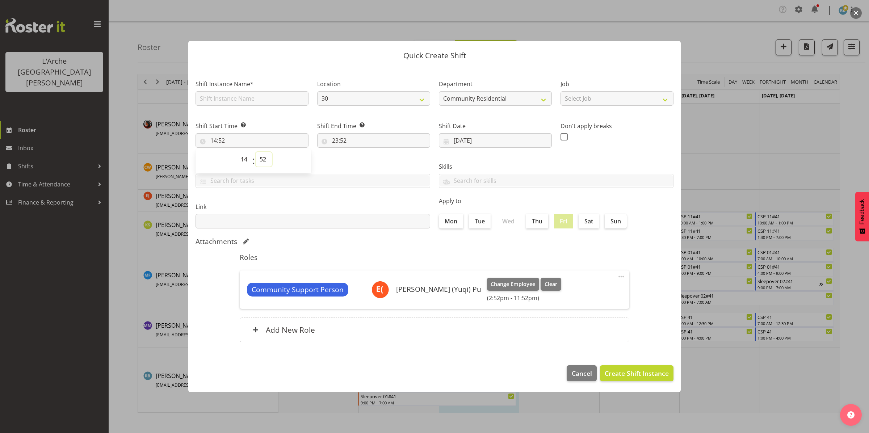
click at [265, 158] on select "00 01 02 03 04 05 06 07 08 09 10 11 12 13 14 15 16 17 18 19 20 21 22 23 24 25 2…" at bounding box center [264, 159] width 16 height 14
select select "0"
click at [256, 152] on select "00 01 02 03 04 05 06 07 08 09 10 11 12 13 14 15 16 17 18 19 20 21 22 23 24 25 2…" at bounding box center [264, 159] width 16 height 14
type input "14:00"
click at [346, 140] on input "23:52" at bounding box center [373, 140] width 113 height 14
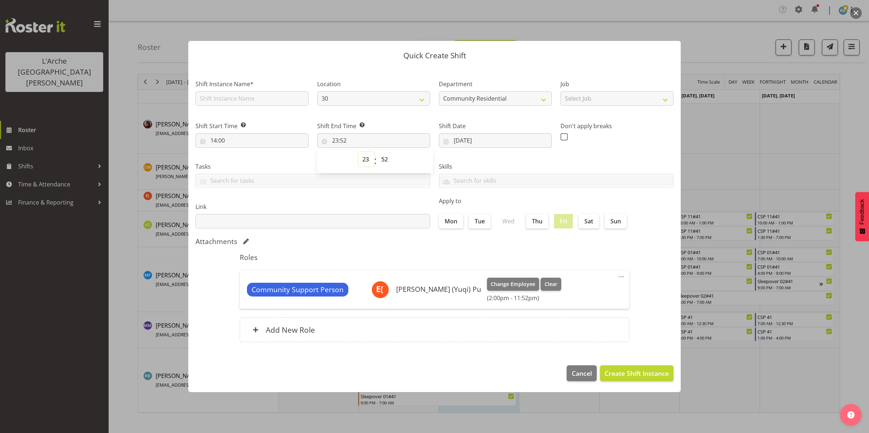
click at [365, 160] on select "00 01 02 03 04 05 06 07 08 09 10 11 12 13 14 15 16 17 18 19 20 21 22 23" at bounding box center [366, 159] width 16 height 14
select select "15"
click at [358, 152] on select "00 01 02 03 04 05 06 07 08 09 10 11 12 13 14 15 16 17 18 19 20 21 22 23" at bounding box center [366, 159] width 16 height 14
type input "15:52"
click at [388, 162] on select "00 01 02 03 04 05 06 07 08 09 10 11 12 13 14 15 16 17 18 19 20 21 22 23 24 25 2…" at bounding box center [385, 159] width 16 height 14
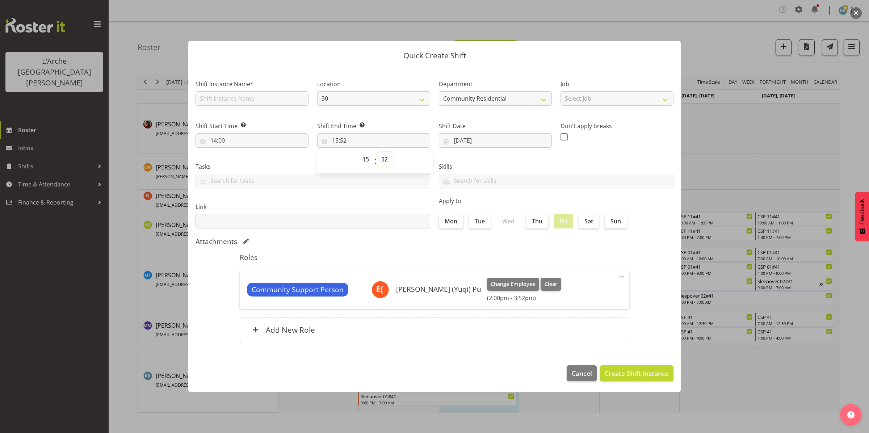
select select "0"
click at [377, 152] on select "00 01 02 03 04 05 06 07 08 09 10 11 12 13 14 15 16 17 18 19 20 21 22 23 24 25 2…" at bounding box center [385, 159] width 16 height 14
type input "15:00"
click at [389, 96] on select "30 41 56b 65a" at bounding box center [373, 98] width 113 height 14
select select "15"
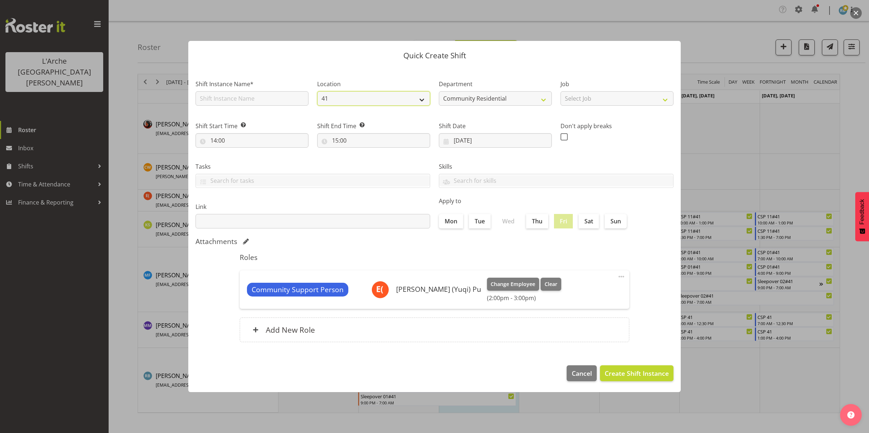
click at [317, 91] on select "30 41 56b 65a" at bounding box center [373, 98] width 113 height 14
click at [576, 94] on select "Select Job Accounts Admin Art Coordinator Community Leader Community Support Pe…" at bounding box center [616, 98] width 113 height 14
select select "2"
click at [560, 91] on select "Select Job Accounts Admin Art Coordinator Community Leader Community Support Pe…" at bounding box center [616, 98] width 113 height 14
click at [243, 96] on input "text" at bounding box center [252, 98] width 113 height 14
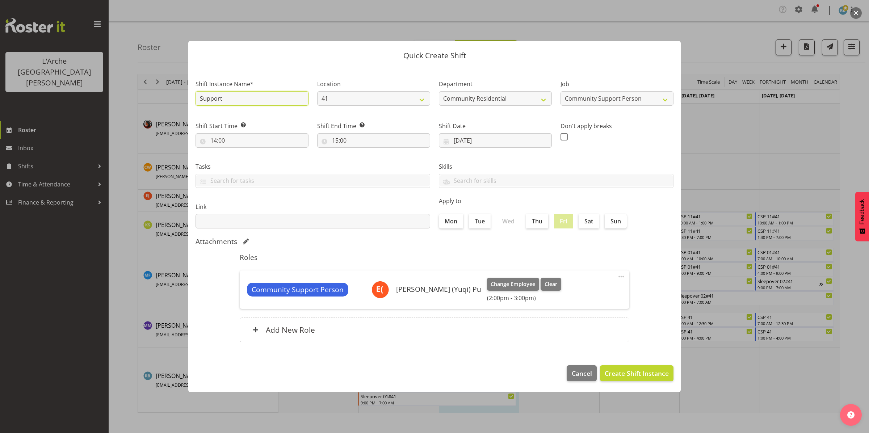
type input "Support Meeting #41"
click at [648, 370] on span "Create Shift Instance" at bounding box center [637, 373] width 64 height 9
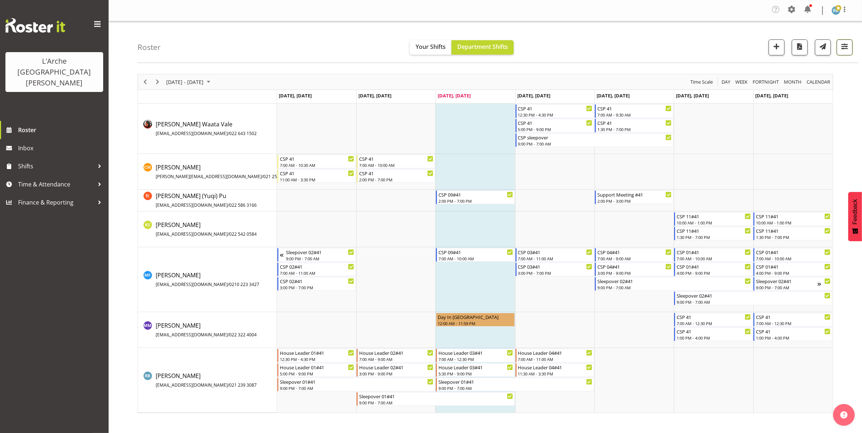
click at [842, 50] on span "button" at bounding box center [844, 46] width 9 height 9
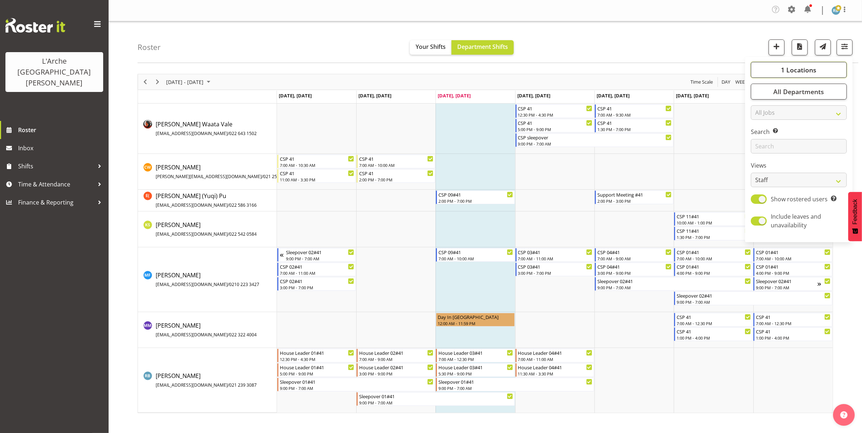
click at [810, 68] on span "1 Locations" at bounding box center [798, 70] width 35 height 9
click at [770, 136] on span "Select All" at bounding box center [772, 139] width 23 height 7
checkbox input "true"
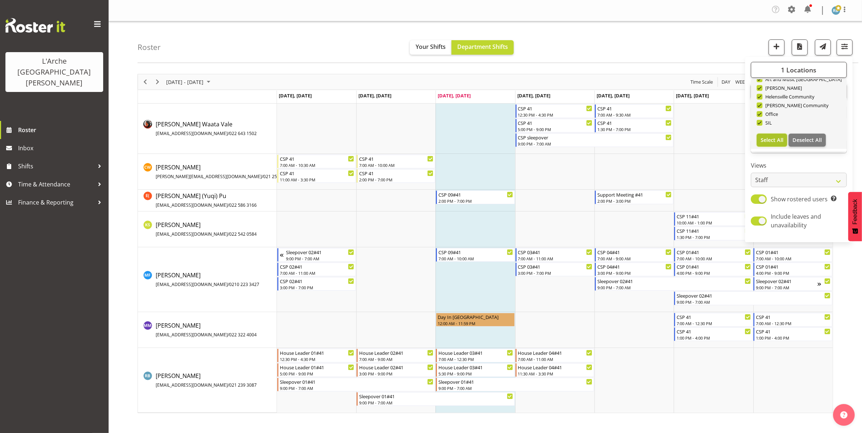
checkbox input "true"
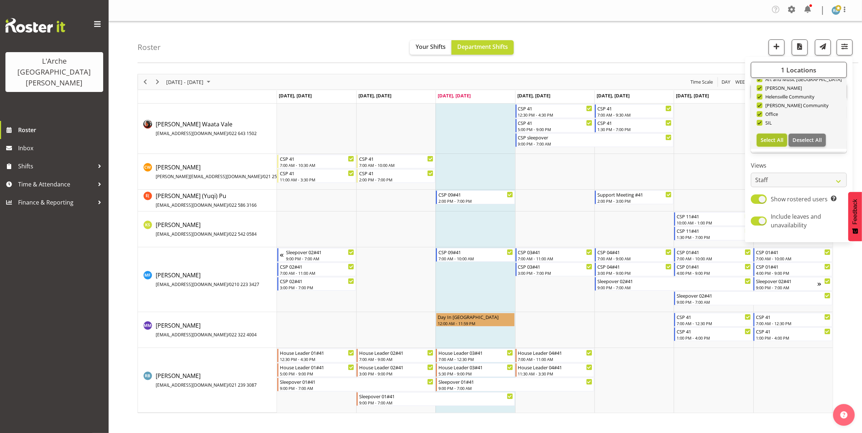
checkbox input "true"
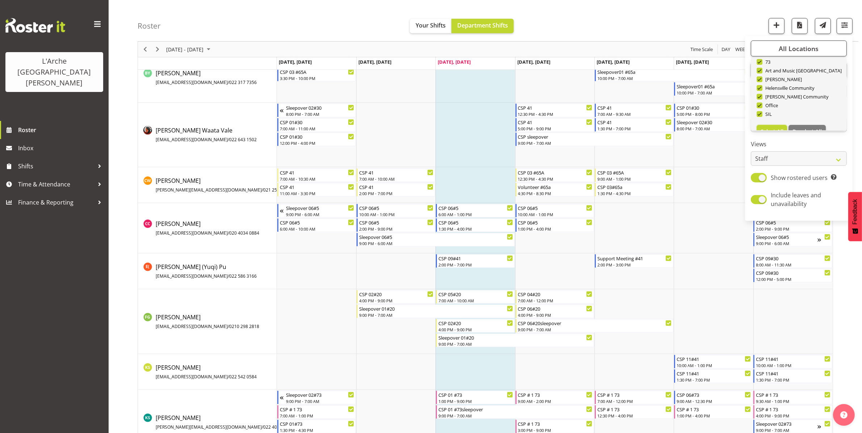
scroll to position [83, 0]
click at [806, 118] on button "Deselect All" at bounding box center [807, 123] width 37 height 13
checkbox input "false"
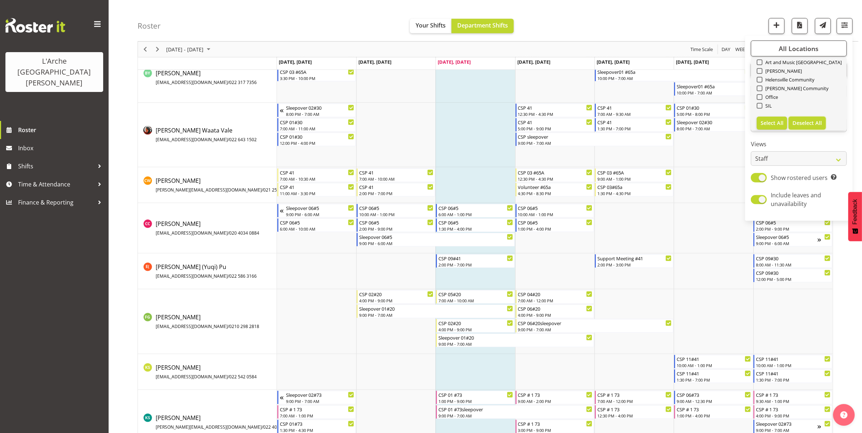
checkbox input "false"
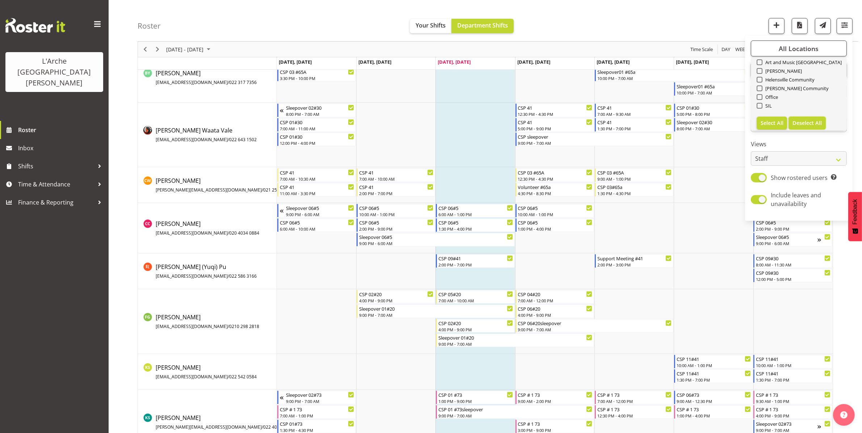
checkbox input "false"
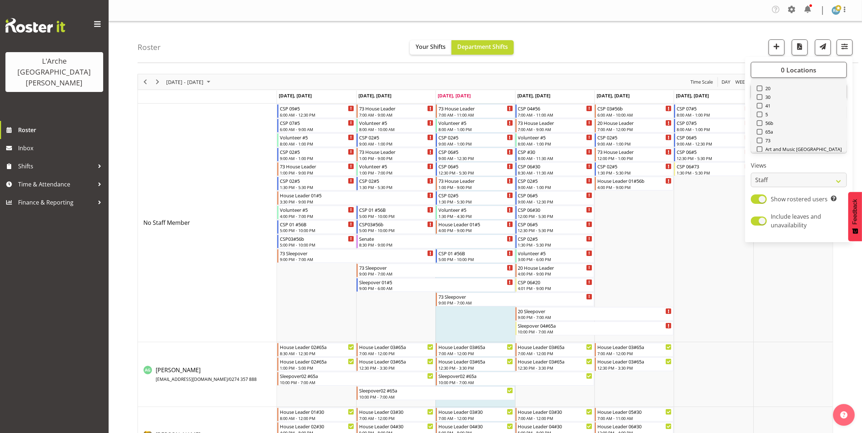
scroll to position [16, 0]
click at [760, 131] on span at bounding box center [760, 133] width 6 height 6
click at [760, 131] on input "65a" at bounding box center [759, 132] width 5 height 5
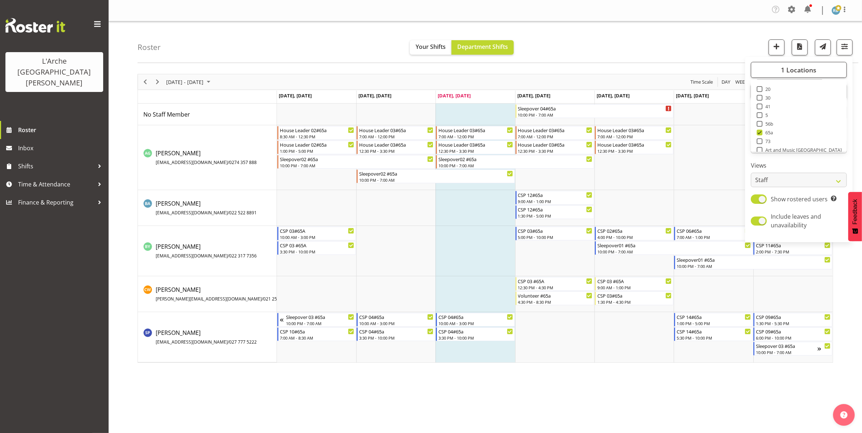
click at [707, 42] on div "Roster Your Shifts Department Shifts 1 Locations Clear 20 30 41 5 56b 65a 73 Ar…" at bounding box center [498, 42] width 721 height 42
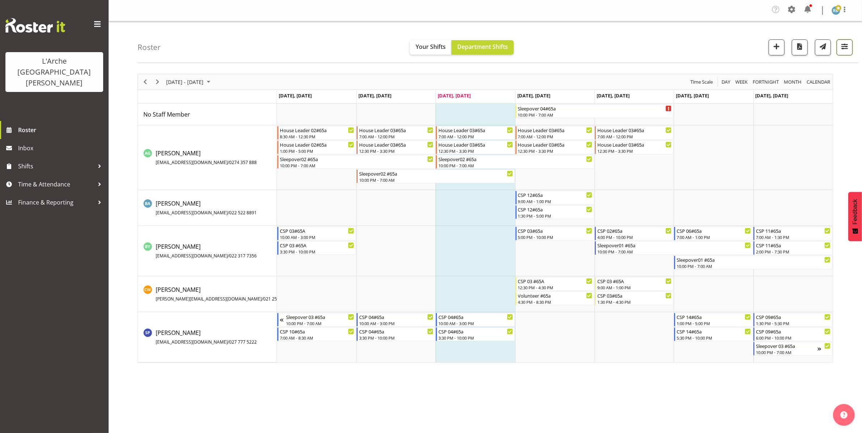
click at [844, 45] on span "button" at bounding box center [844, 46] width 9 height 9
click at [811, 64] on button "1 Locations" at bounding box center [799, 70] width 96 height 16
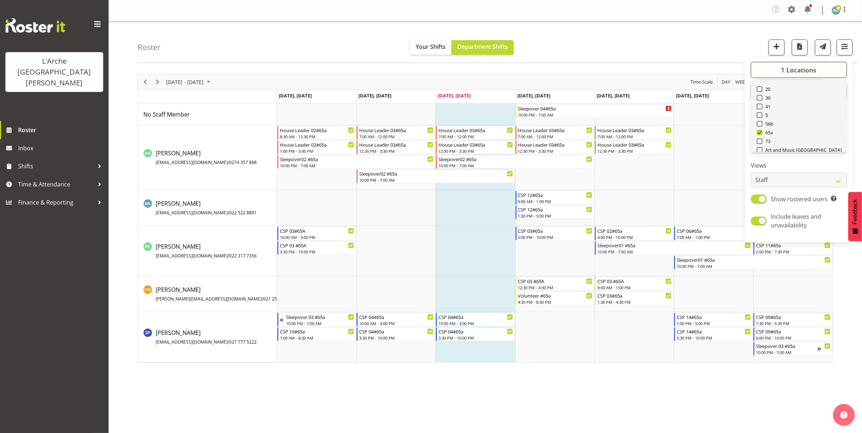
scroll to position [87, 0]
click at [805, 138] on span "Deselect All" at bounding box center [807, 139] width 29 height 7
checkbox input "false"
click at [760, 120] on span at bounding box center [760, 123] width 6 height 6
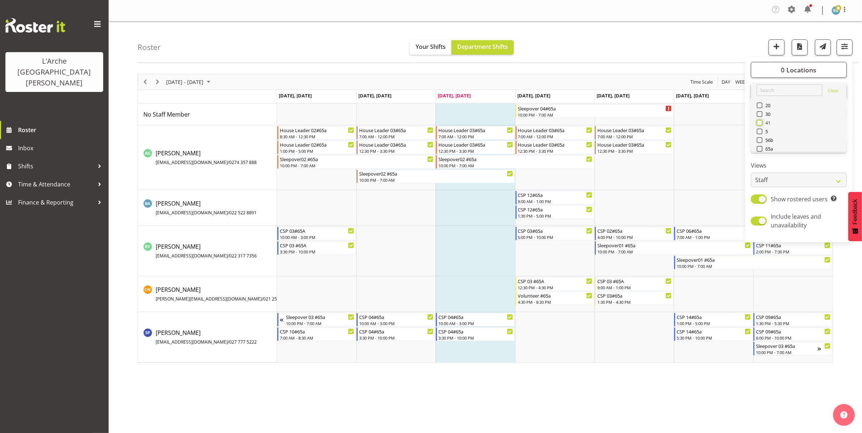
click at [760, 121] on input "41" at bounding box center [759, 123] width 5 height 5
checkbox input "true"
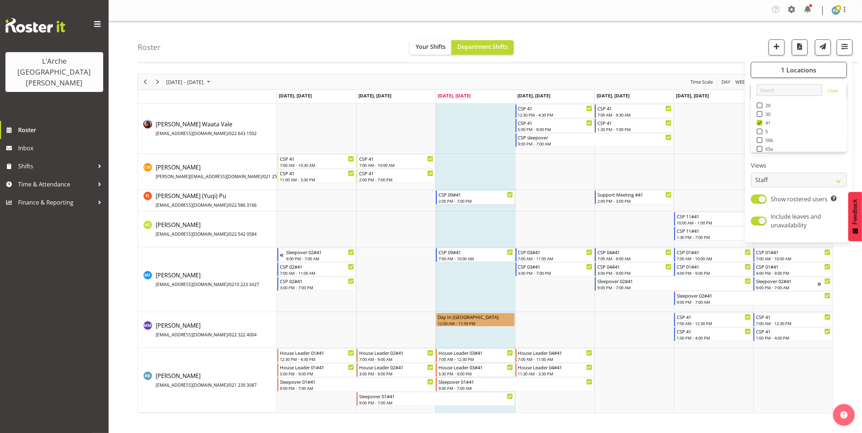
click at [656, 39] on div "Roster Your Shifts Department Shifts 1 Locations Clear 20 30 41 5 56b 65a 73 Ar…" at bounding box center [498, 42] width 721 height 42
click at [844, 47] on span "button" at bounding box center [844, 46] width 9 height 9
click at [843, 280] on div "[DATE] - [DATE] [DATE] Day Week Fortnight Month calendar Month Agenda Time Scal…" at bounding box center [500, 243] width 724 height 350
